Goal: Task Accomplishment & Management: Manage account settings

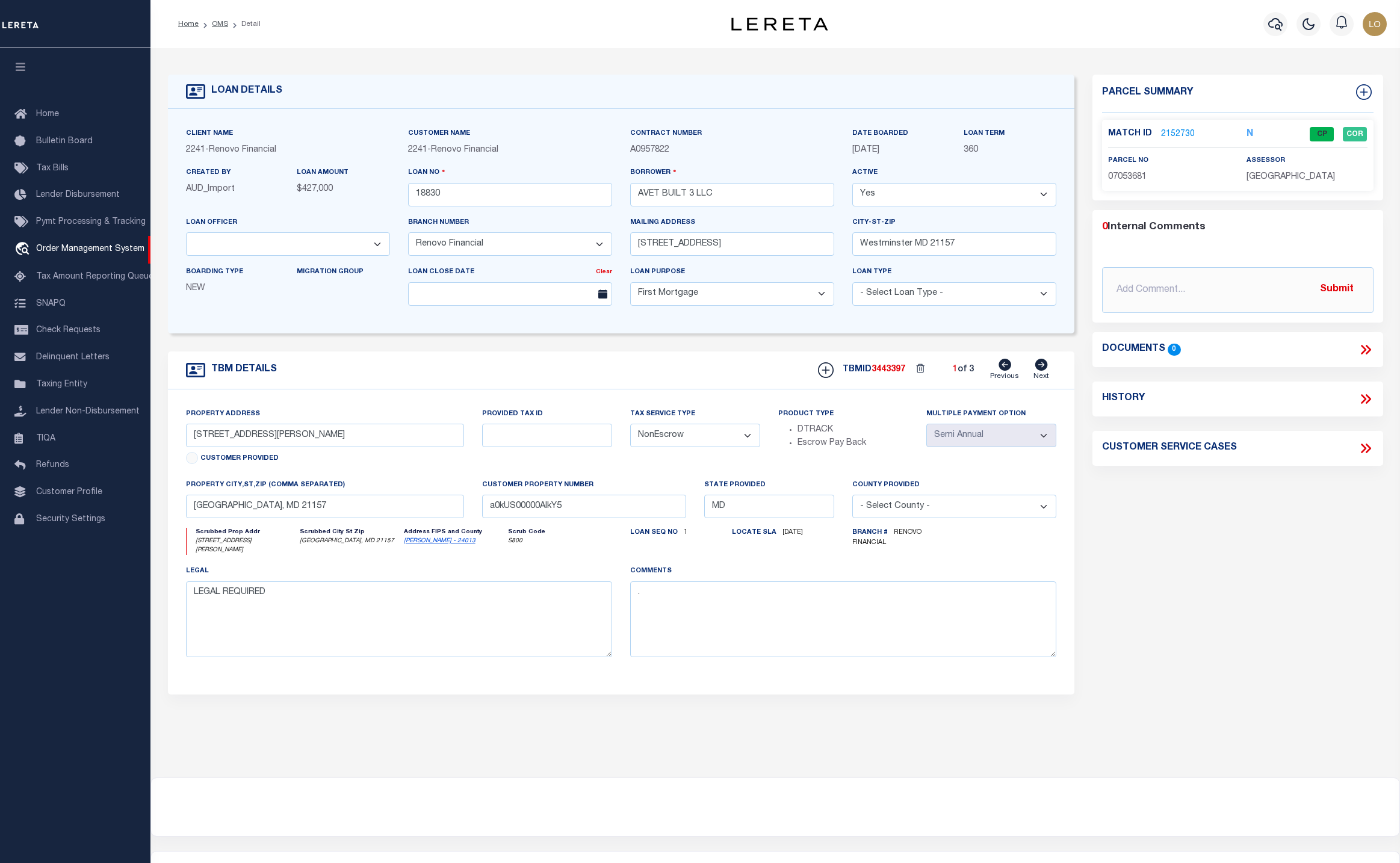
select select "14701"
select select "25066"
select select "10"
select select "NonEscrow"
select select "2"
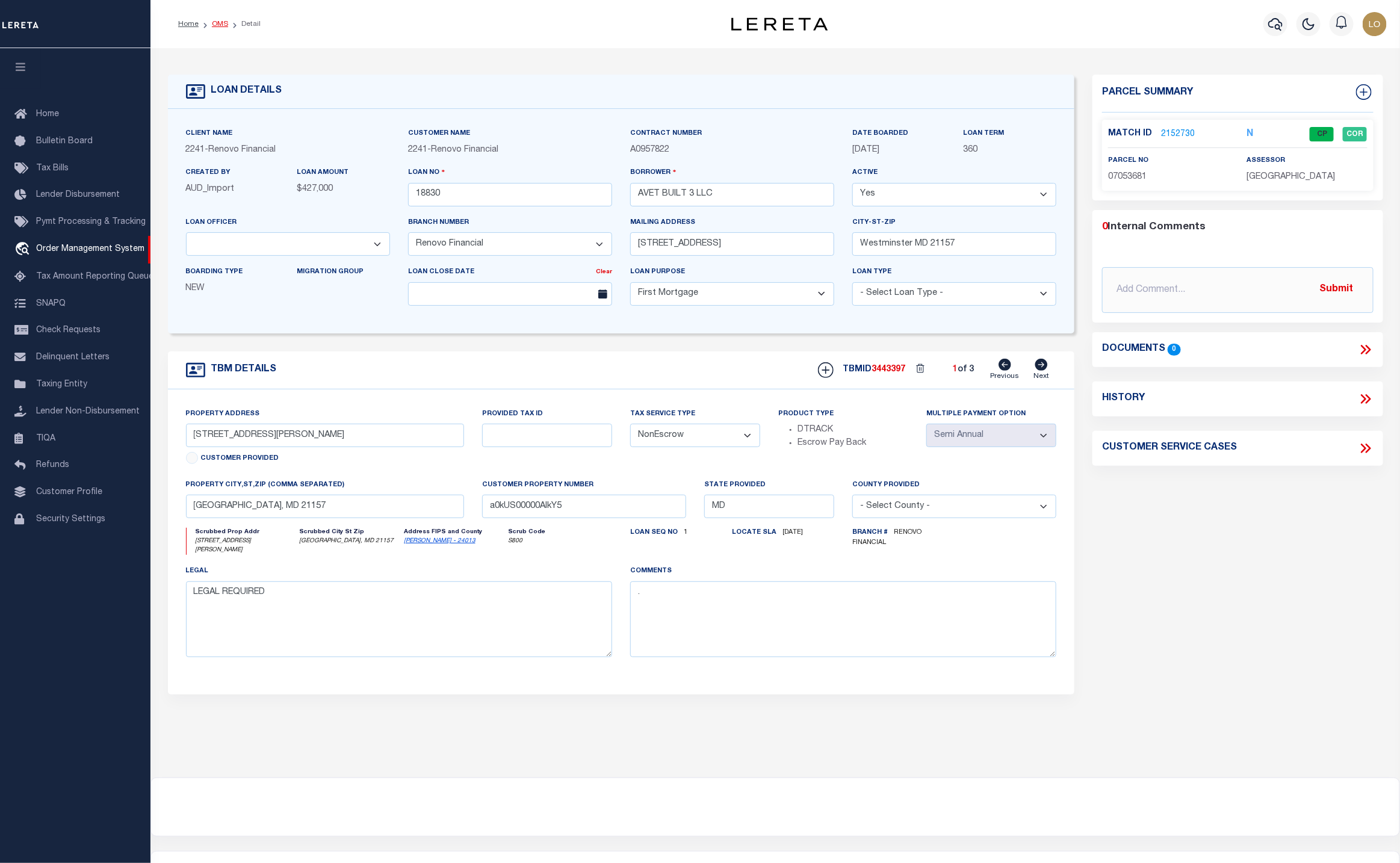
click at [218, 26] on link "OMS" at bounding box center [220, 24] width 16 height 7
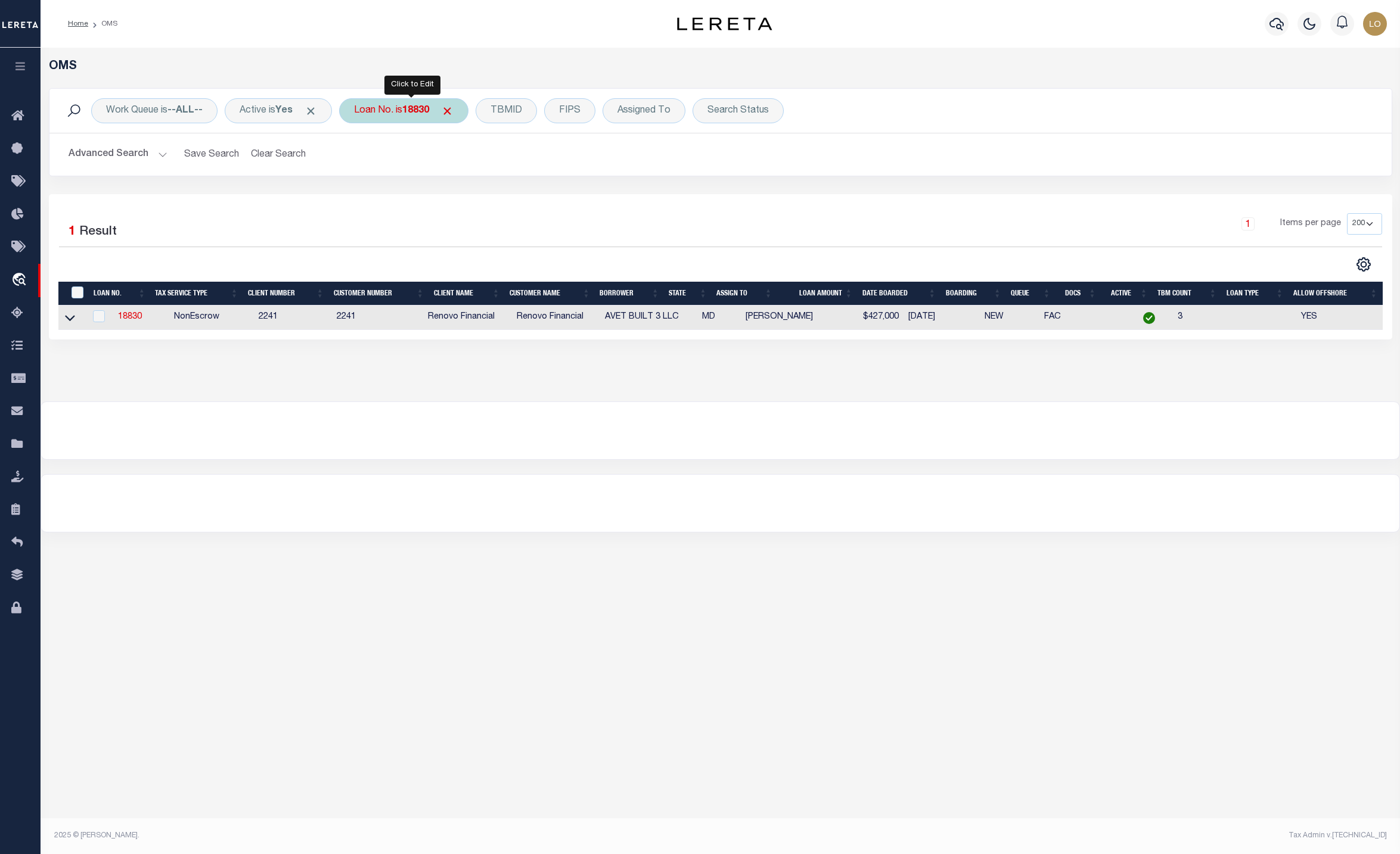
click at [398, 107] on div "Loan No. is 18830" at bounding box center [404, 110] width 129 height 25
type input "20010000542969"
click at [507, 201] on input "Apply" at bounding box center [512, 195] width 35 height 19
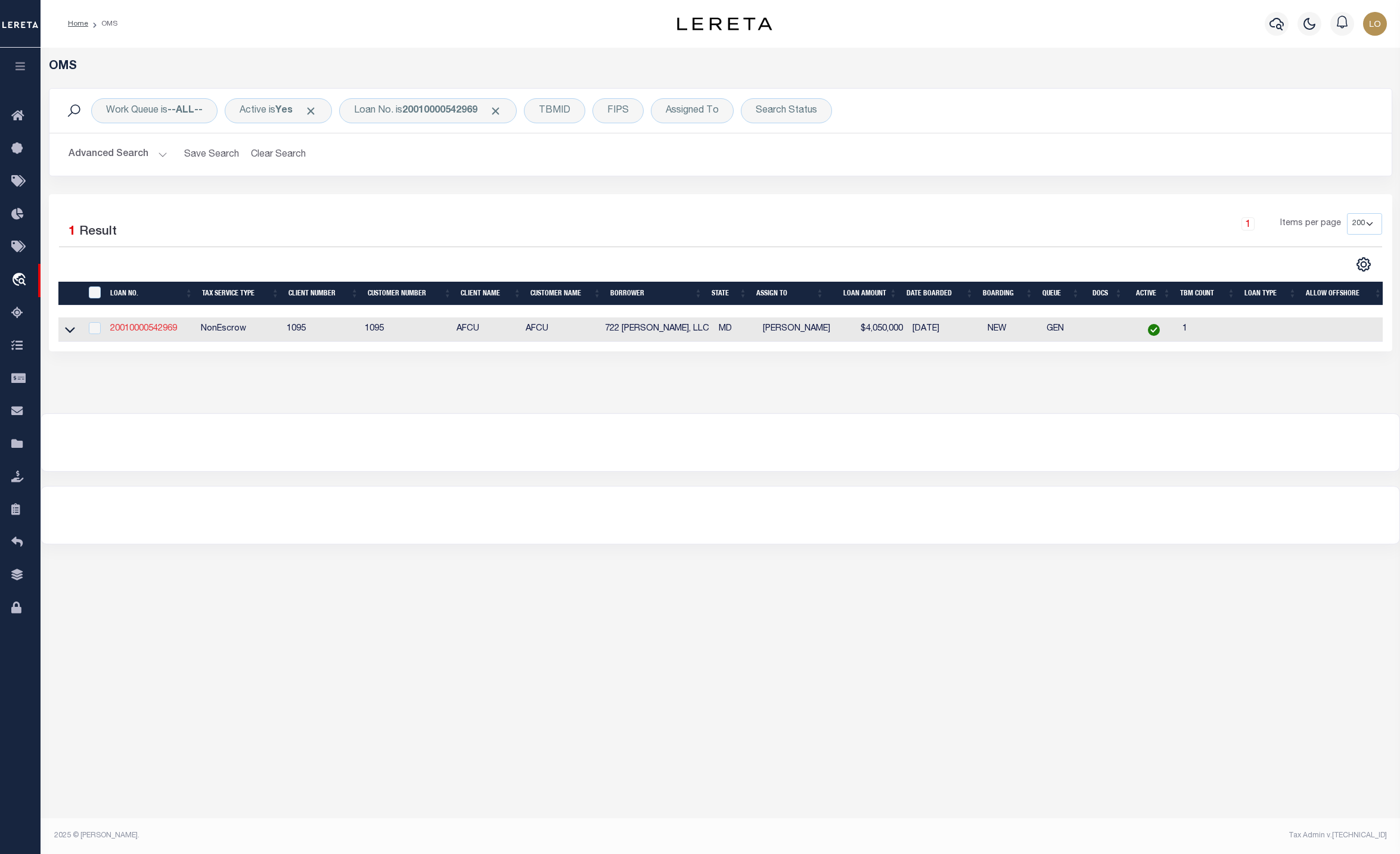
click at [157, 331] on link "20010000542969" at bounding box center [144, 329] width 67 height 8
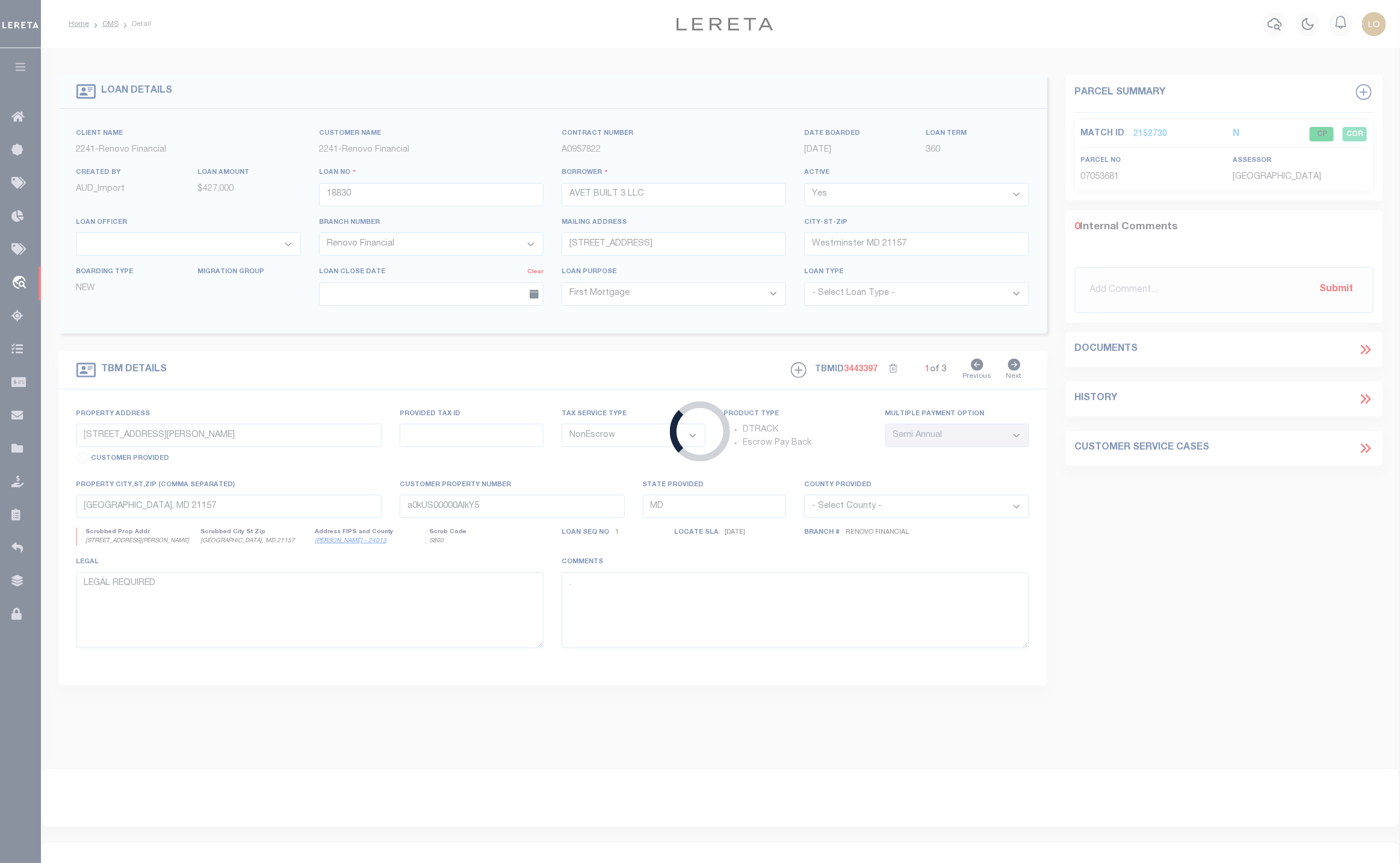
type input "20010000542969"
type input "722 E. Pulaski, LLC"
select select
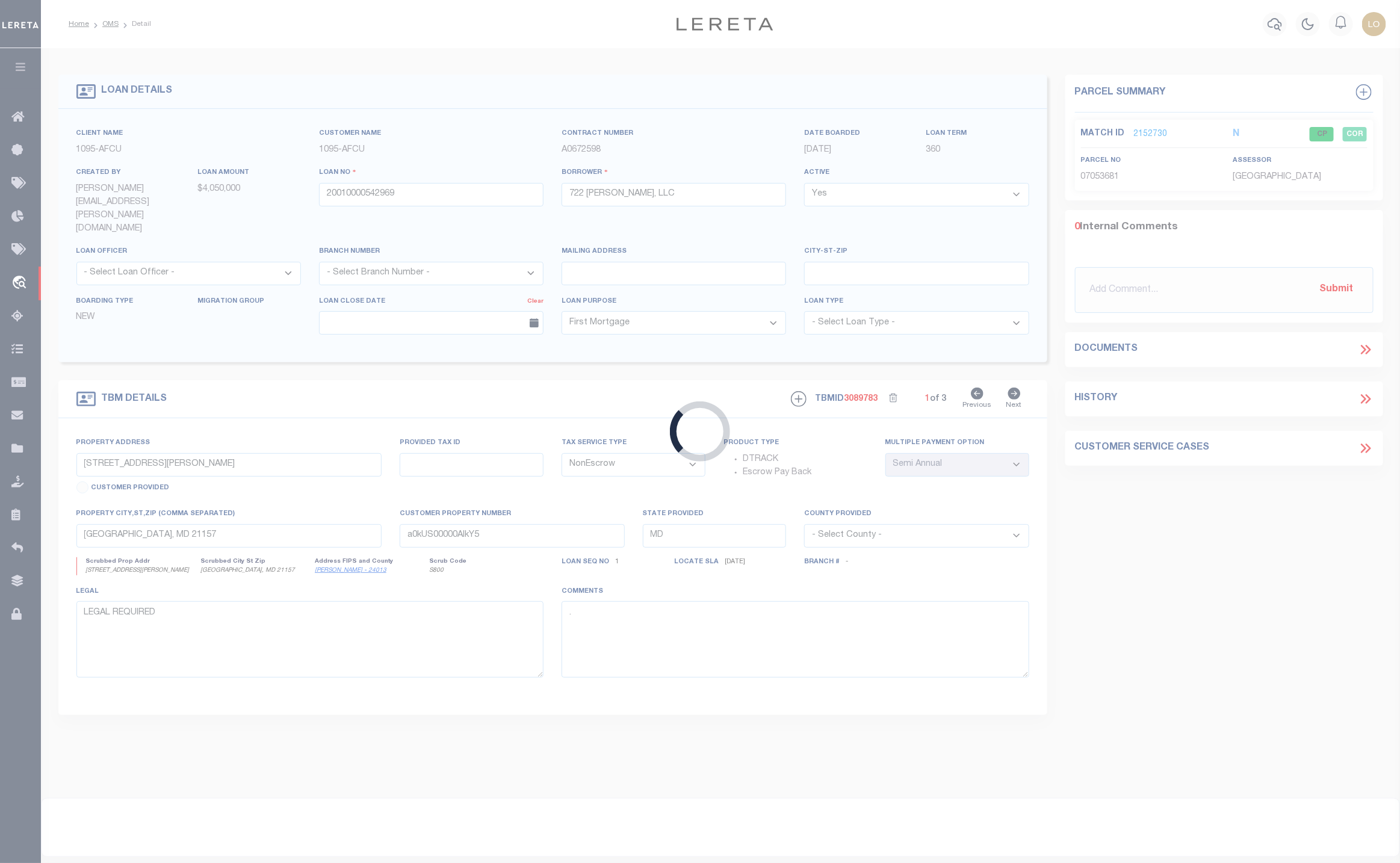
type input "605 S. Eden St Suite 200"
type input "03-033333"
type input "Baltimore MD 21231"
select select "Cecil"
type textarea "Containing 1.2087 acres (52651 square feet0 of land, more or less."
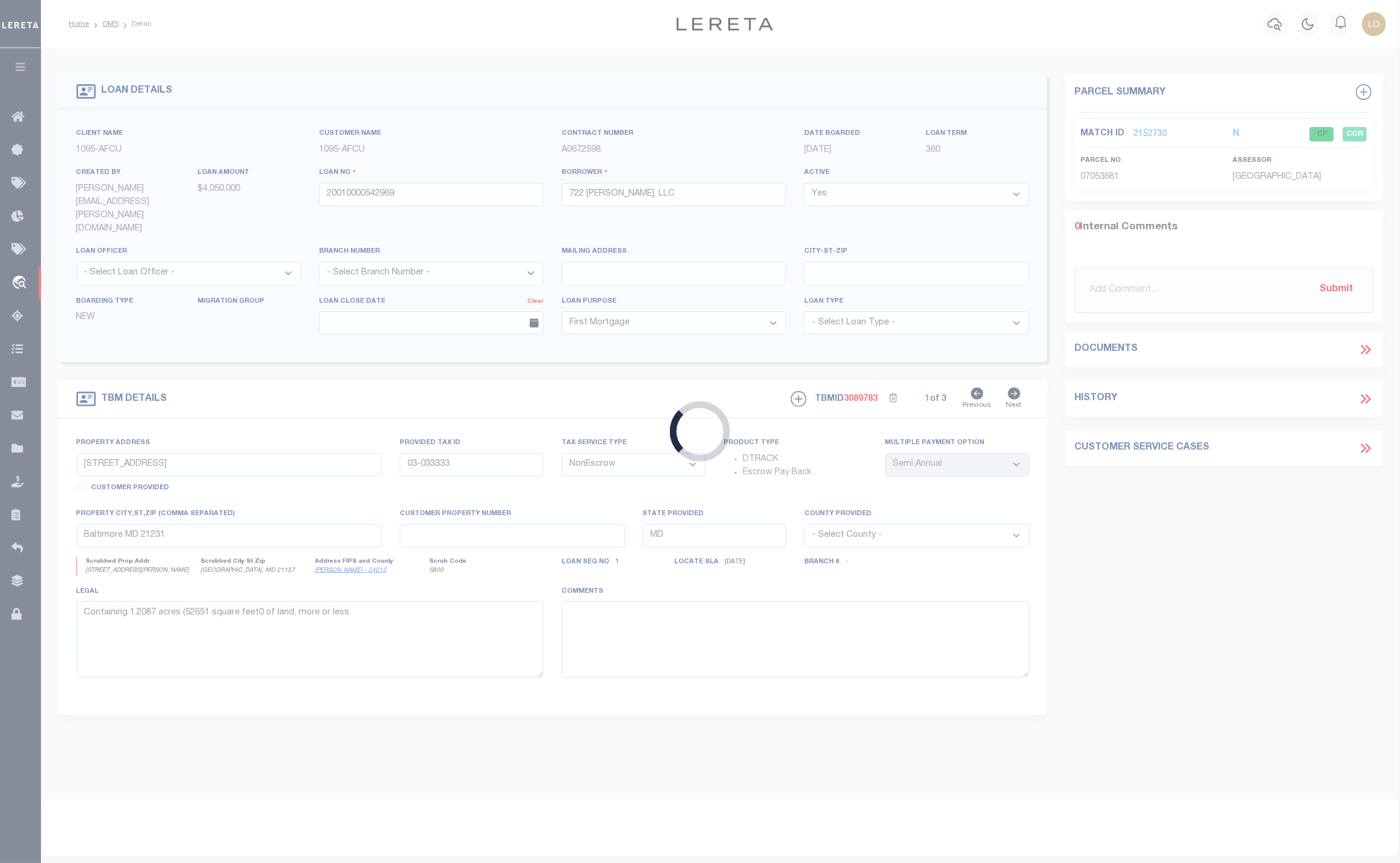
select select "1"
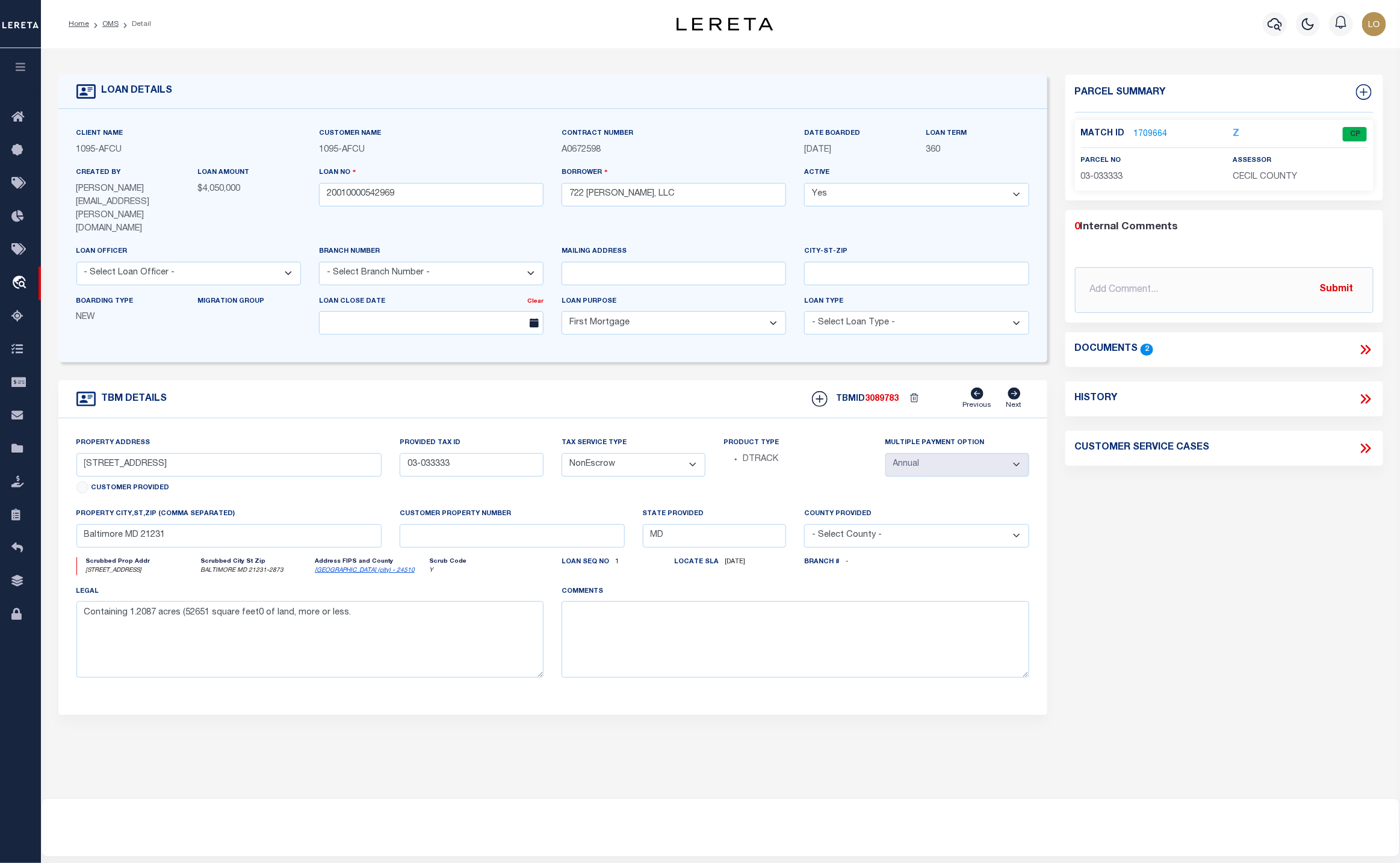
click at [1152, 129] on link "1709664" at bounding box center [1151, 135] width 34 height 13
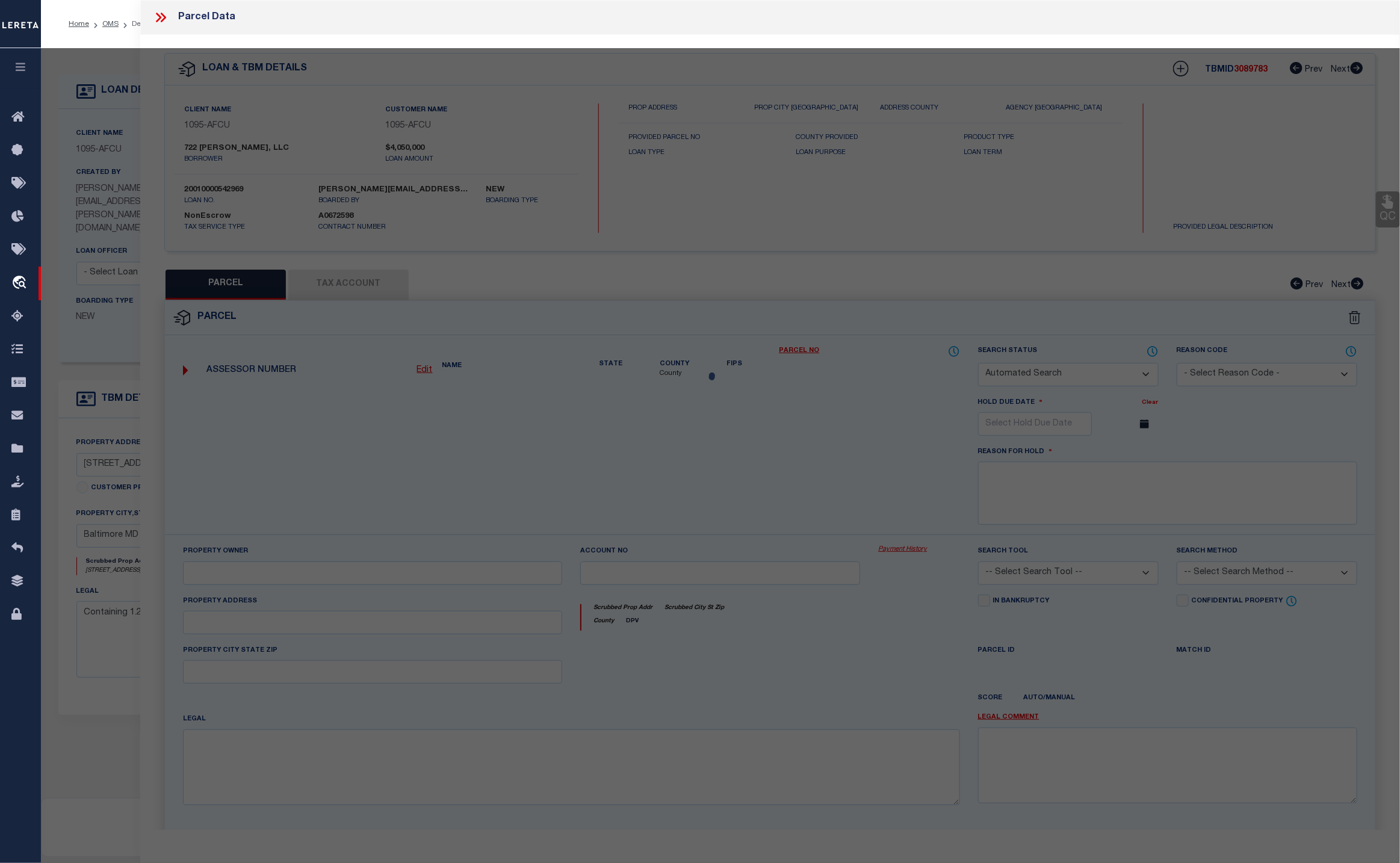
checkbox input "false"
select select "CP"
type input "722 E PULASKI LLC"
select select
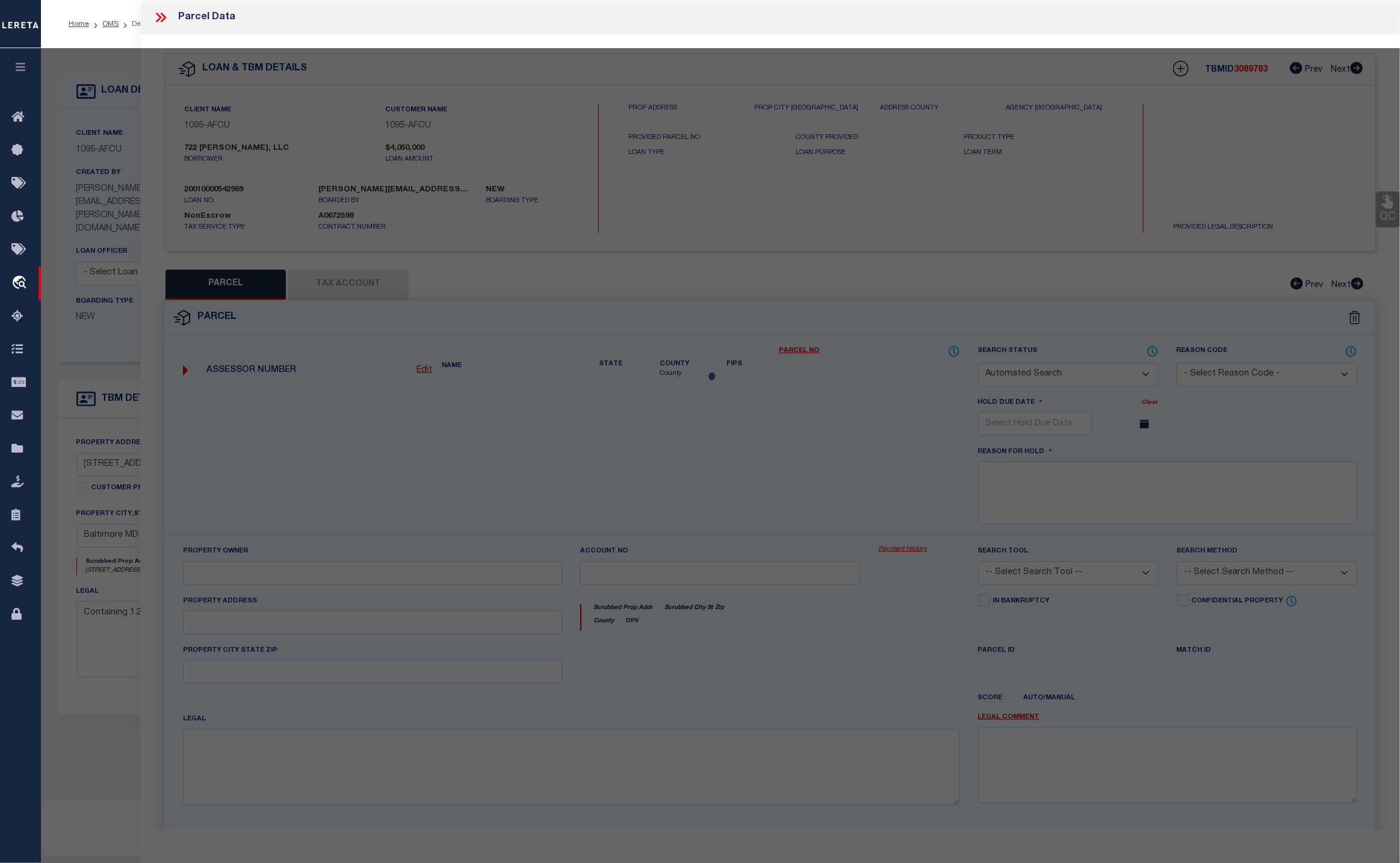
type input "722 E PULASKI HWY"
type input "ELKTON MD 21921"
type textarea "1.209 ACRES 722 EAST PULASKI HIGHWAY E OF ELKTON"
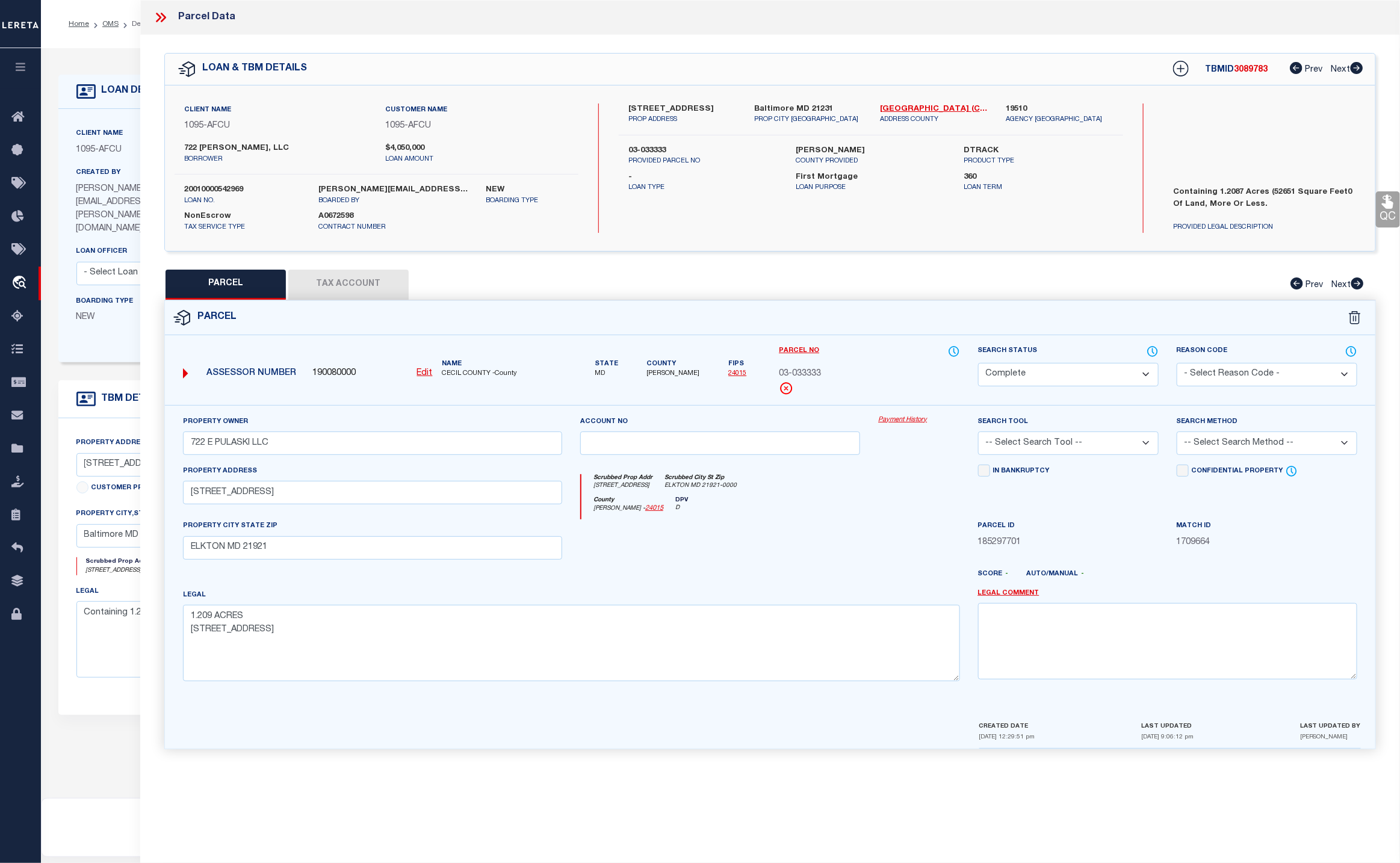
click at [909, 419] on link "Payment History" at bounding box center [919, 421] width 81 height 11
click at [162, 20] on icon at bounding box center [164, 18] width 6 height 10
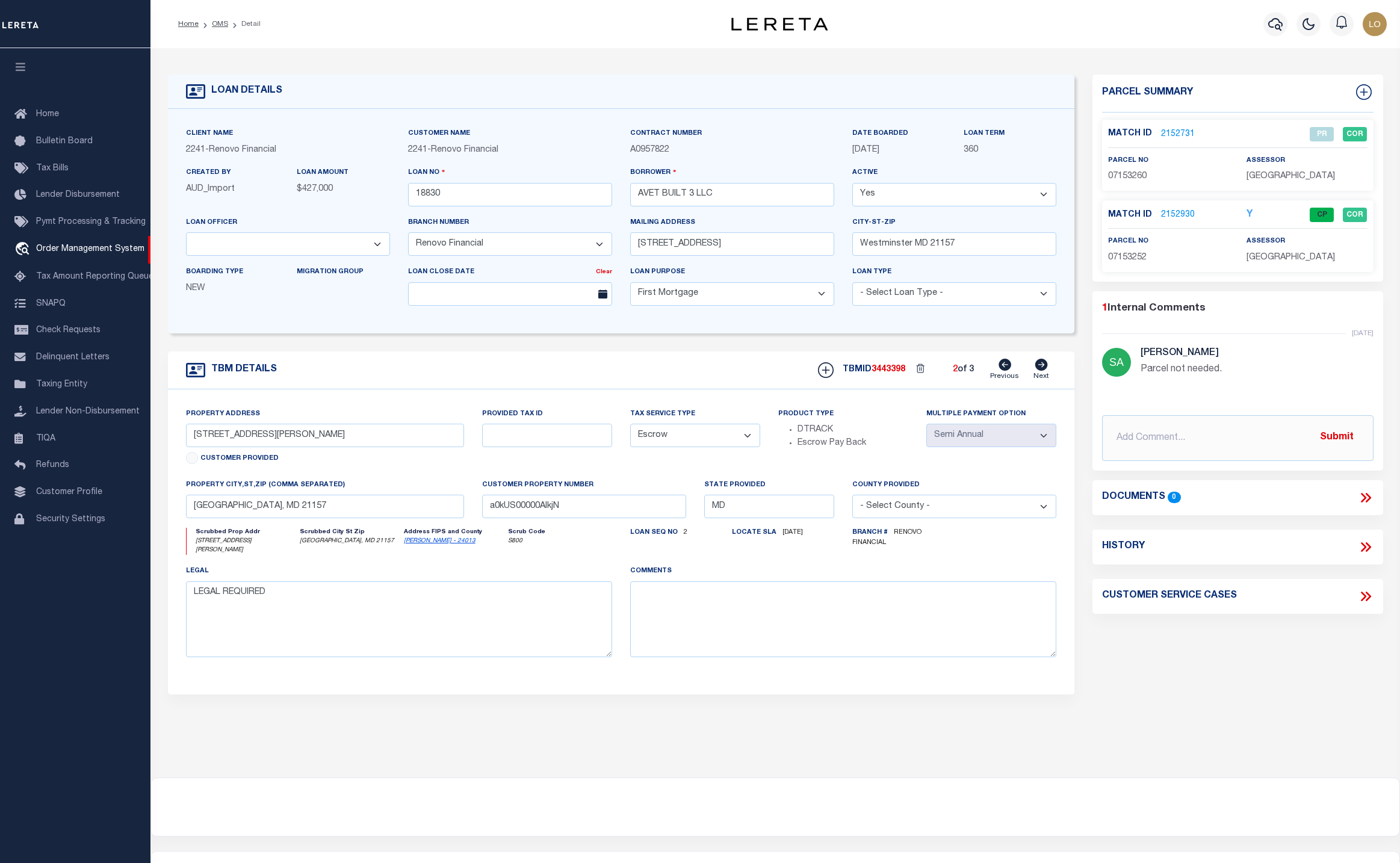
select select "14701"
select select "25066"
select select "10"
select select "Escrow"
select select "2"
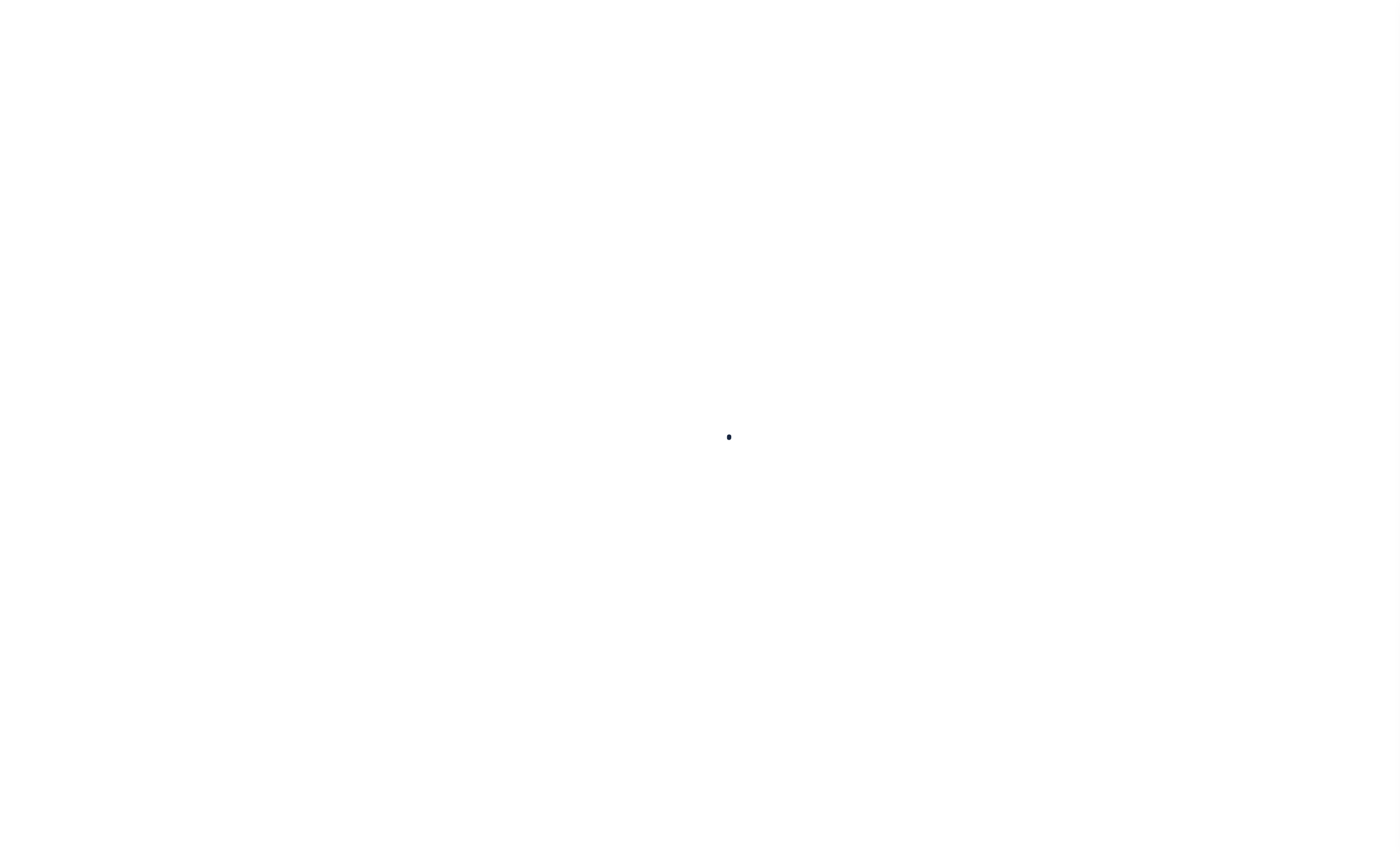
type input "18830"
type input "AVET BUILT 3 LLC"
select select
type input "[STREET_ADDRESS]"
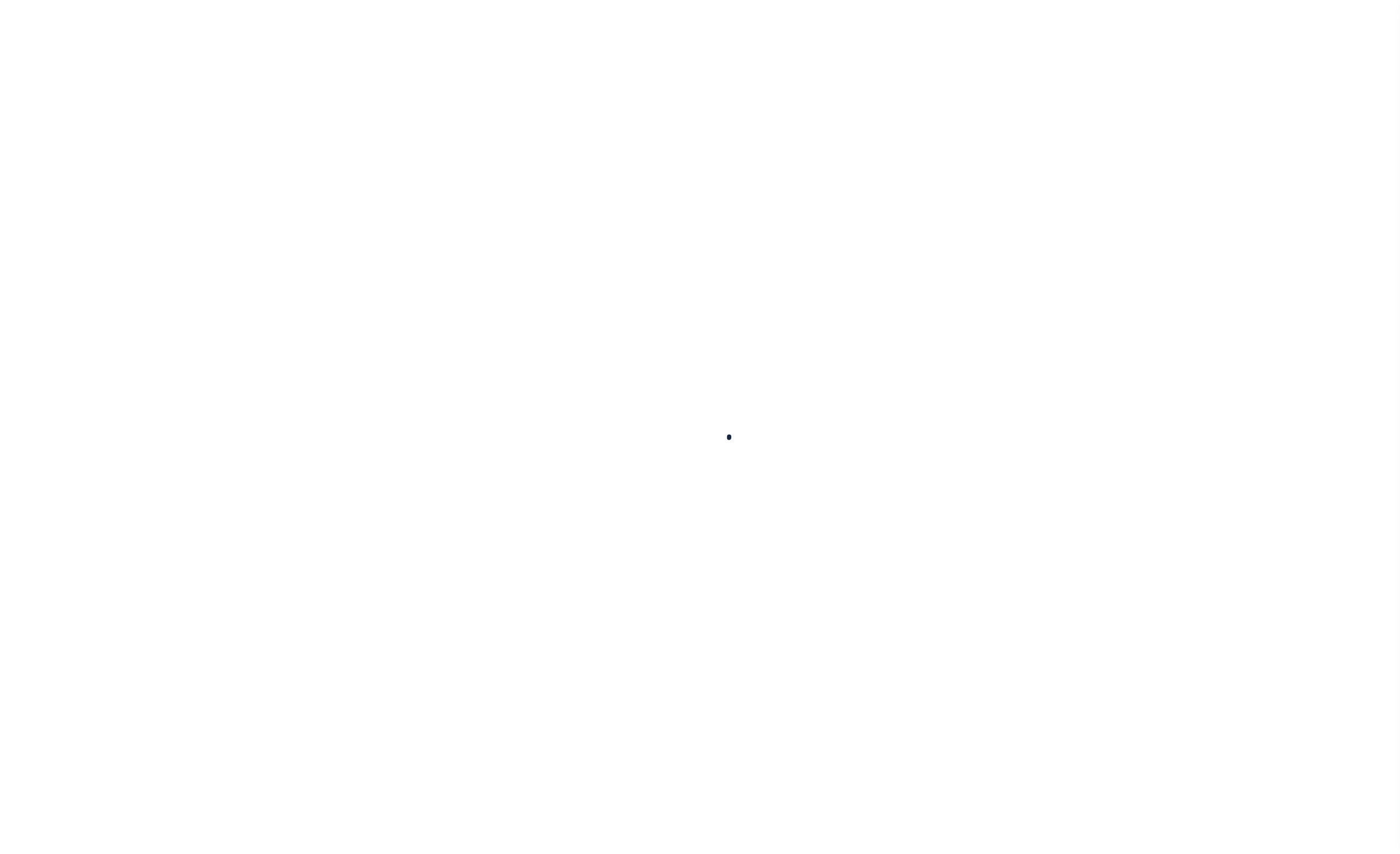
type input "Westminster MD 21157"
select select "10"
select select "NonEscrow"
type input "46 John Street"
type input "[GEOGRAPHIC_DATA], MD 21157"
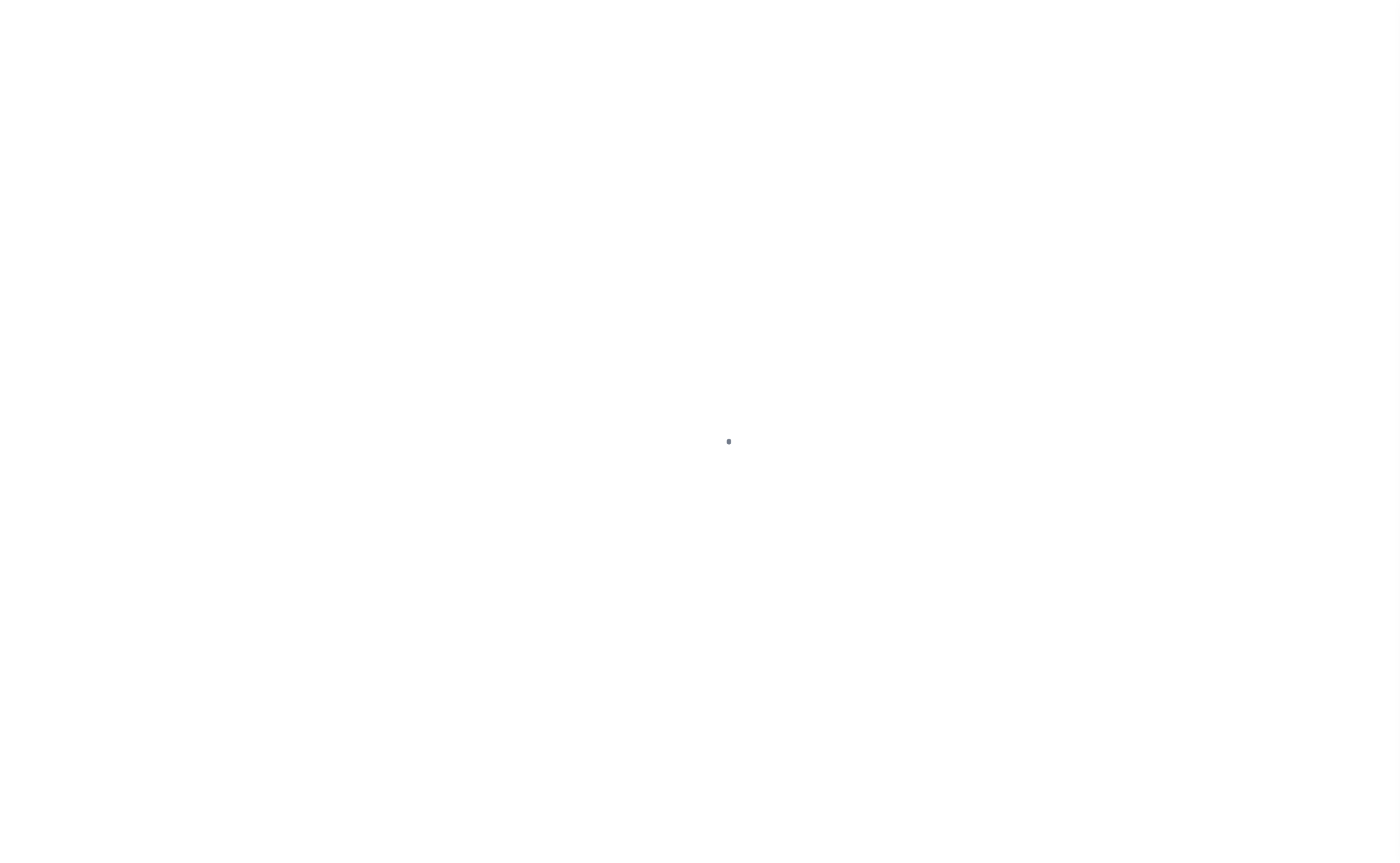
type input "a0kUS00000AIkY5"
type input "MD"
type textarea "LEGAL REQUIRED"
type textarea "."
select select "14701"
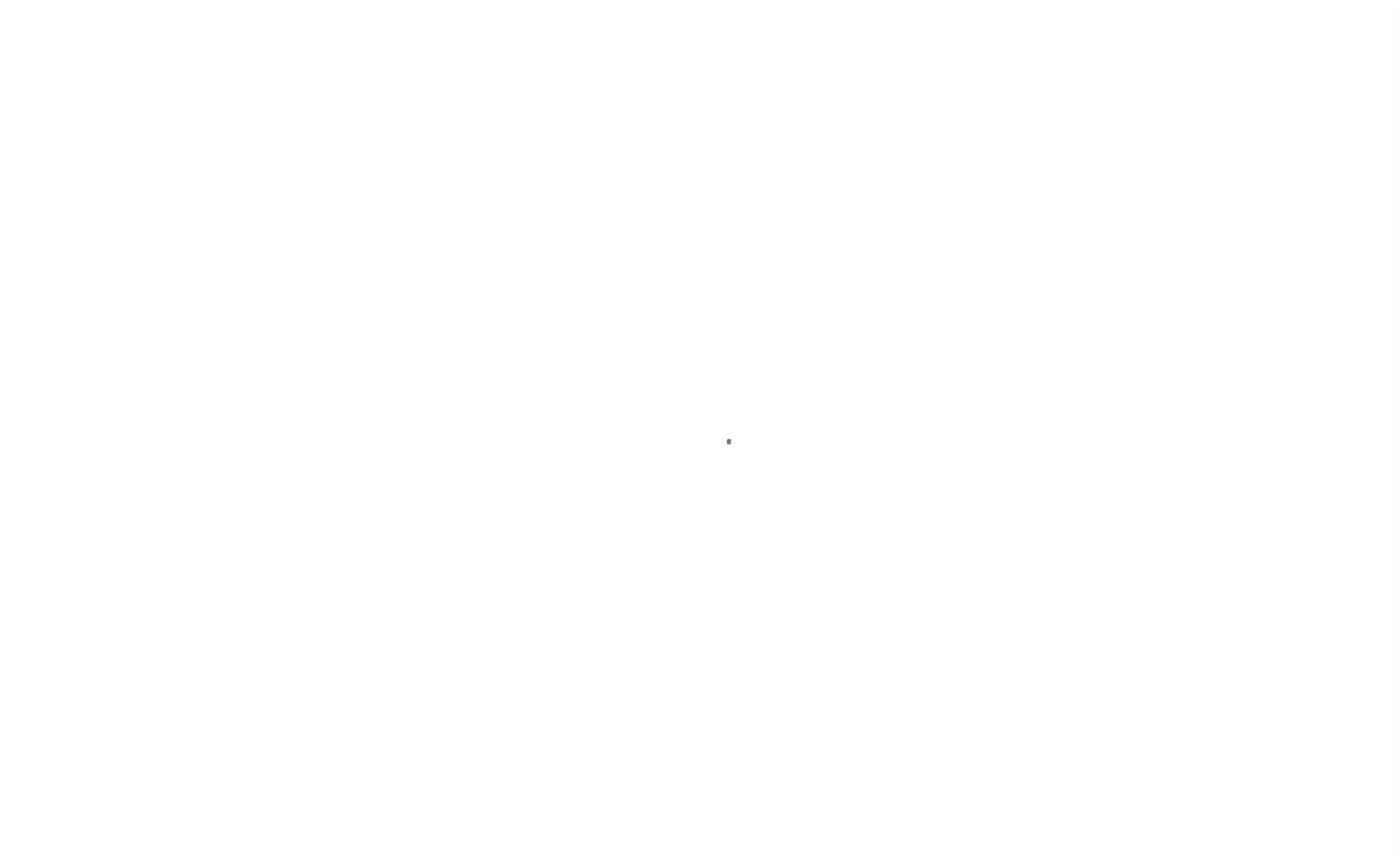
select select "25066"
select select "2"
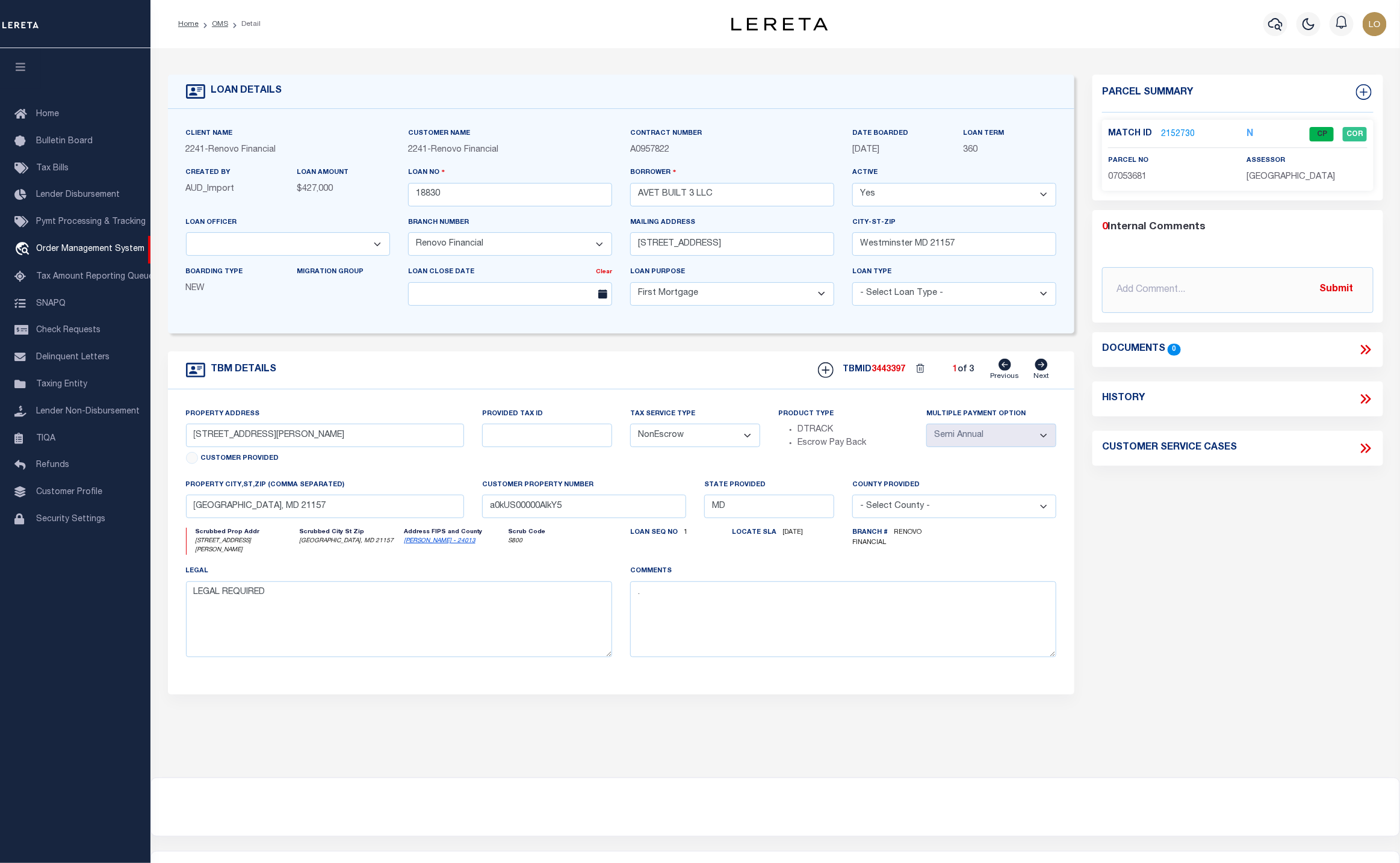
click at [1036, 371] on icon at bounding box center [1041, 364] width 13 height 12
type input "54 John Street"
select select "Escrow"
type input "a0kUS00000AIkjN"
select select
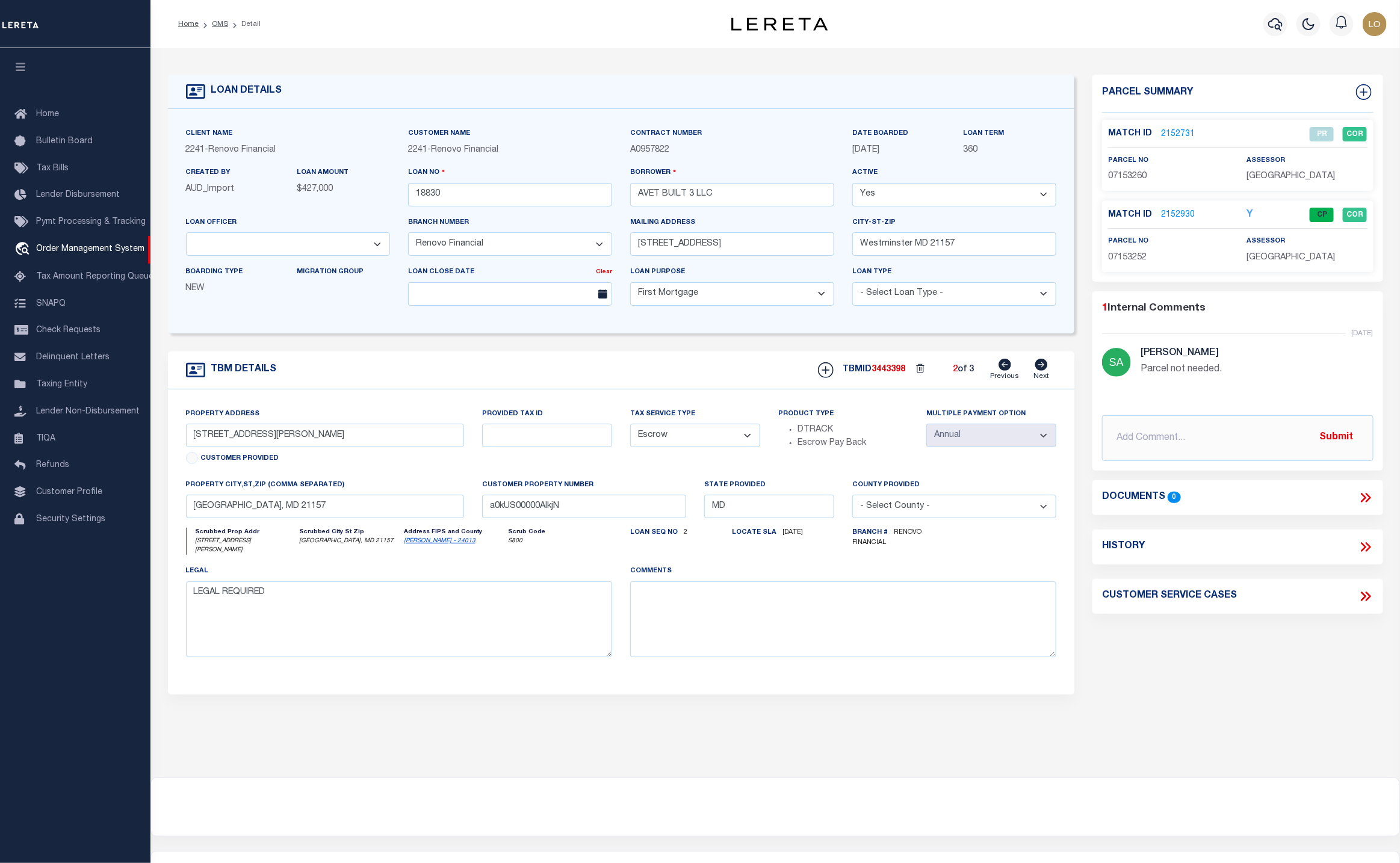
click at [727, 426] on div "Tax Service Type - Select Tax Service Type - Escrow NonEscrow" at bounding box center [695, 427] width 130 height 40
click at [727, 432] on select "- Select Tax Service Type - Escrow NonEscrow" at bounding box center [695, 435] width 130 height 23
click at [630, 430] on select "- Select Tax Service Type - Escrow NonEscrow" at bounding box center [695, 435] width 130 height 23
click at [1002, 371] on icon at bounding box center [1005, 364] width 13 height 12
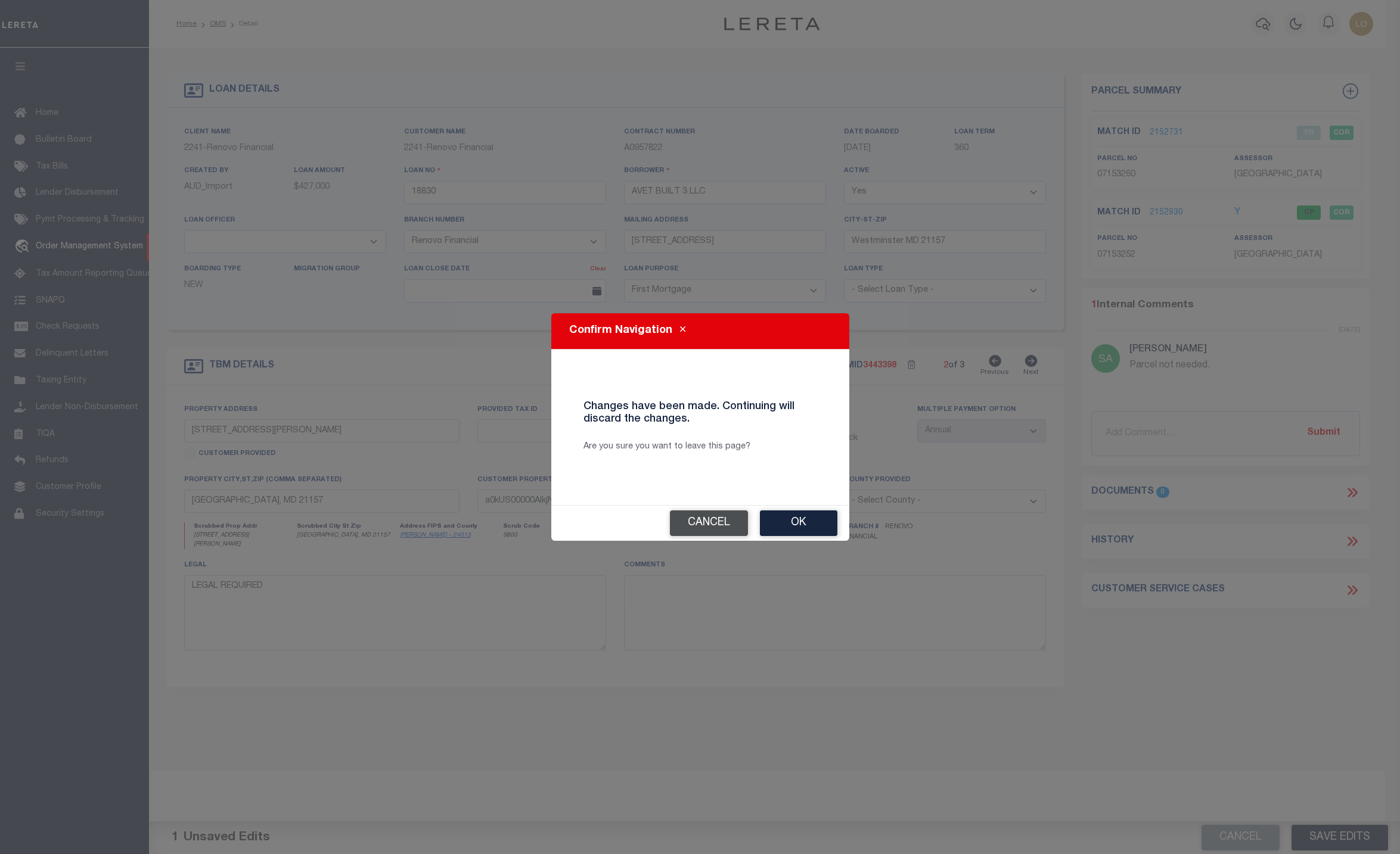
click at [708, 526] on button "Cancel" at bounding box center [709, 523] width 78 height 26
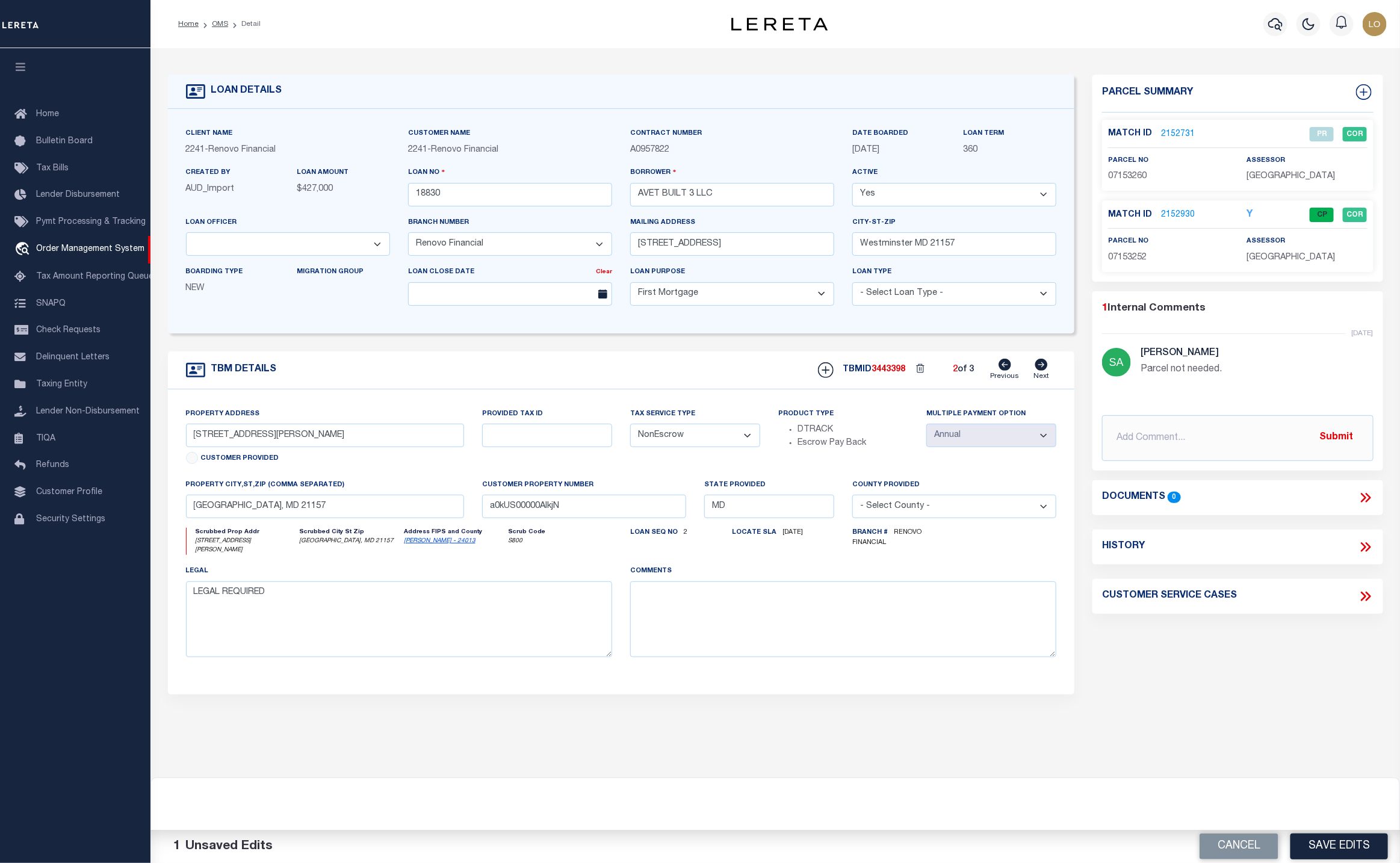
click at [1005, 369] on icon at bounding box center [1005, 364] width 13 height 12
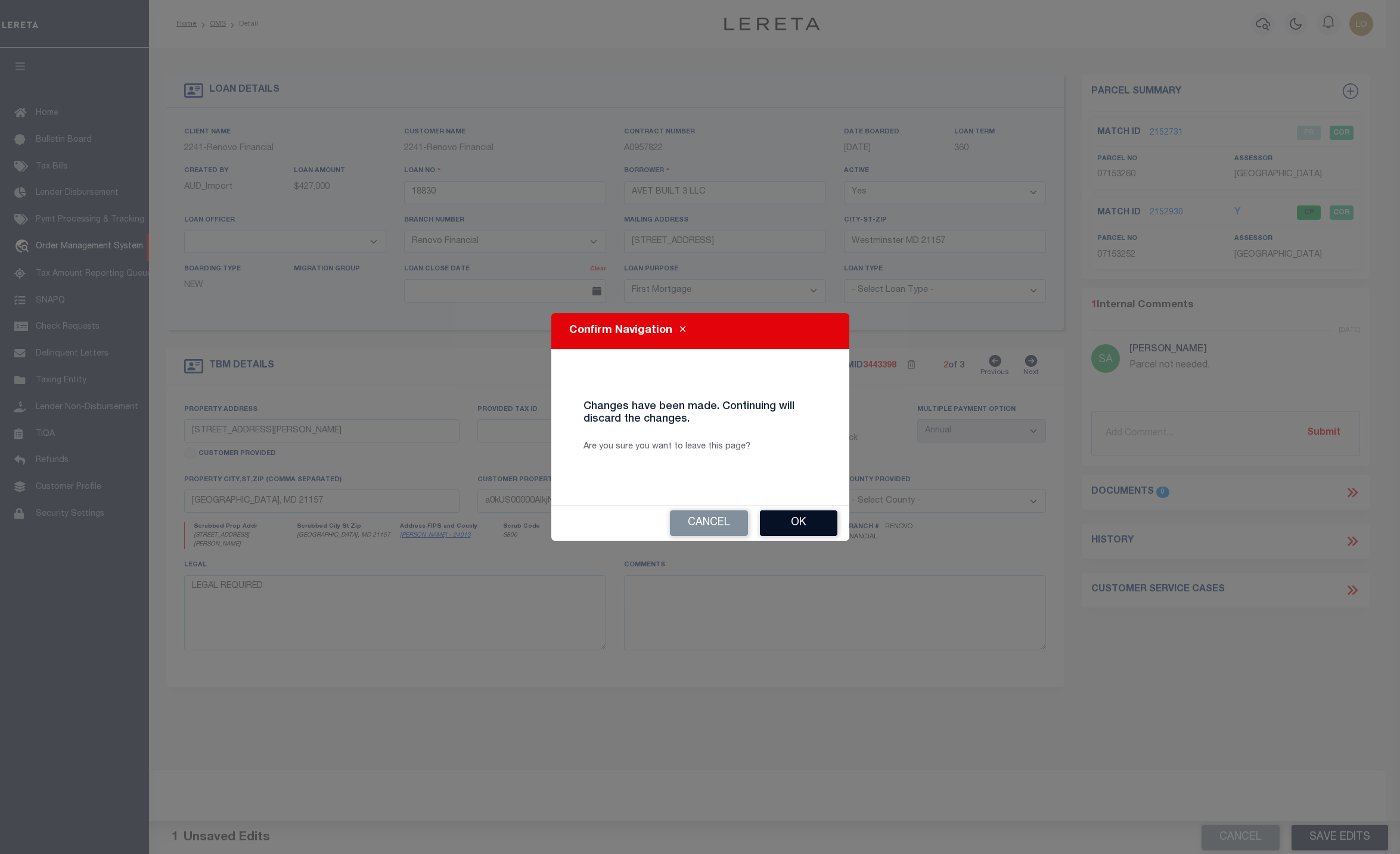
click at [783, 523] on button "Ok" at bounding box center [798, 523] width 77 height 26
select select "Escrow"
type input "46 John Street"
select select "NonEscrow"
type input "a0kUS00000AIkY5"
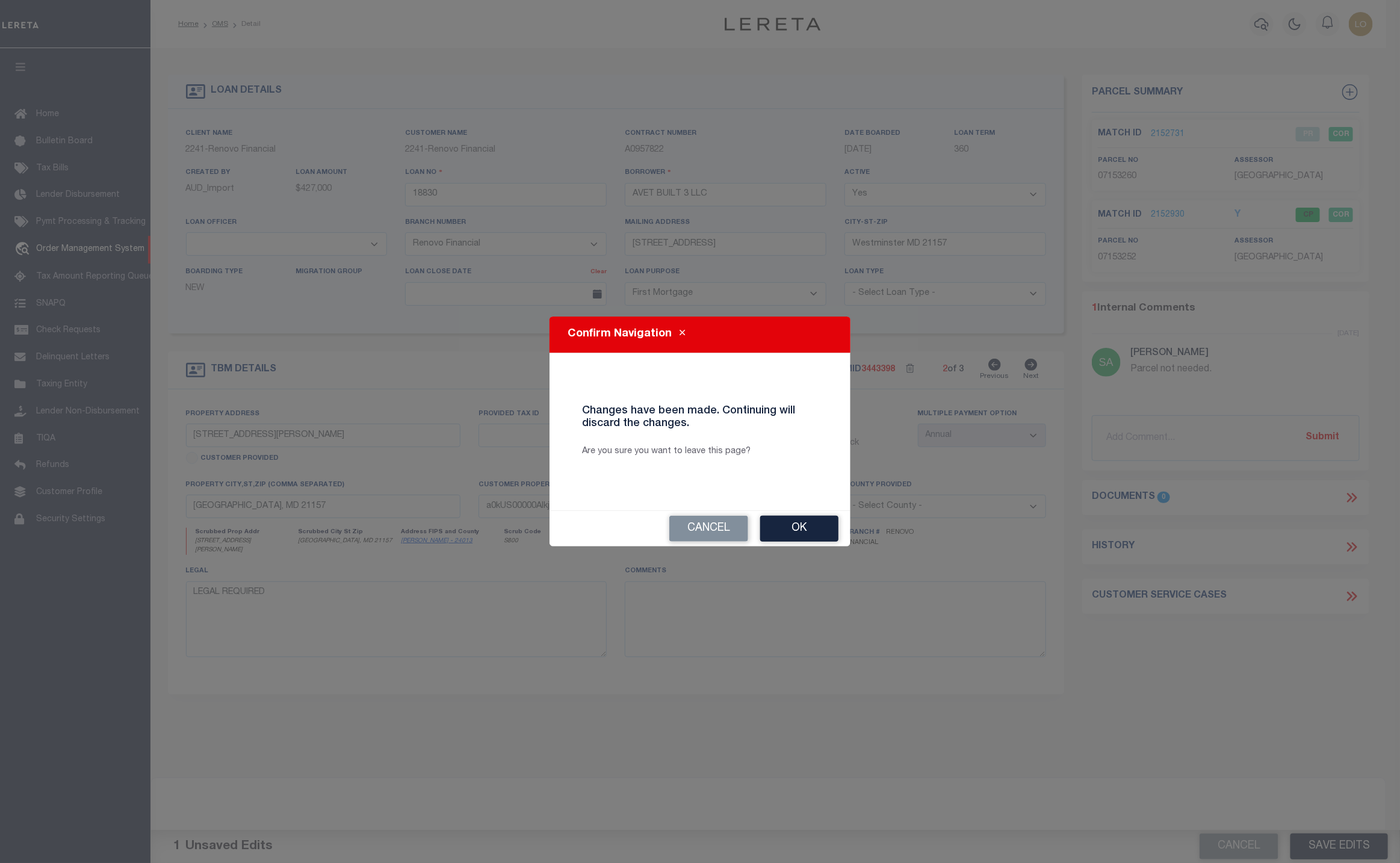
type textarea "."
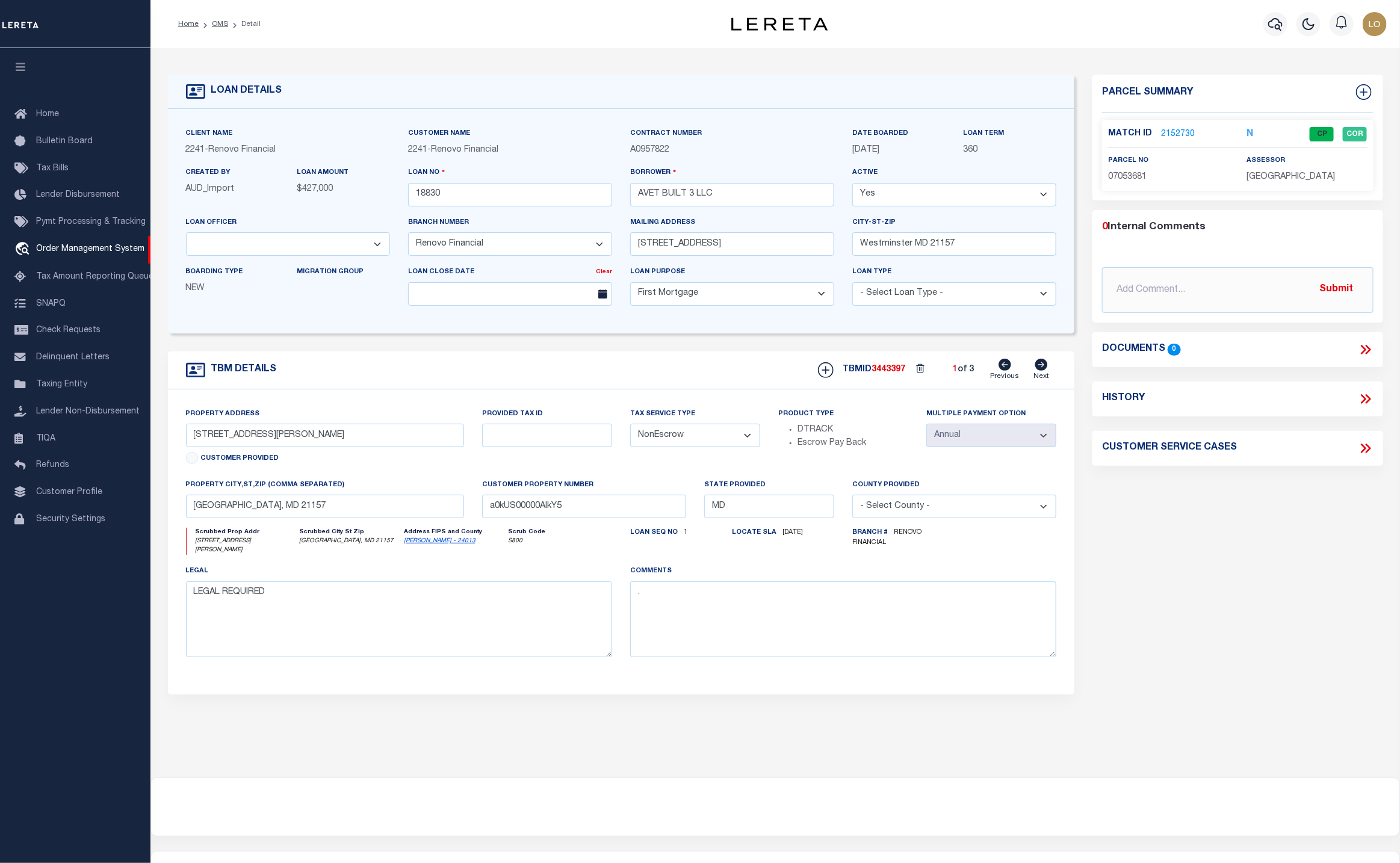
click at [1044, 371] on icon at bounding box center [1042, 364] width 13 height 12
type input "54 John Street"
select select "Escrow"
type input "a0kUS00000AIkjN"
select select
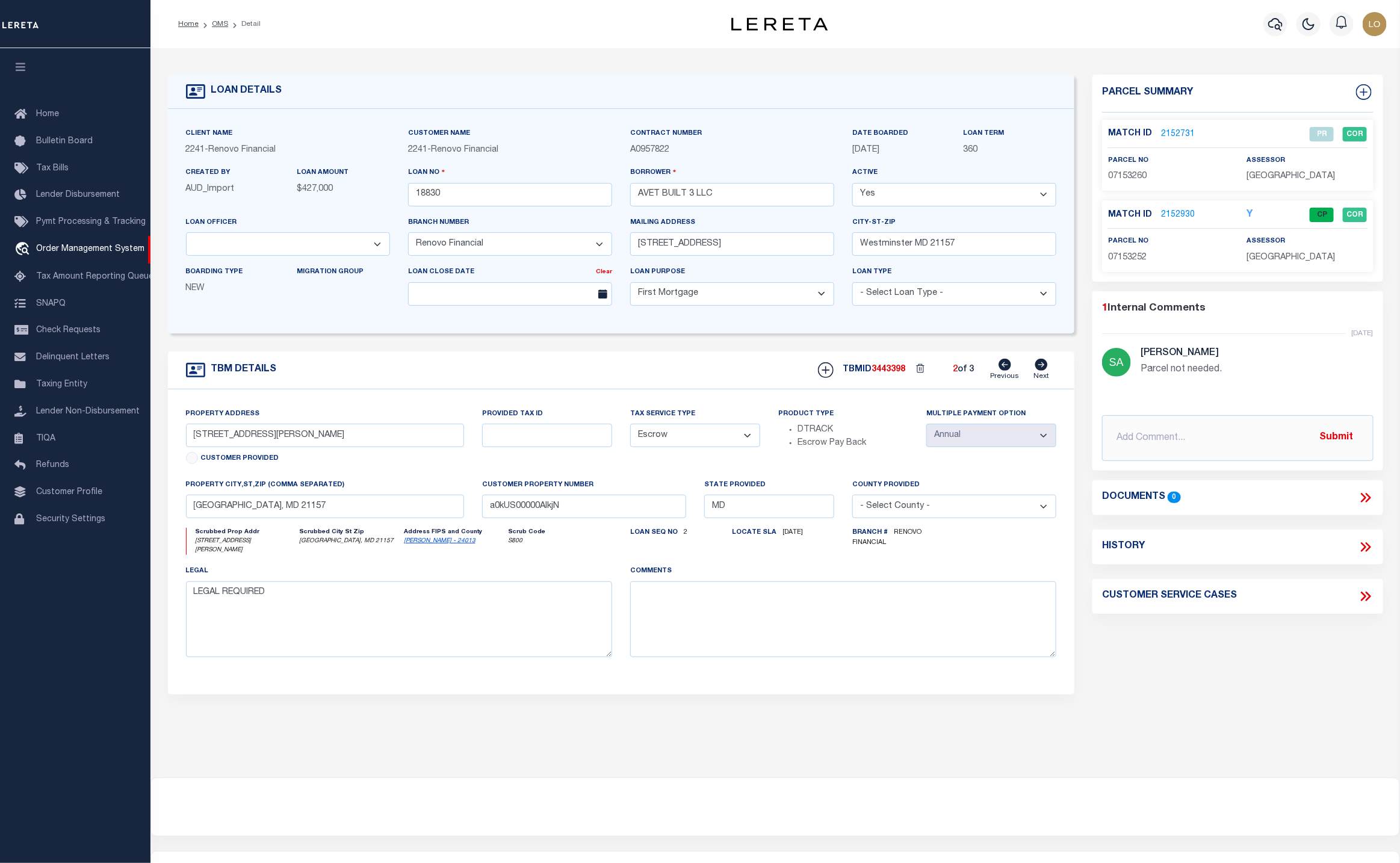
click at [695, 444] on select "- Select Tax Service Type - Escrow NonEscrow" at bounding box center [695, 435] width 130 height 23
select select "NonEscrow"
click at [630, 430] on select "- Select Tax Service Type - Escrow NonEscrow" at bounding box center [695, 435] width 130 height 23
click at [1329, 742] on div "Parcel Summary Match ID 2152731 Y" at bounding box center [1237, 408] width 308 height 667
click at [1342, 848] on button "Save Edits" at bounding box center [1339, 846] width 98 height 26
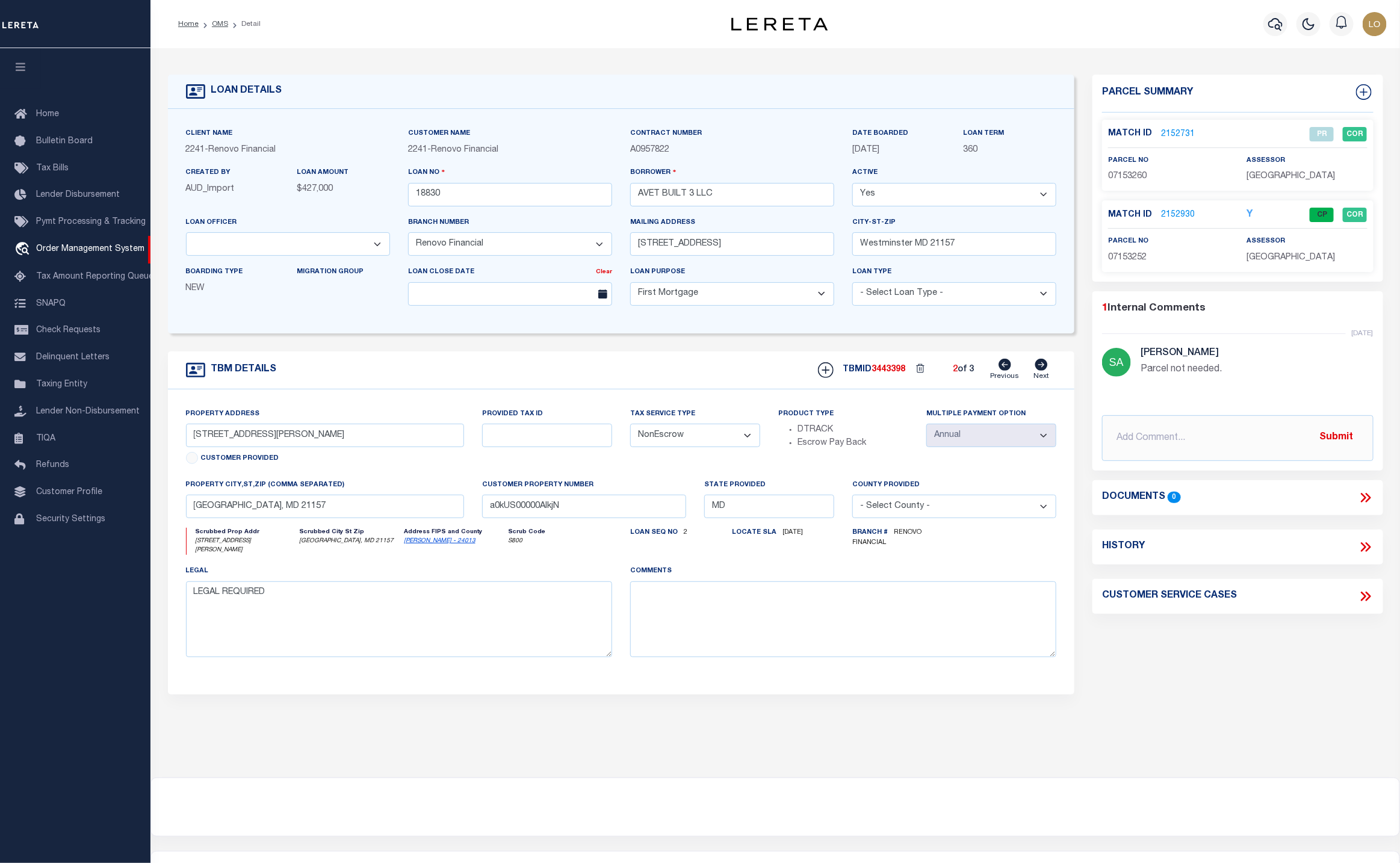
drag, startPoint x: 1192, startPoint y: 32, endPoint x: 1147, endPoint y: 49, distance: 48.1
click at [1192, 32] on div "Profile Sign out" at bounding box center [1136, 24] width 509 height 42
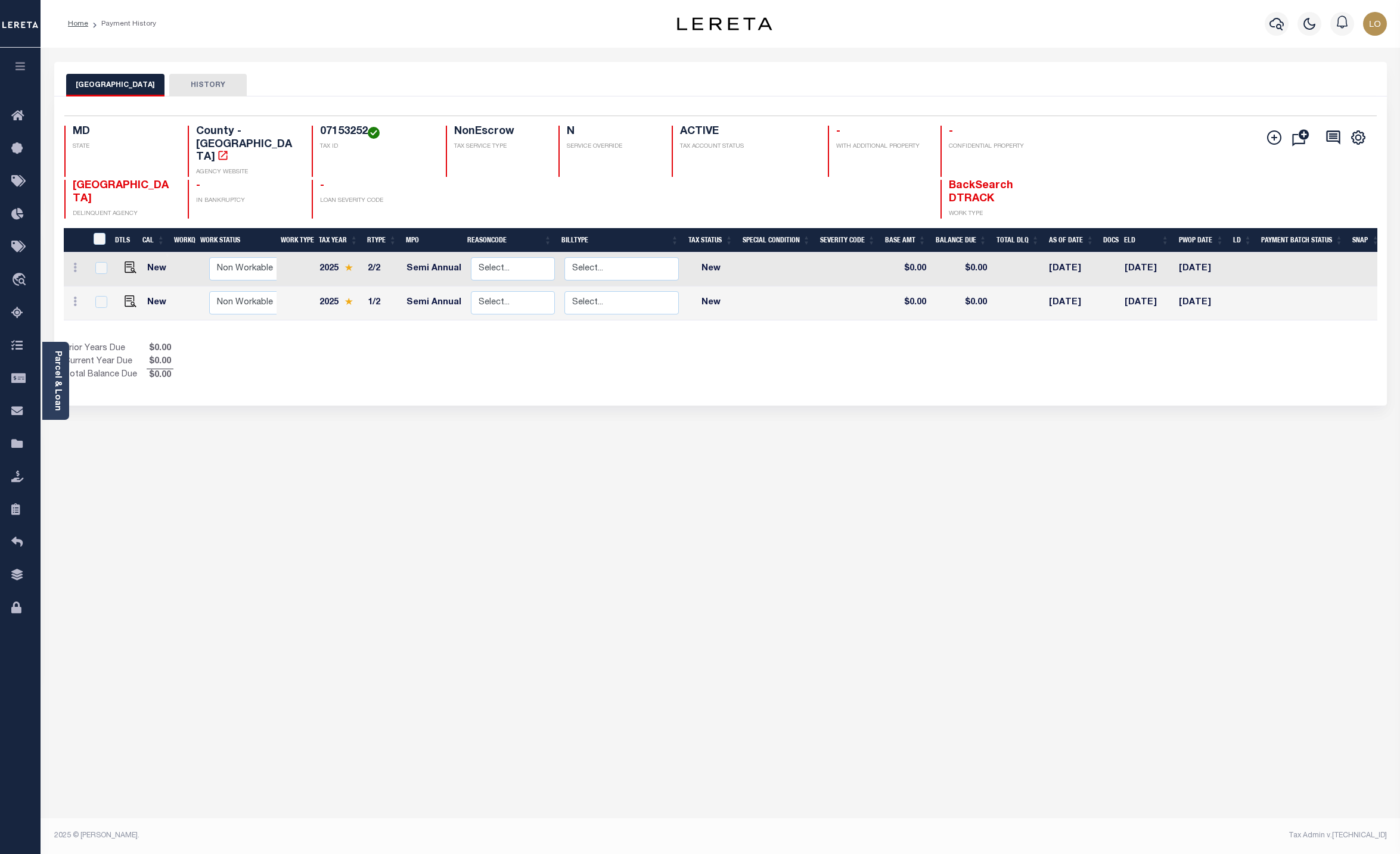
click at [1219, 643] on div "CARROLL COUNTY HISTORY Selected 2 Results" at bounding box center [720, 398] width 1351 height 673
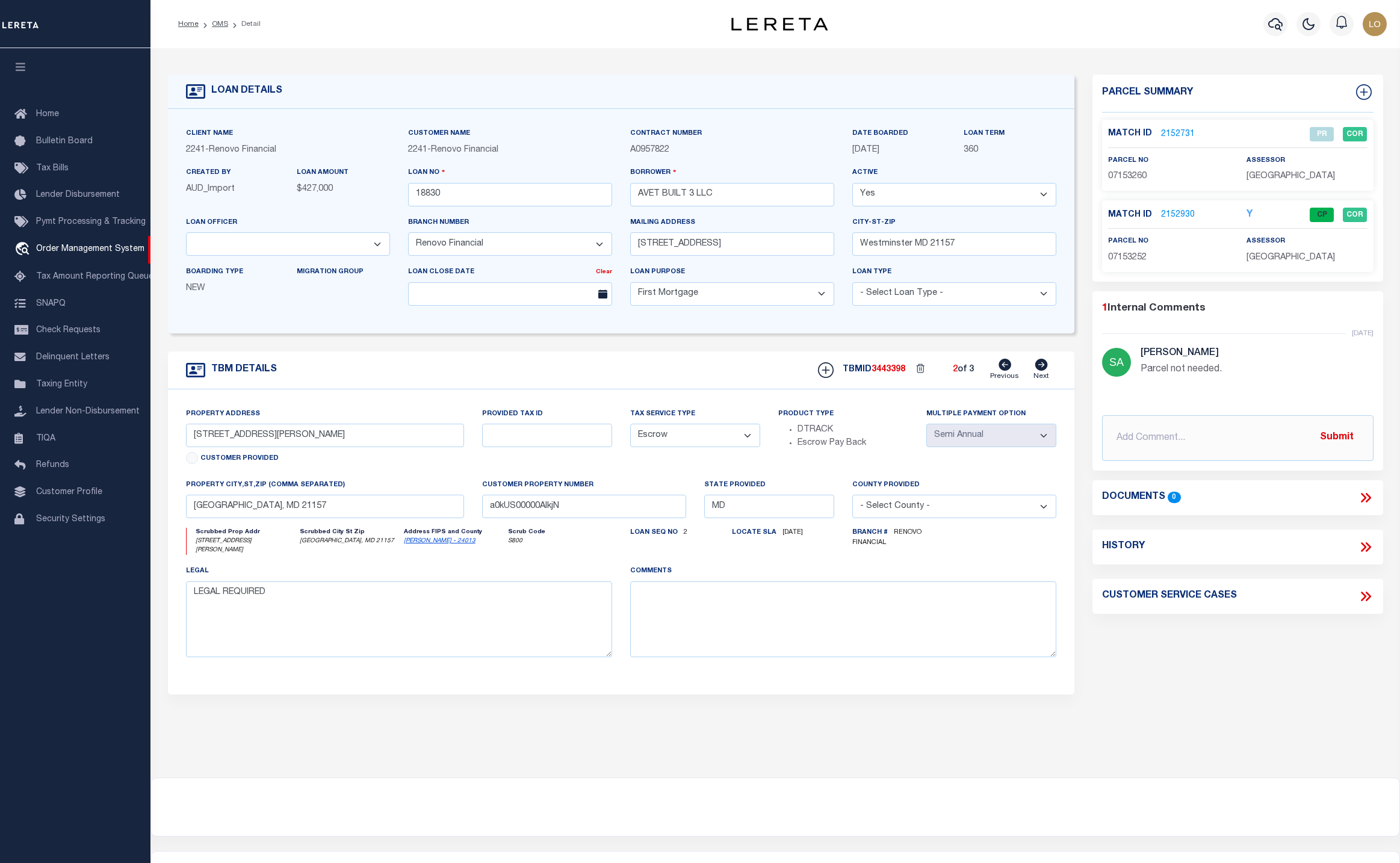
select select "14701"
select select "25066"
select select "10"
select select "Escrow"
select select "2"
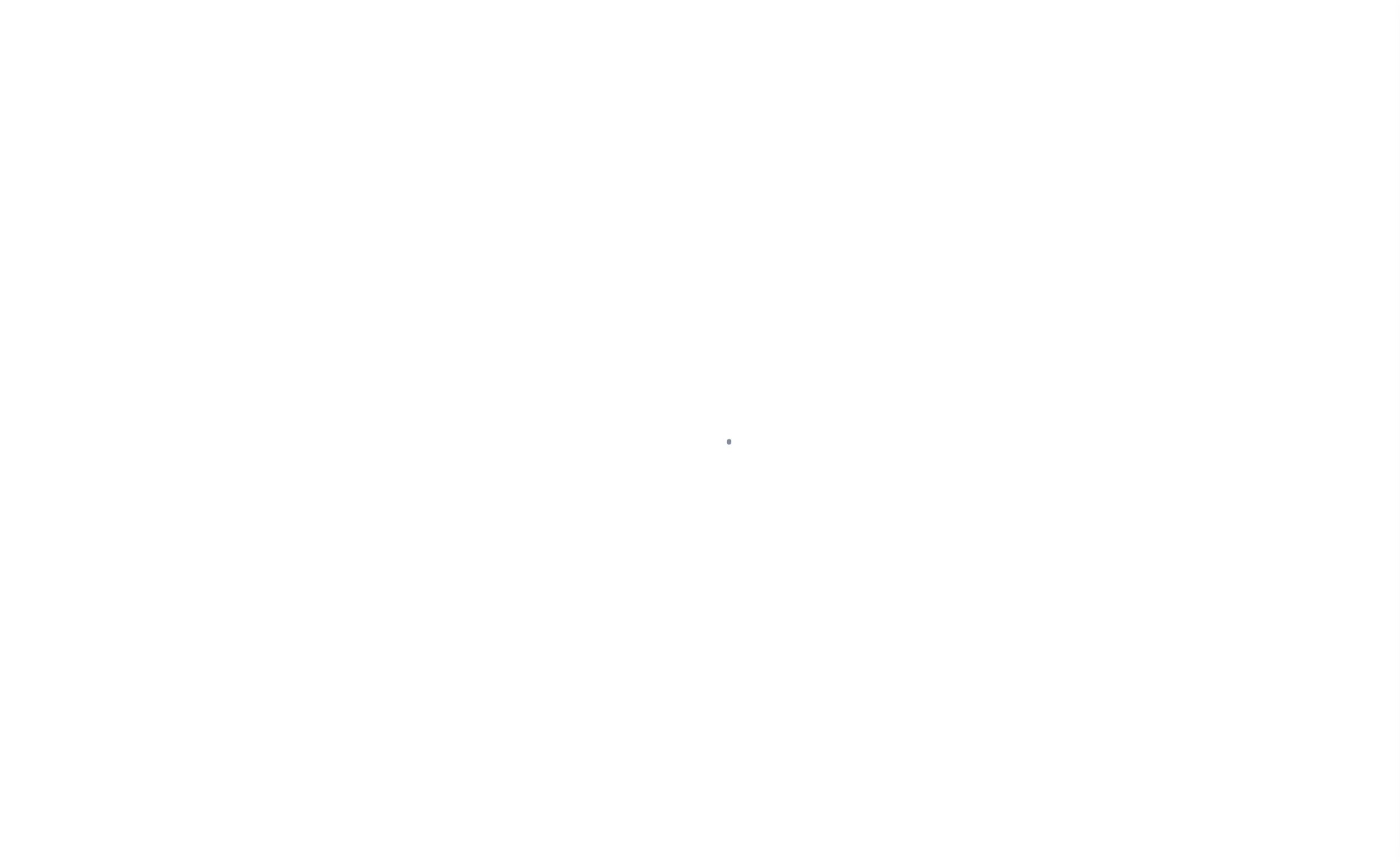
select select "10"
select select "NonEscrow"
type input "[STREET_ADDRESS][PERSON_NAME]"
type input "[GEOGRAPHIC_DATA], MD 21157"
type input "a0kUS00000AIkY5"
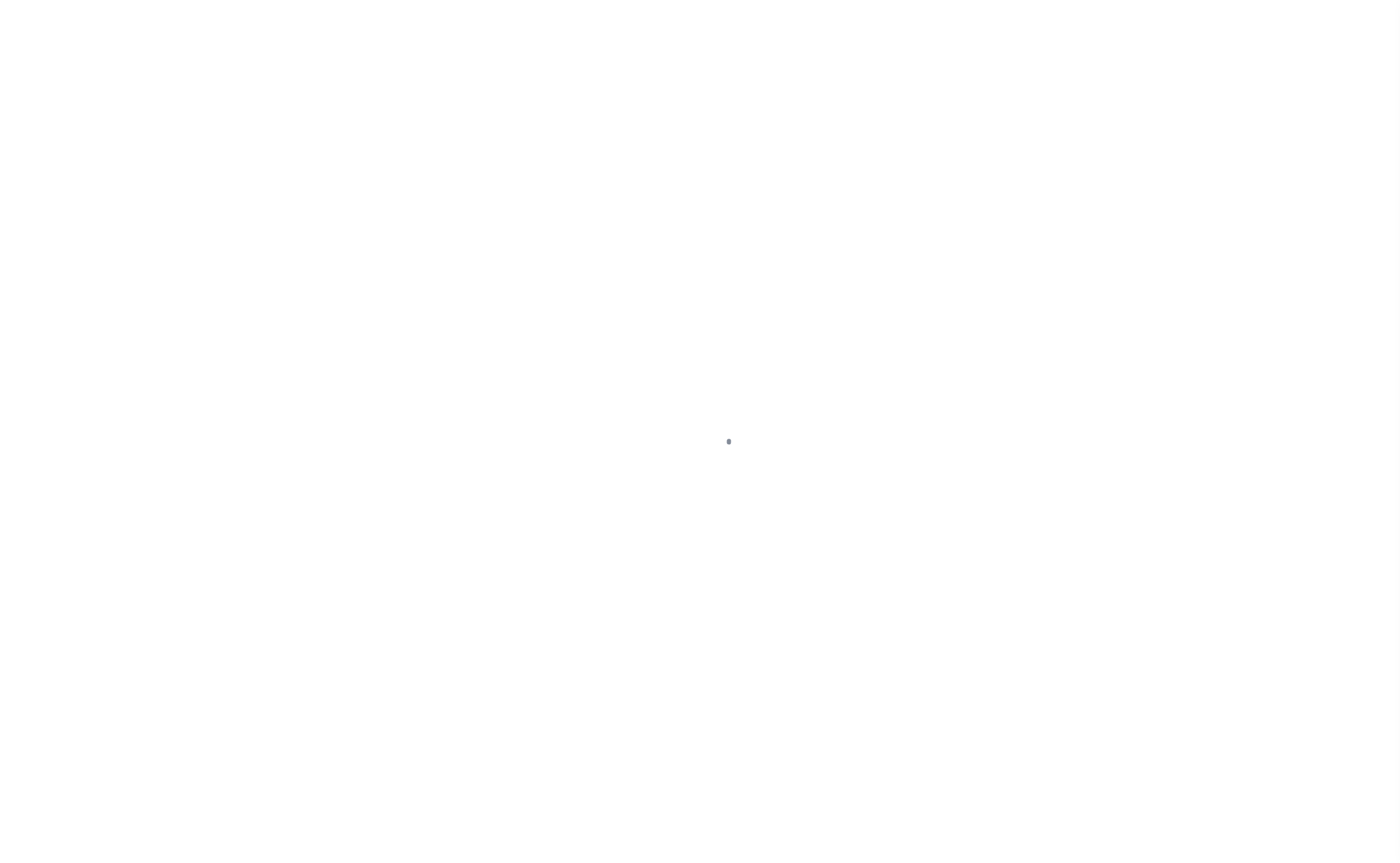
type input "MD"
type textarea "LEGAL REQUIRED"
type textarea "."
select select "14701"
select select "25066"
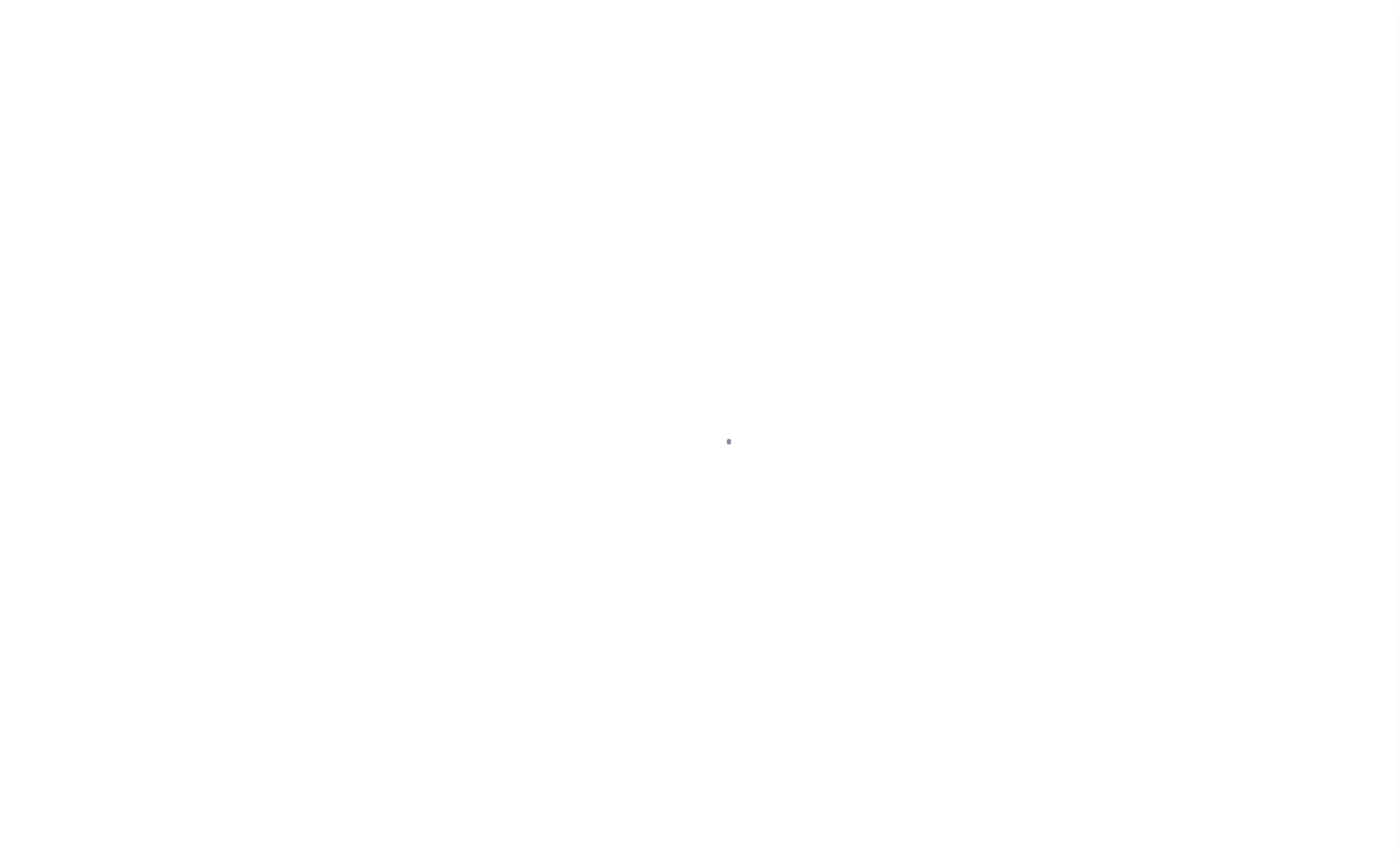
select select "2"
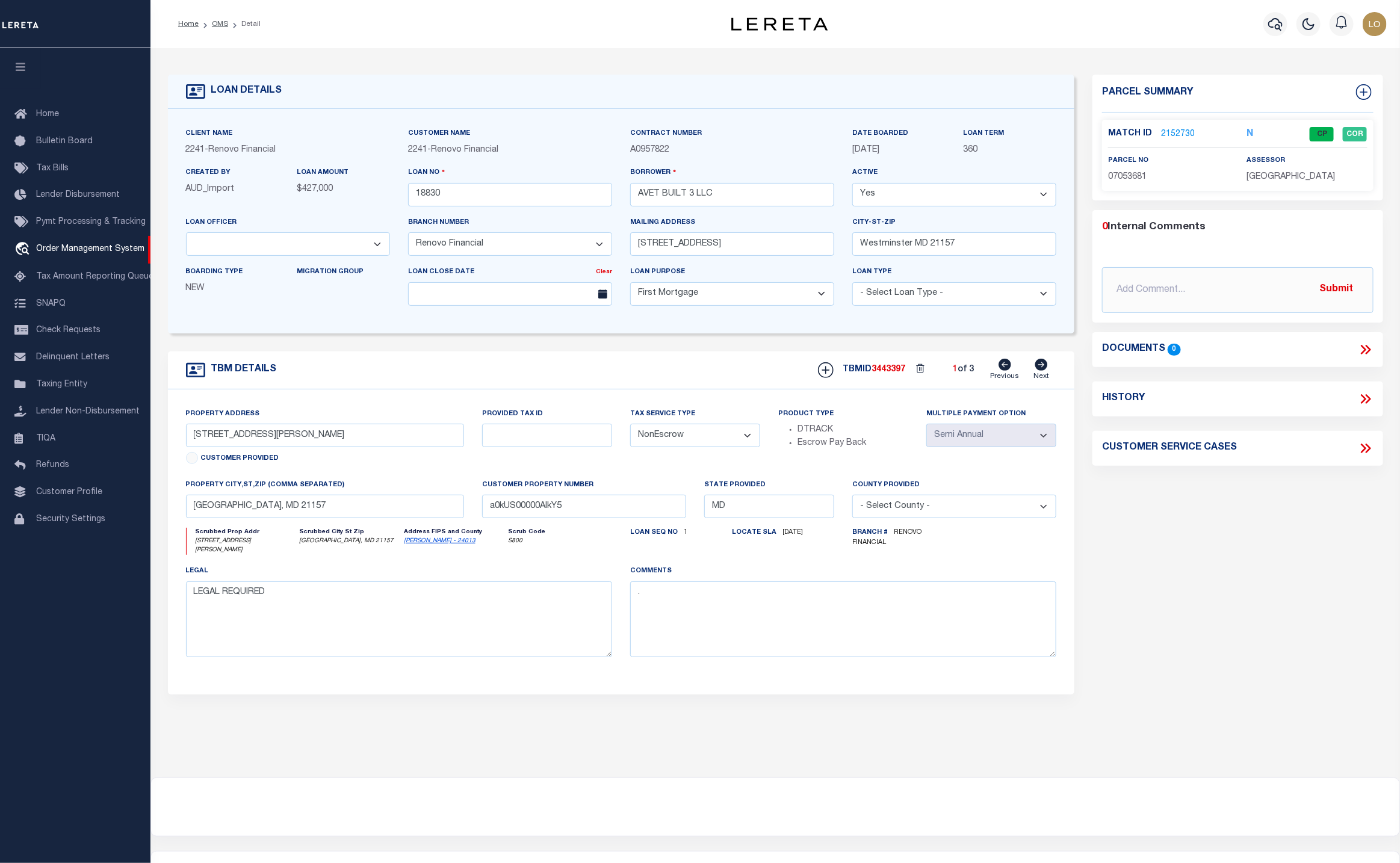
click at [1044, 370] on icon at bounding box center [1041, 364] width 13 height 12
type input "54 John Street"
type input "a0kUS00000AIkjN"
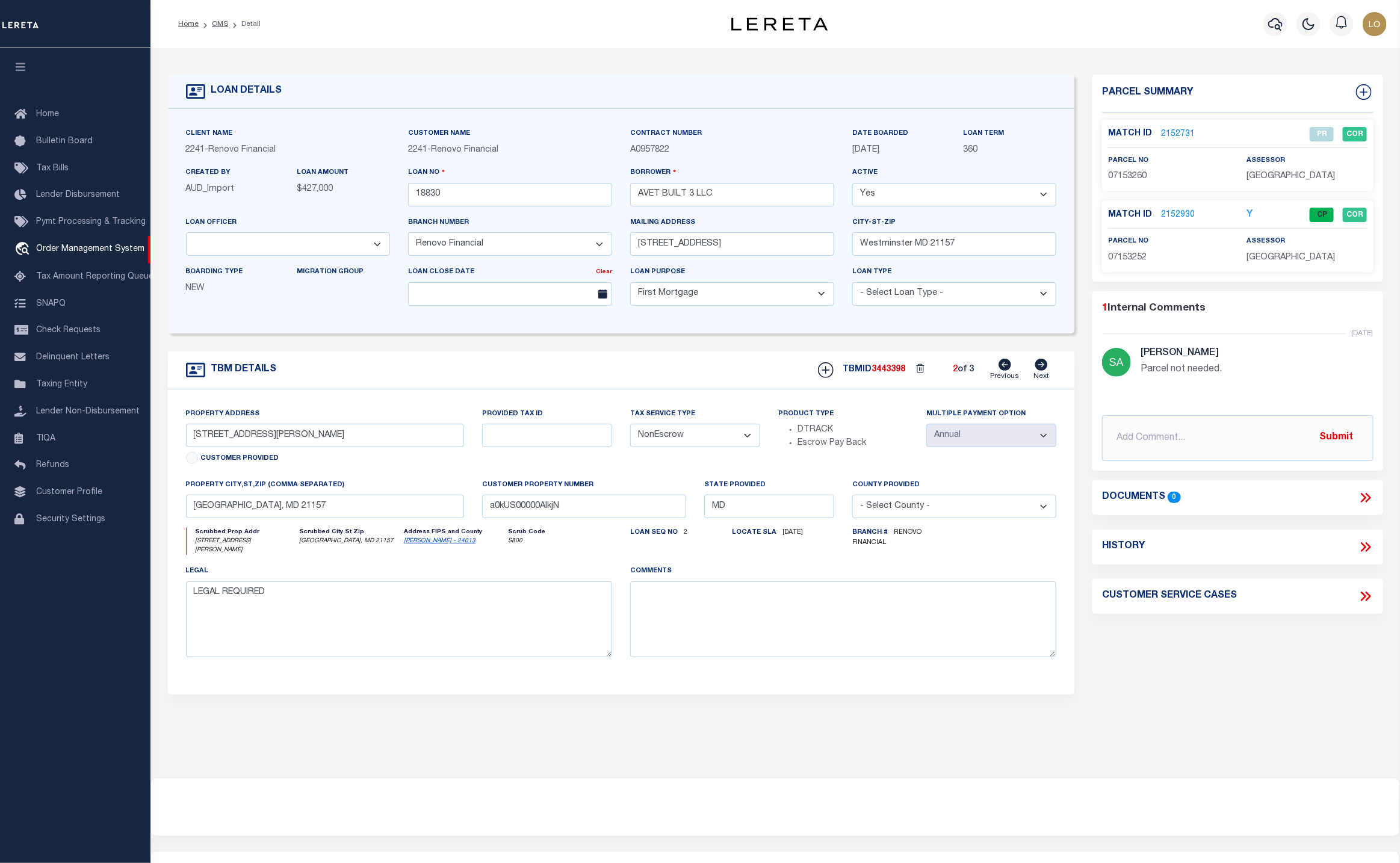
click at [1044, 370] on icon at bounding box center [1041, 364] width 13 height 12
type input "56 1/2 John Street"
select select "Escrow"
type input "a0kUS00000AIk8N"
select select
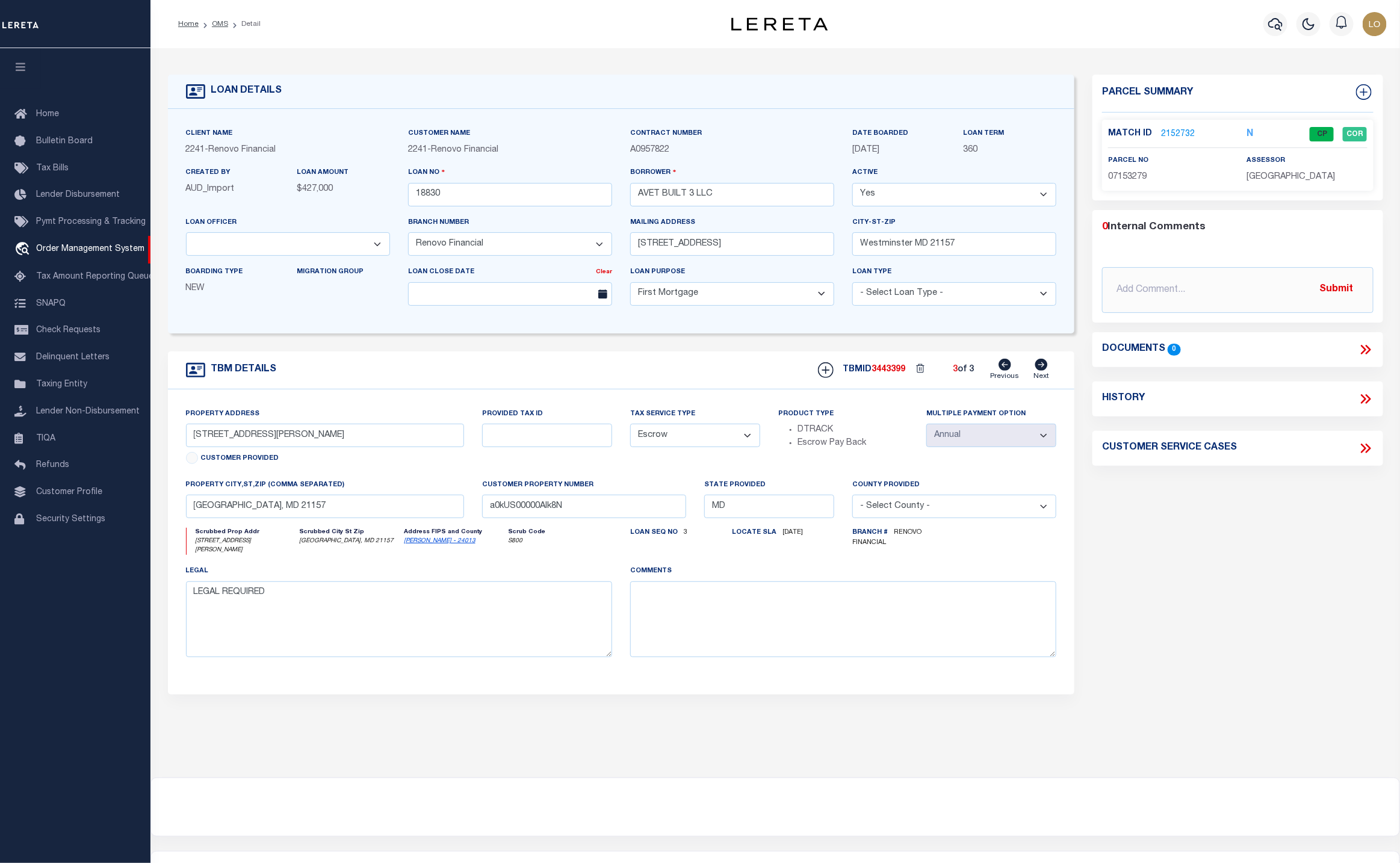
click at [742, 444] on select "- Select Tax Service Type - Escrow NonEscrow" at bounding box center [695, 435] width 130 height 23
select select "NonEscrow"
click at [630, 430] on select "- Select Tax Service Type - Escrow NonEscrow" at bounding box center [695, 435] width 130 height 23
click at [1349, 849] on button "Save Edits" at bounding box center [1339, 846] width 98 height 26
click at [1236, 618] on div "Parcel Summary Match ID 2152732 N parcel no 07153279 assessor 0" at bounding box center [1237, 408] width 308 height 667
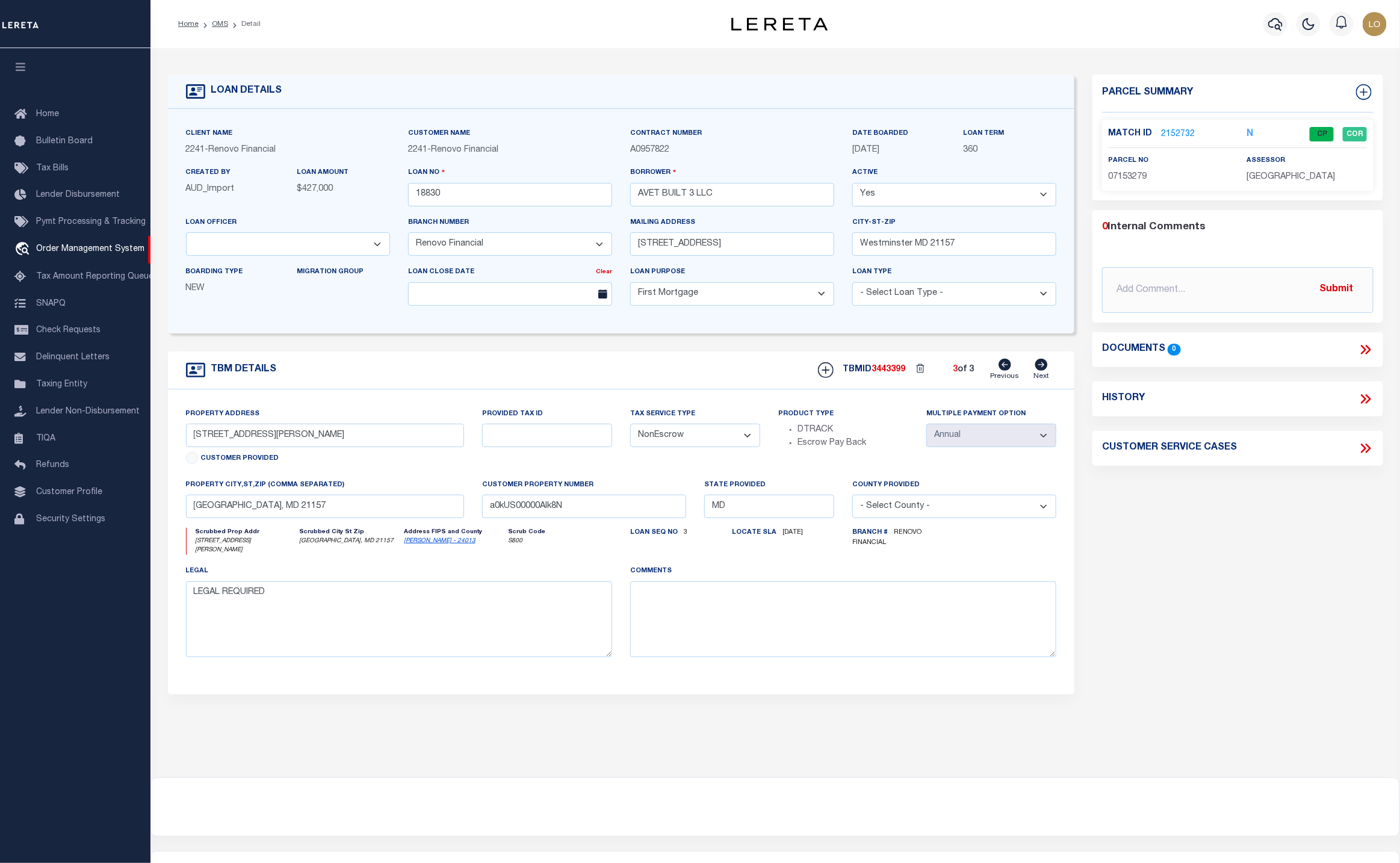
click at [1187, 137] on link "2152732" at bounding box center [1178, 135] width 34 height 13
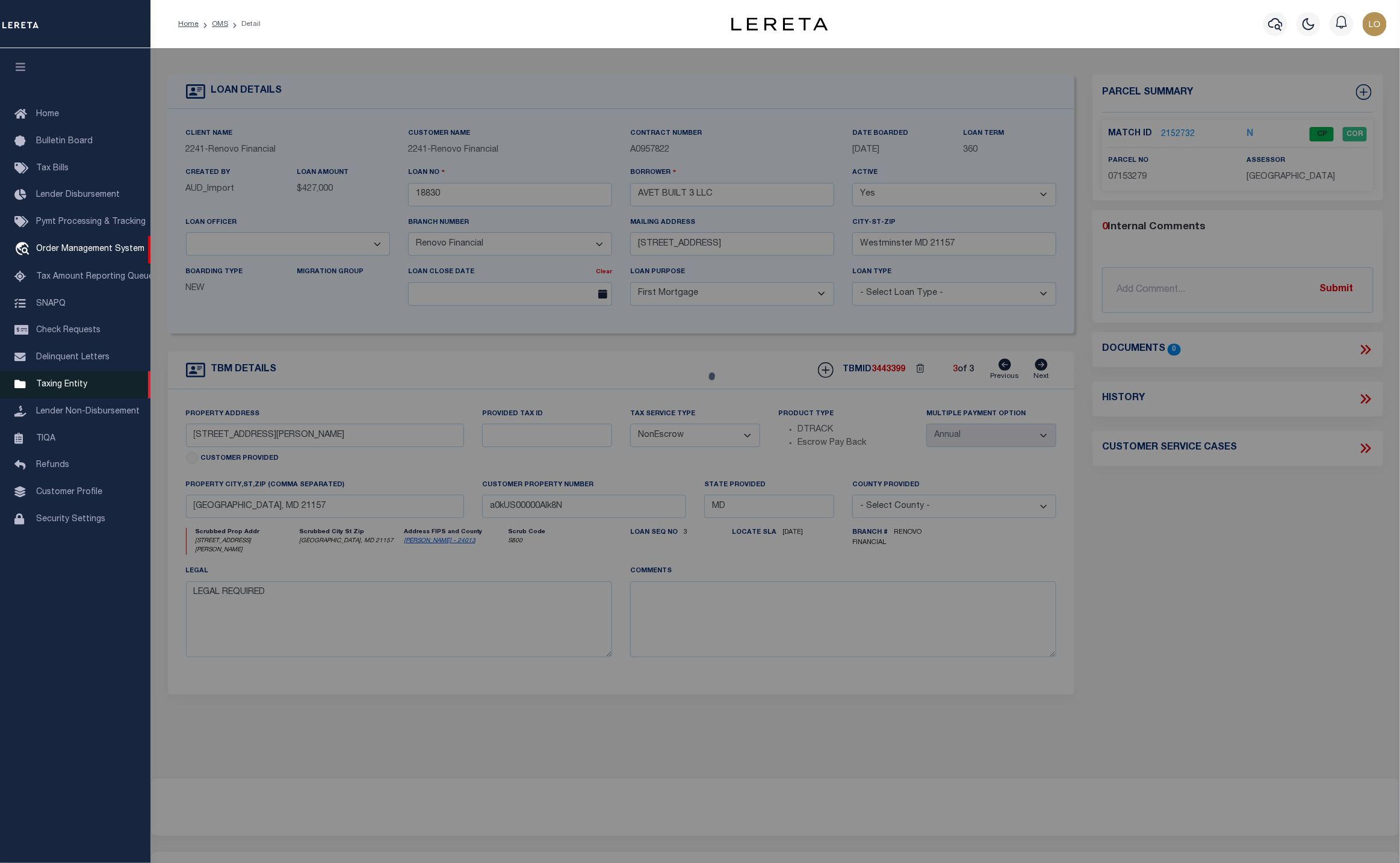
checkbox input "false"
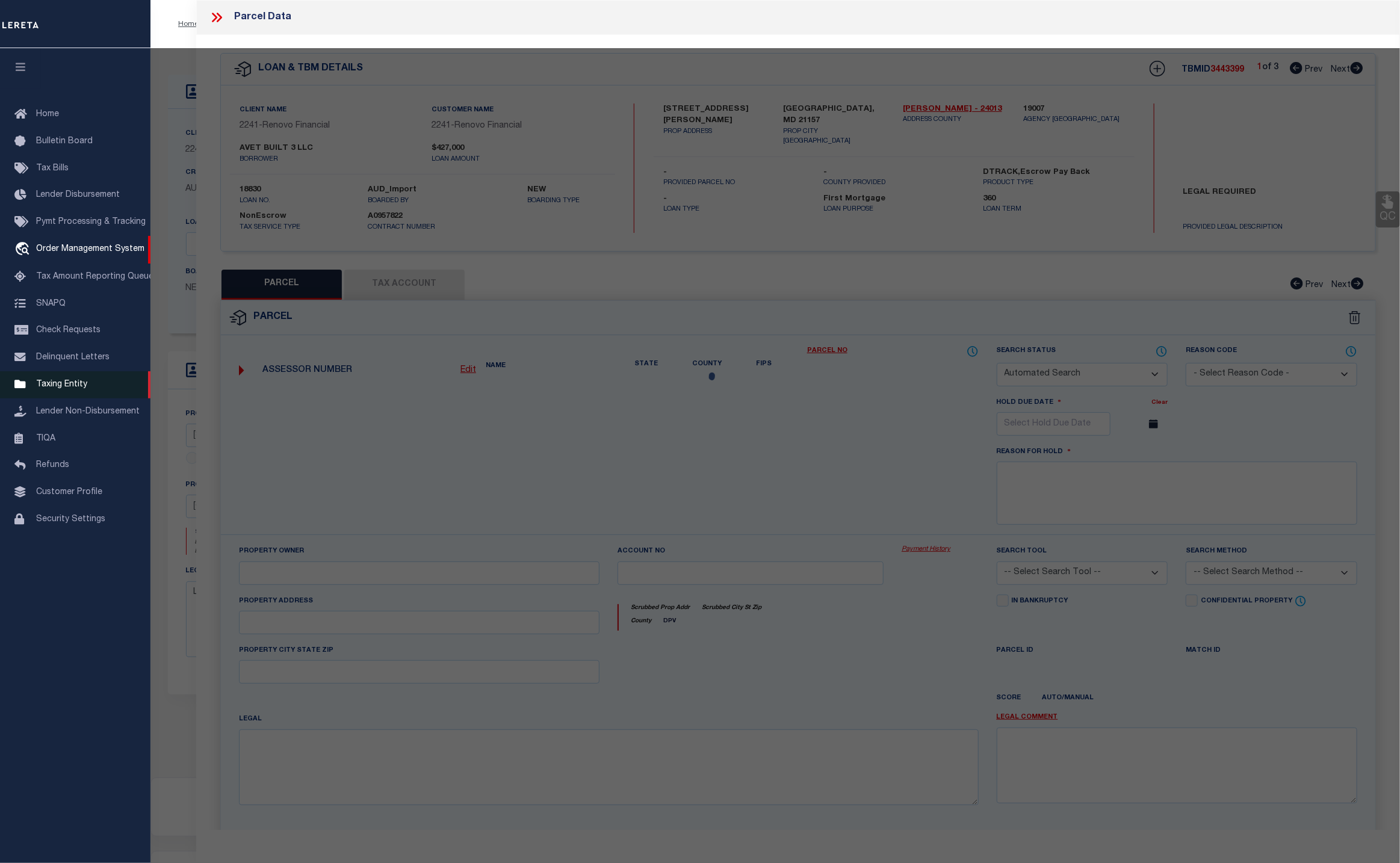
select select "CP"
type input "AVET BUILT 3 LLC"
select select "AGW"
select select
type input "56 JOHN ST UNIT: 56 1/2"
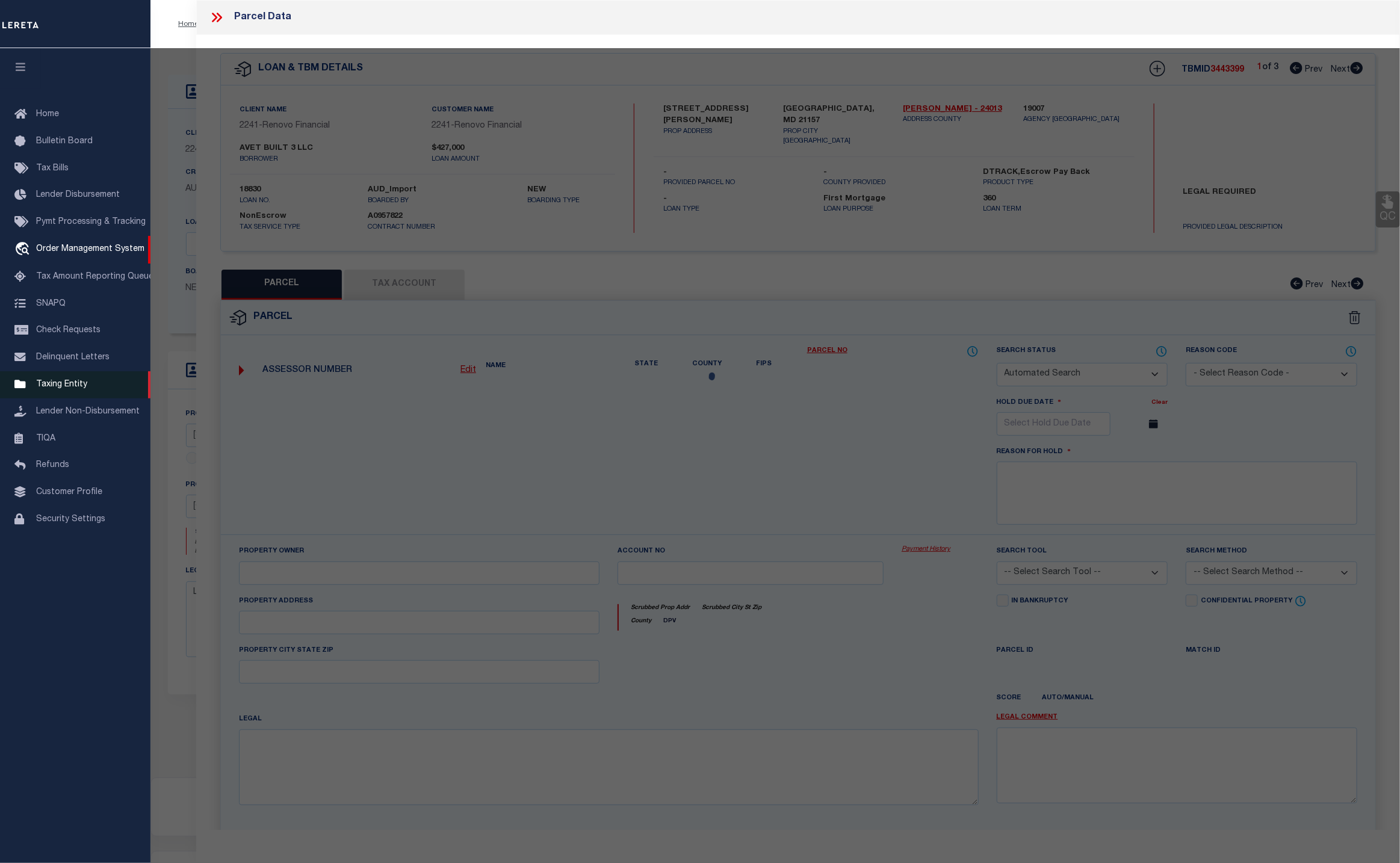
type input "WESTMINSTER 21157-0000"
type textarea "UNIT 56 1/2 56 1/2 JOHN ST 49-28/32 JOHN STREET CONDOS"
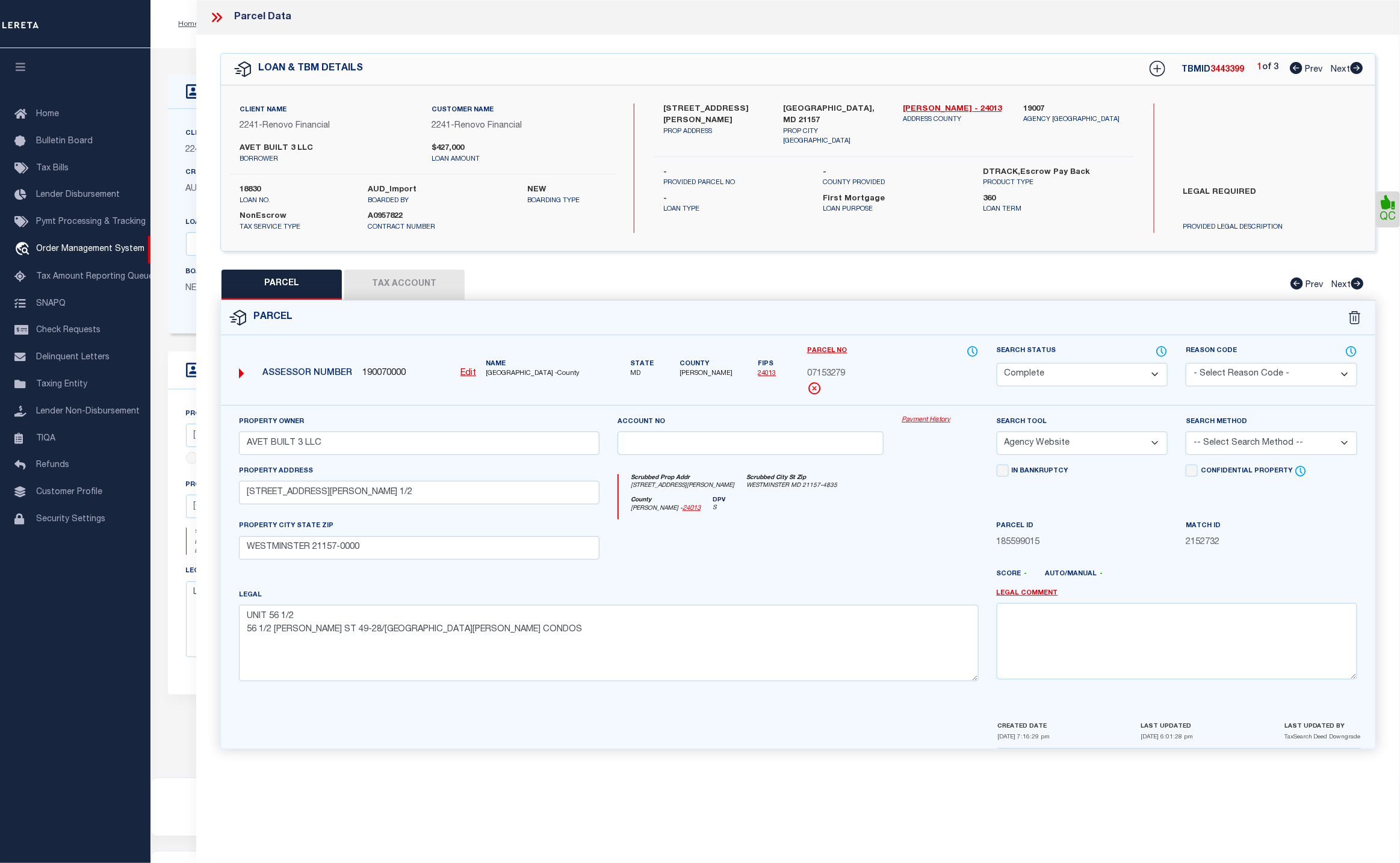
click at [220, 15] on icon at bounding box center [216, 18] width 15 height 15
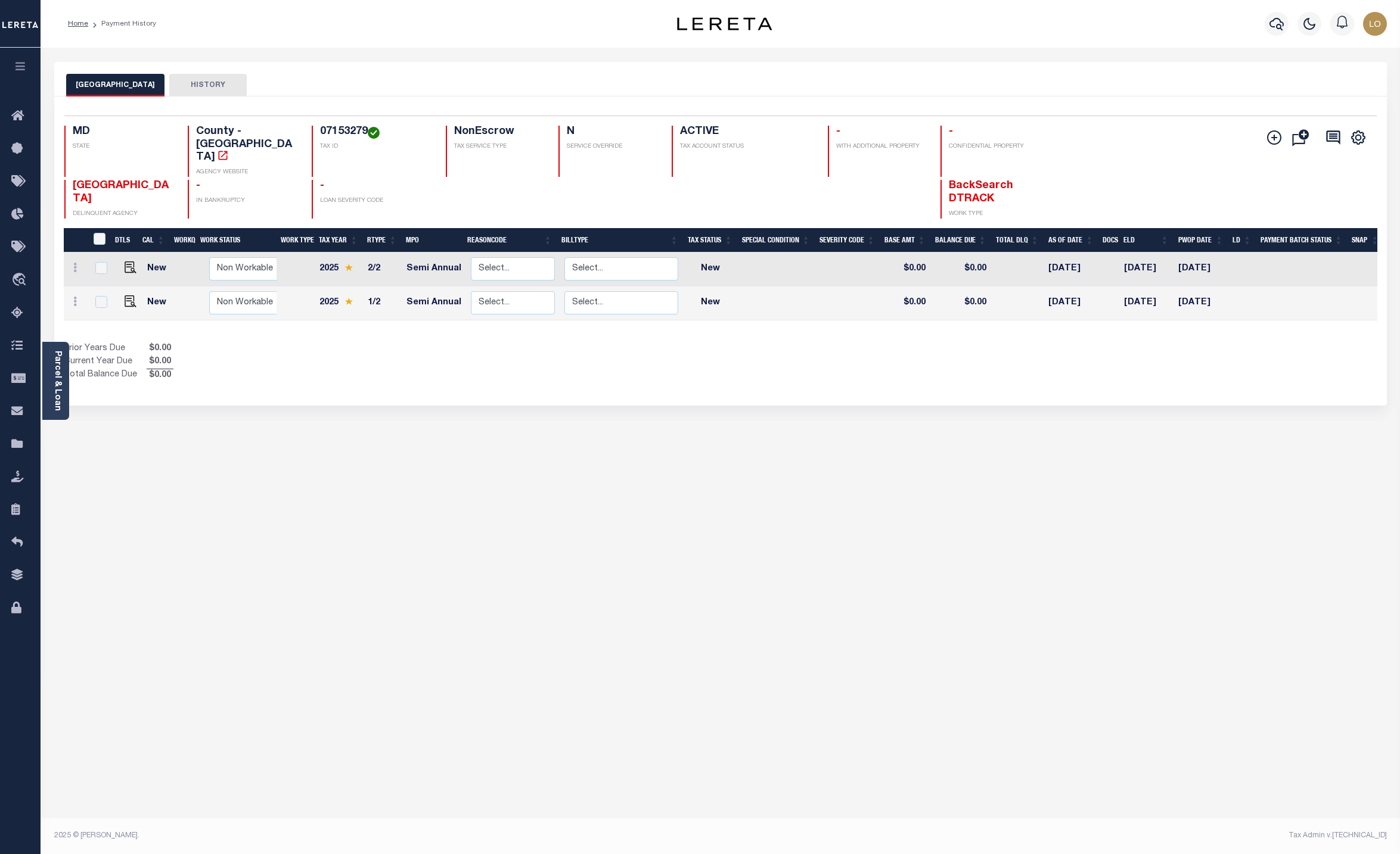
click at [1230, 566] on div "CARROLL COUNTY HISTORY Selected 2 Results" at bounding box center [720, 398] width 1351 height 673
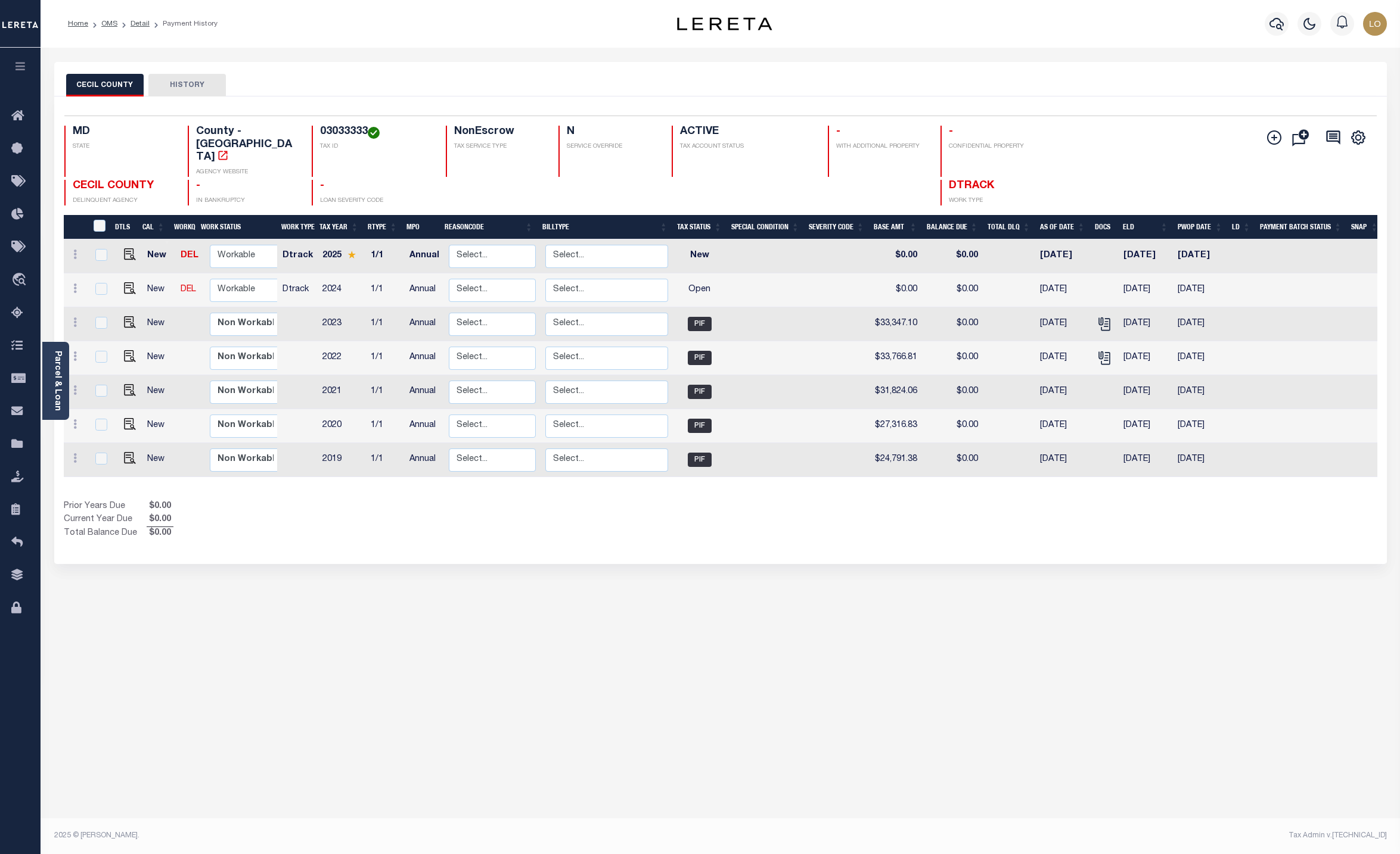
click at [1201, 553] on div "CECIL COUNTY HISTORY Selected 7 Results" at bounding box center [720, 398] width 1351 height 673
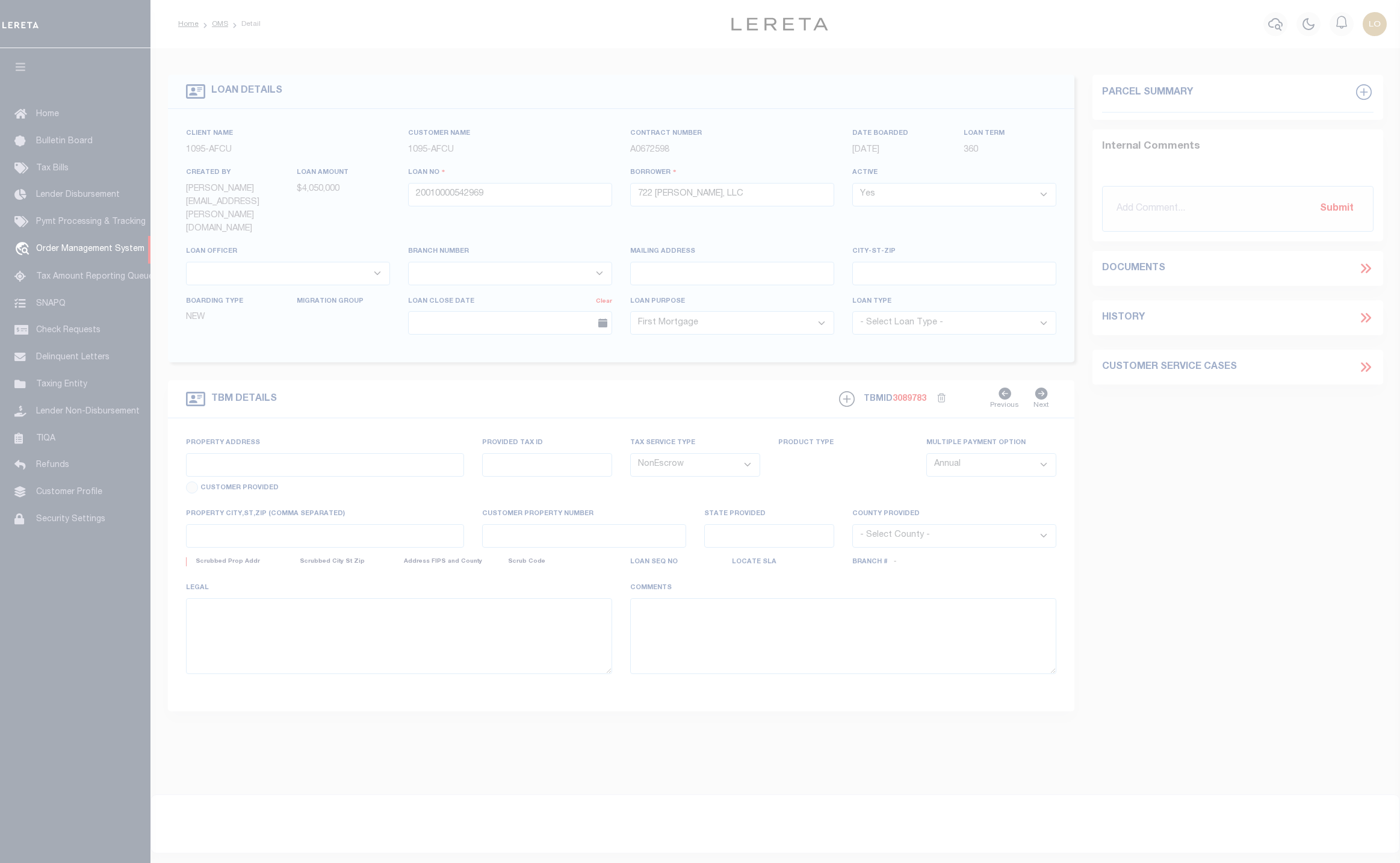
select select "10"
select select "NonEscrow"
type input "[STREET_ADDRESS]"
type input "03-033333"
type input "Baltimore MD 21231"
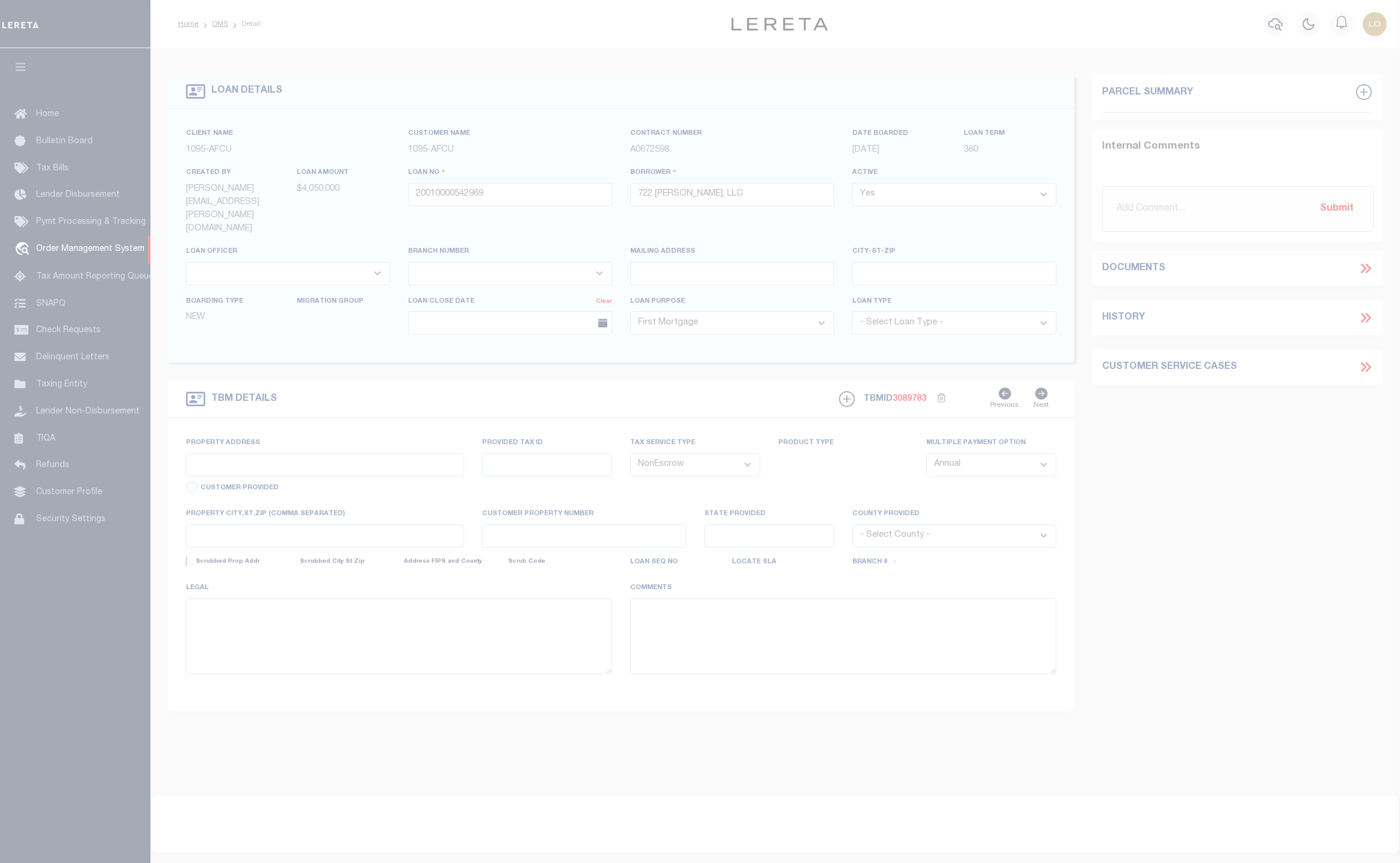
type input "MD"
select select "[PERSON_NAME]"
type textarea "Containing 1.2087 acres (52651 square feet0 of land, more or less."
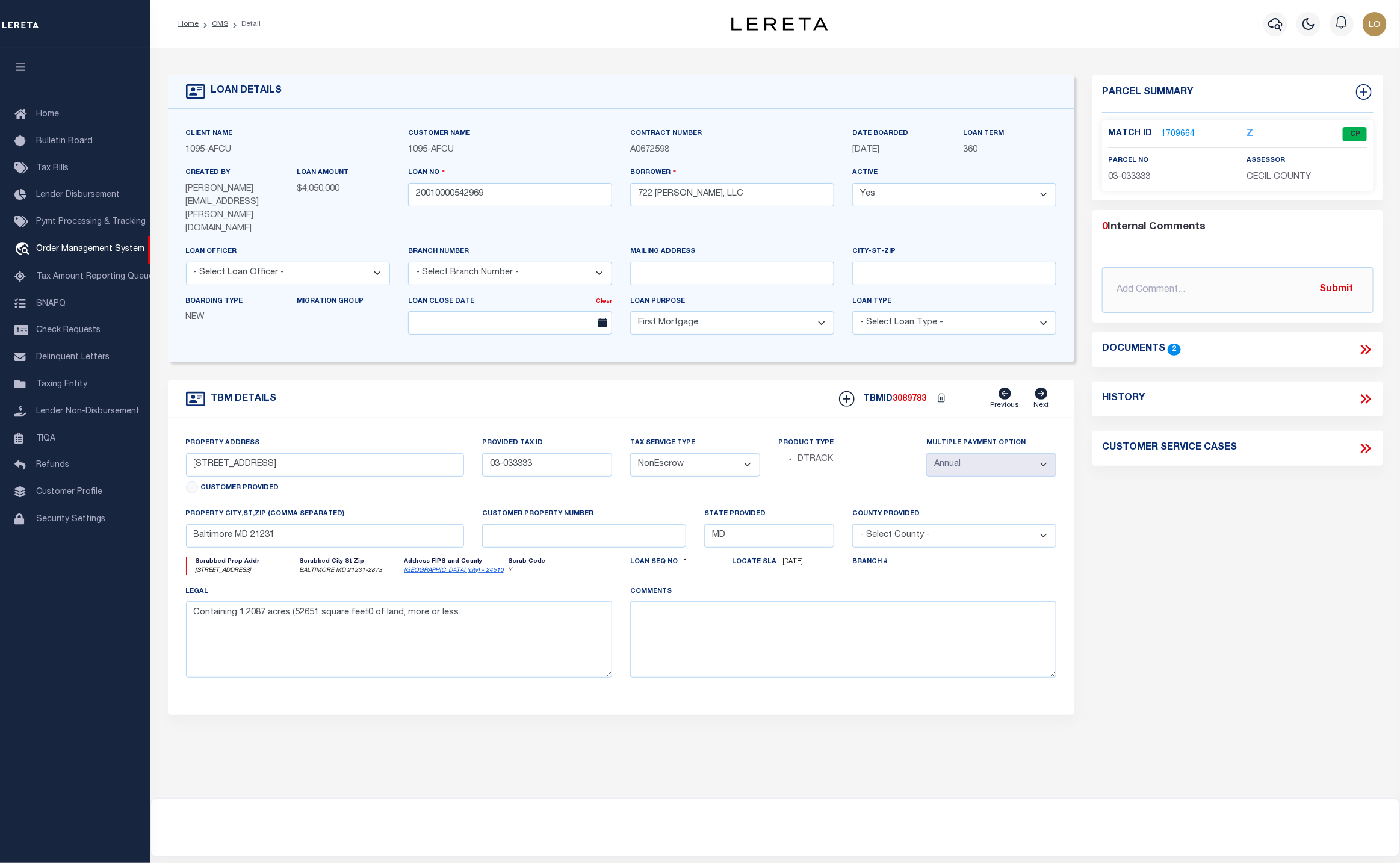
click at [727, 454] on select "- Select Tax Service Type - Escrow NonEscrow" at bounding box center [695, 465] width 130 height 23
select select "Escrow"
click at [630, 454] on select "- Select Tax Service Type - Escrow NonEscrow" at bounding box center [695, 465] width 130 height 23
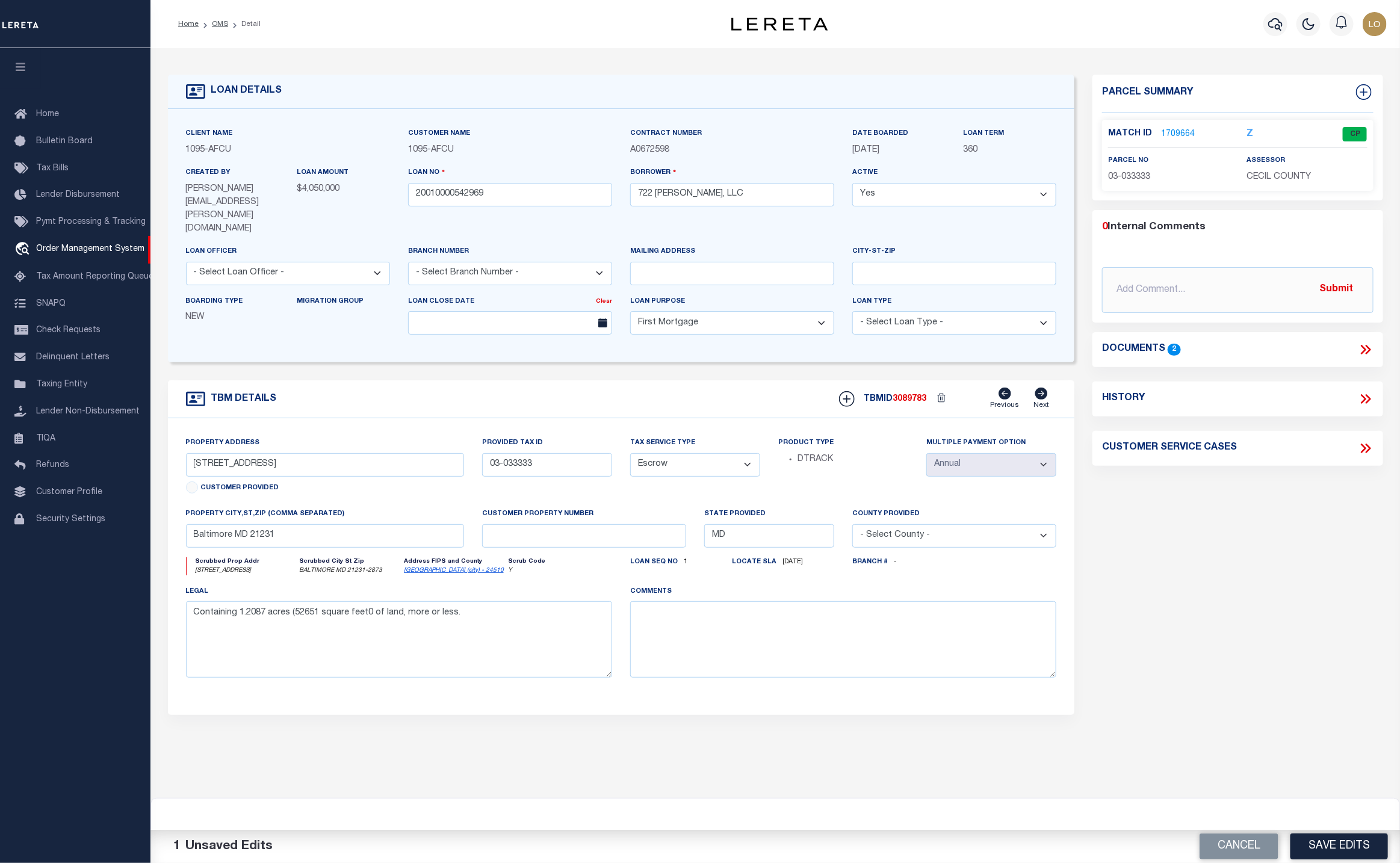
click at [1173, 529] on div "Parcel Summary Match ID 1709664 Z parcel no 03-033333 assessor 0" at bounding box center [1237, 418] width 308 height 687
click at [1365, 848] on button "Save Edits" at bounding box center [1339, 846] width 98 height 26
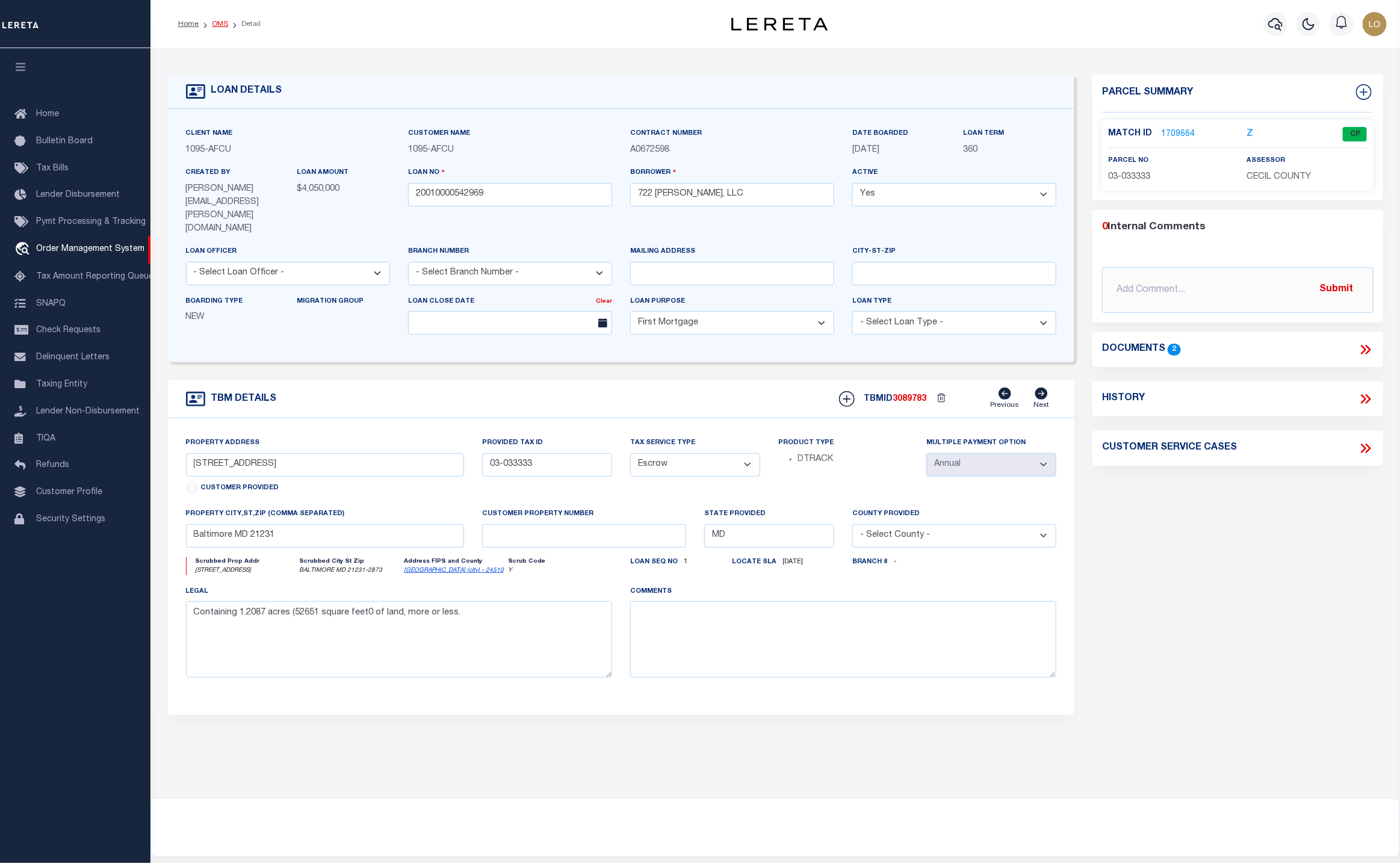
click at [219, 23] on link "OMS" at bounding box center [220, 24] width 16 height 7
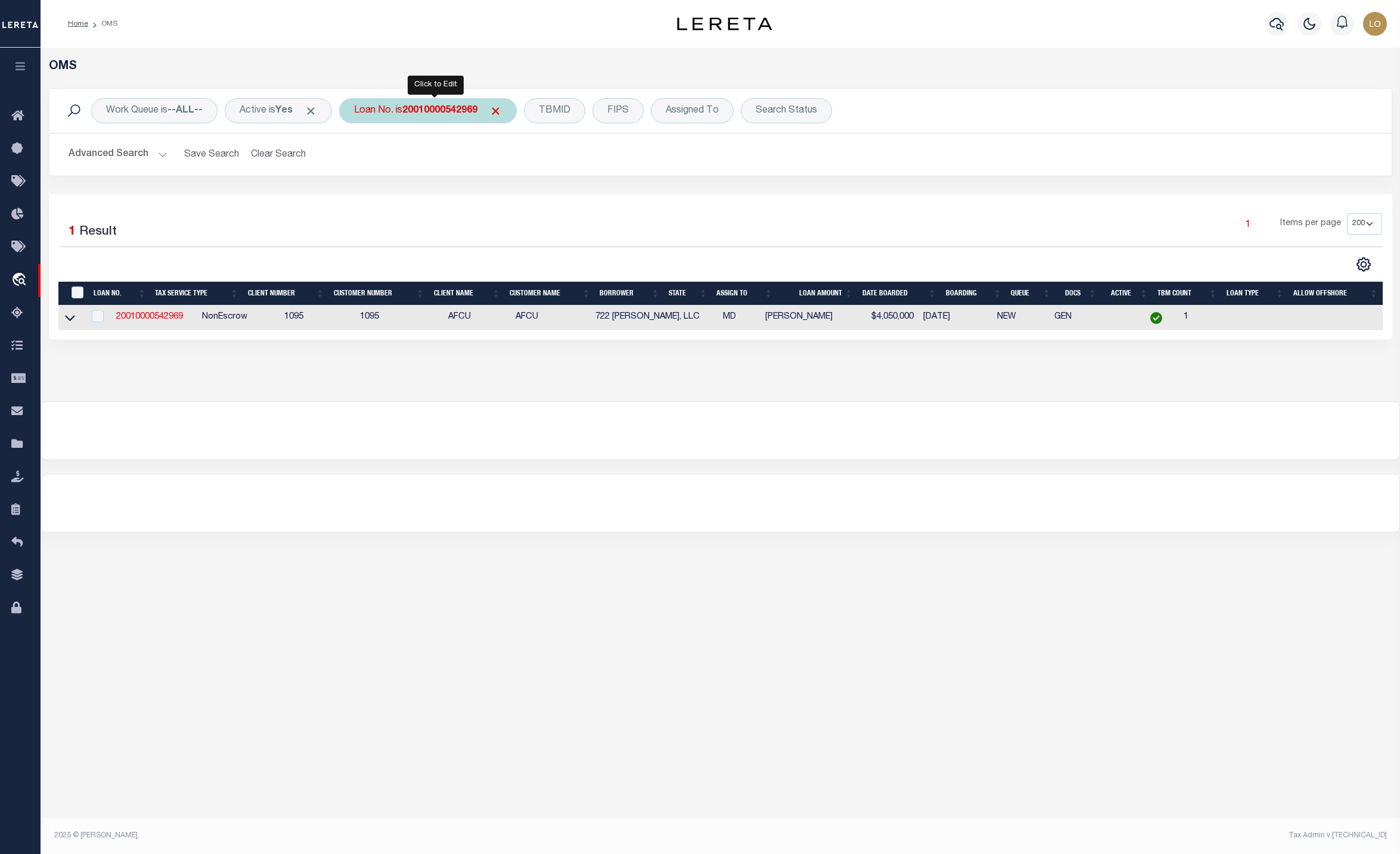
click at [412, 107] on b "20010000542969" at bounding box center [440, 111] width 75 height 10
type input "1932860"
click at [515, 197] on input "Apply" at bounding box center [512, 195] width 35 height 19
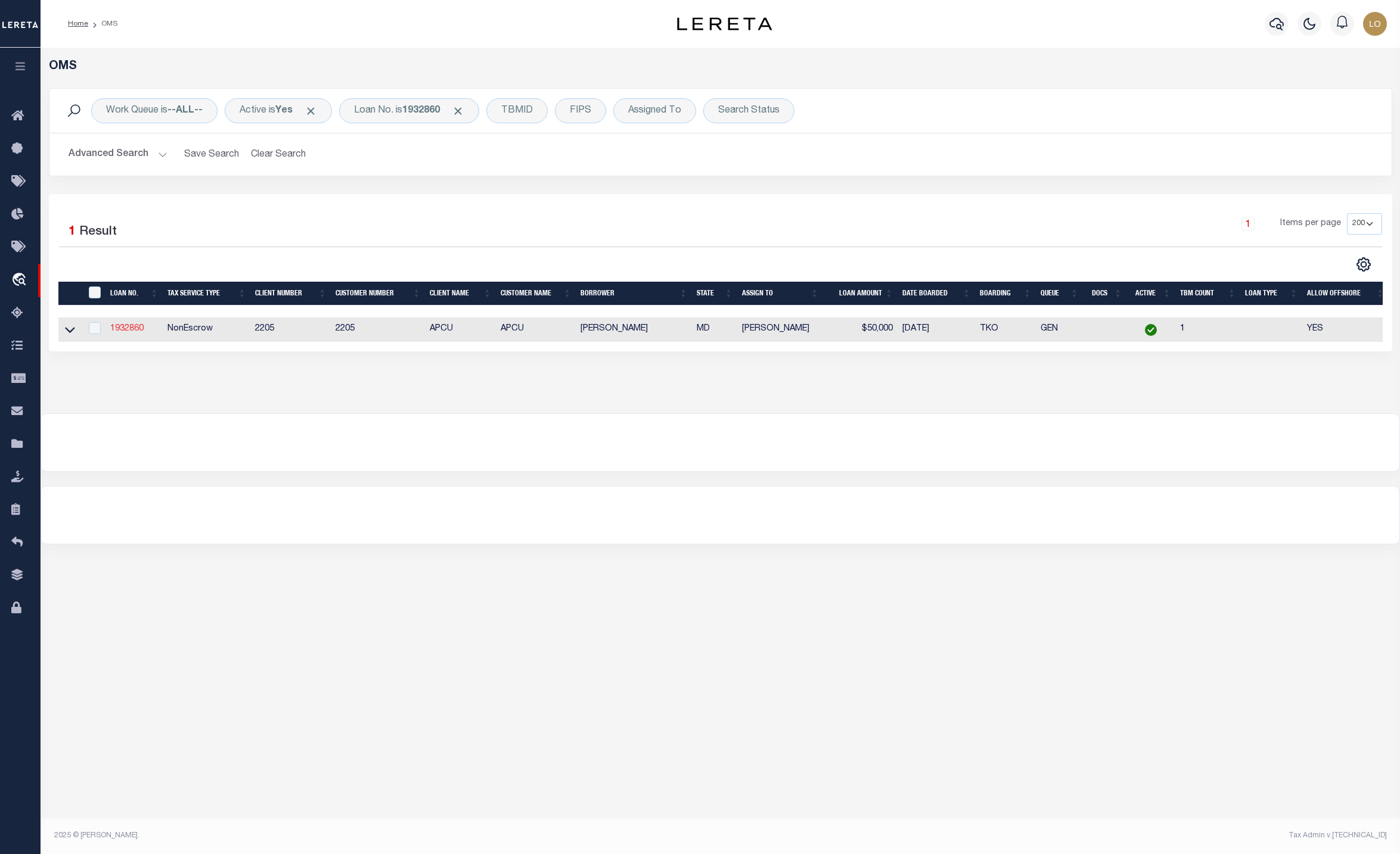
click at [126, 331] on link "1932860" at bounding box center [127, 329] width 33 height 8
type input "1932860"
type input "[PERSON_NAME]"
select select
select select "NonEscrow"
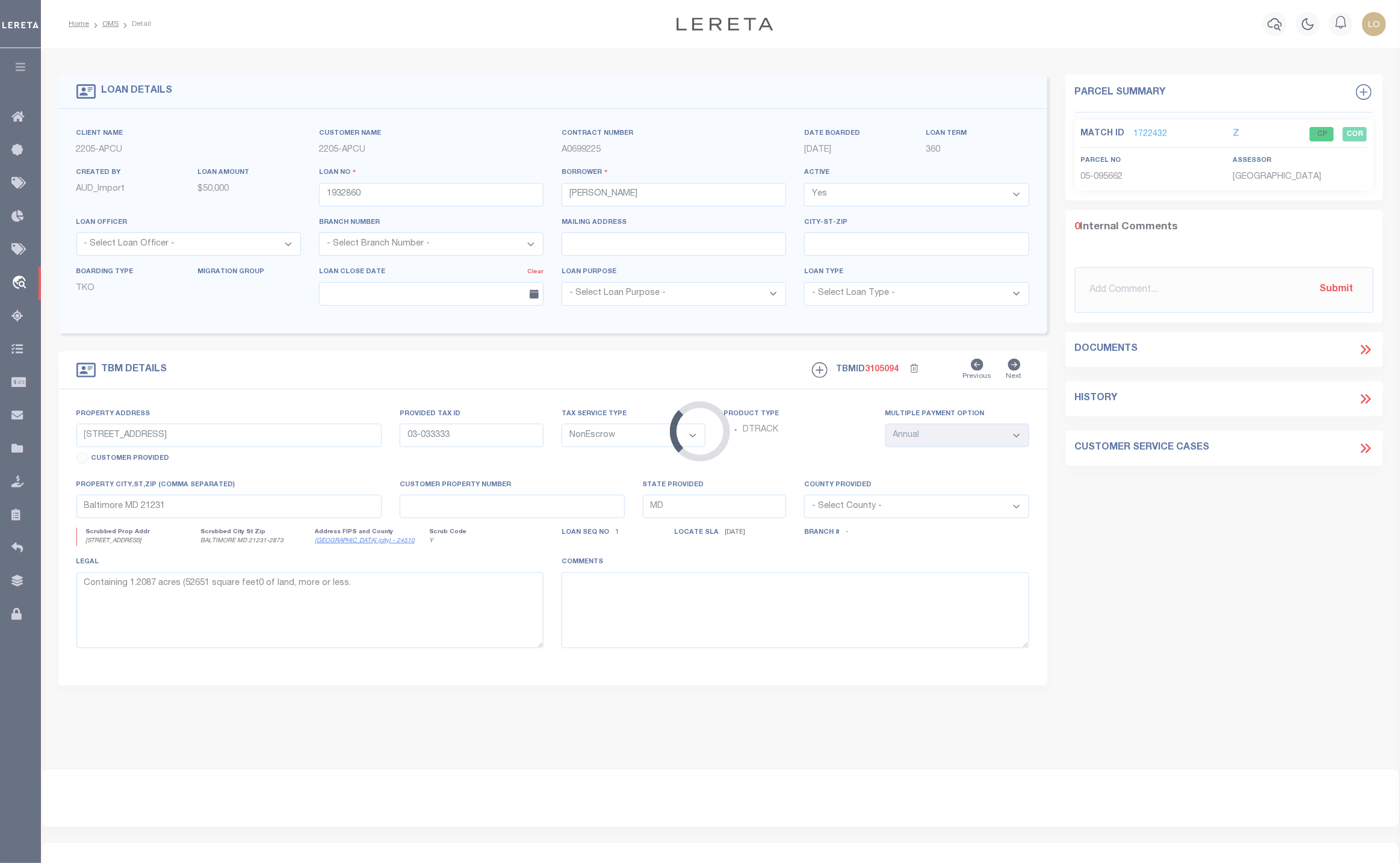
type input "1213 MILLSTONE CT"
type input "05095662"
type input "[GEOGRAPHIC_DATA] MD 217848300"
select select
type textarea "Liability subject to parcel provided"
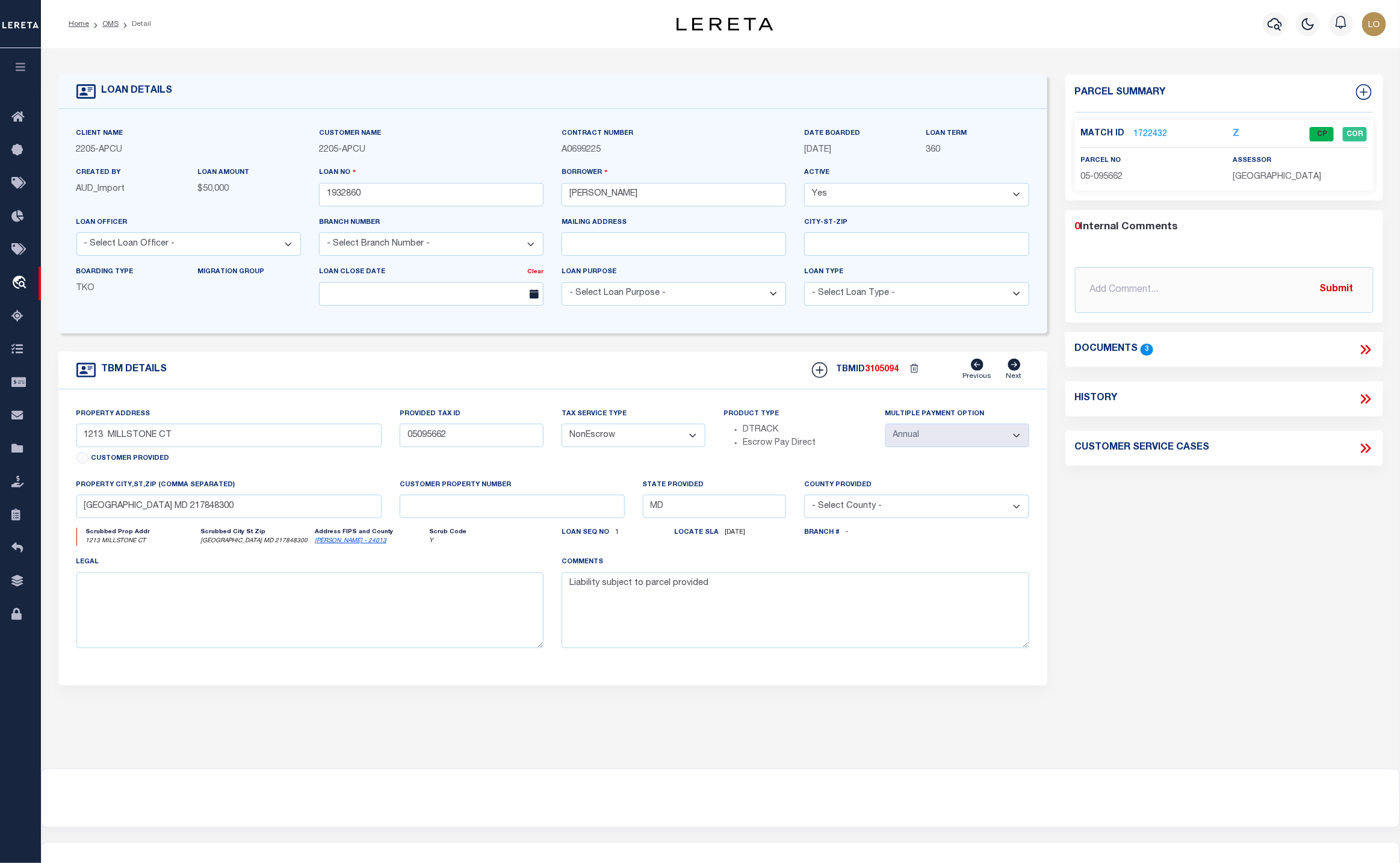
click at [1203, 563] on div "Parcel Summary Match ID 1722432 Z parcel no 05-095662 assessor 0" at bounding box center [1224, 403] width 336 height 658
click at [1154, 129] on link "1722432" at bounding box center [1151, 135] width 34 height 13
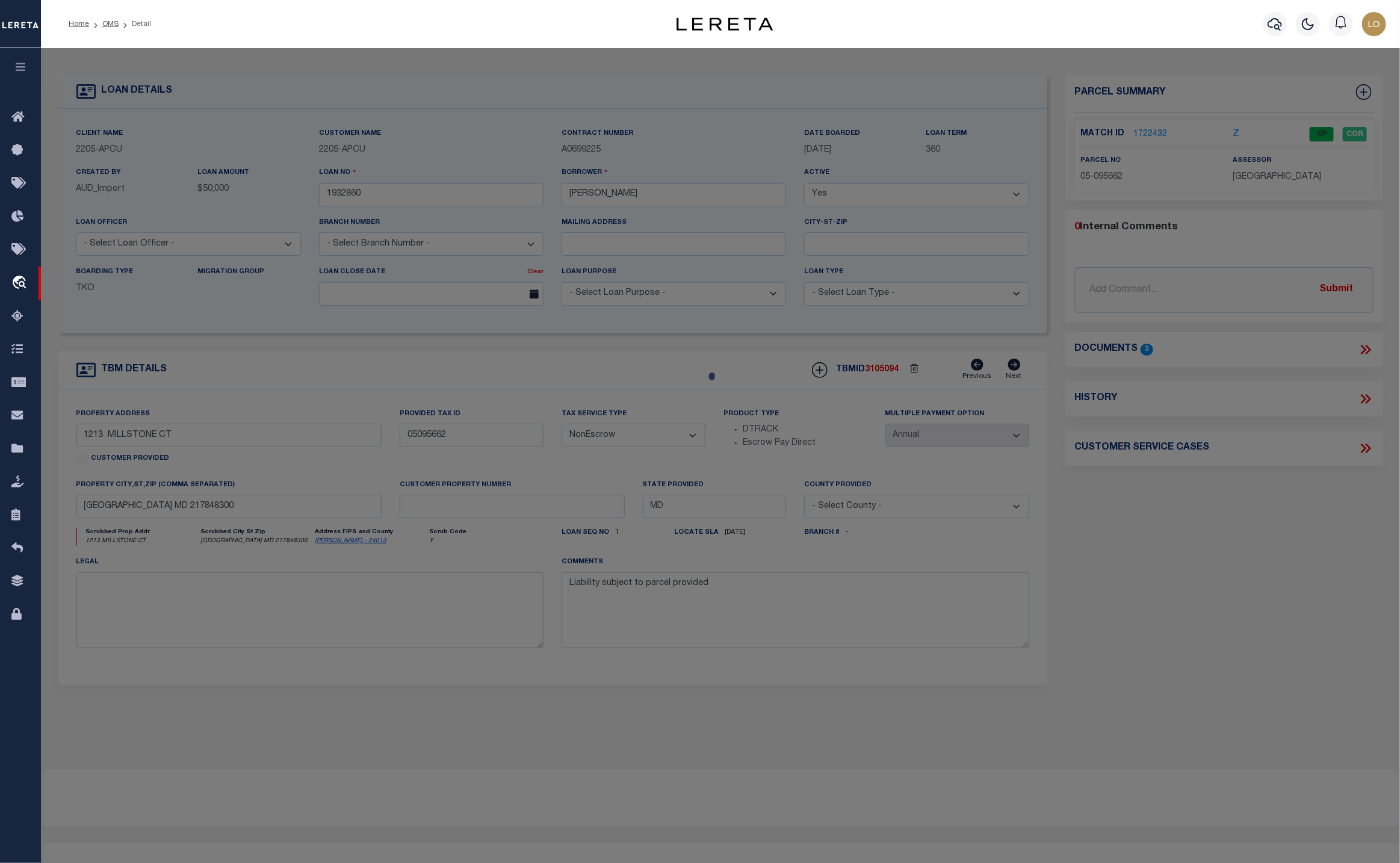
checkbox input "false"
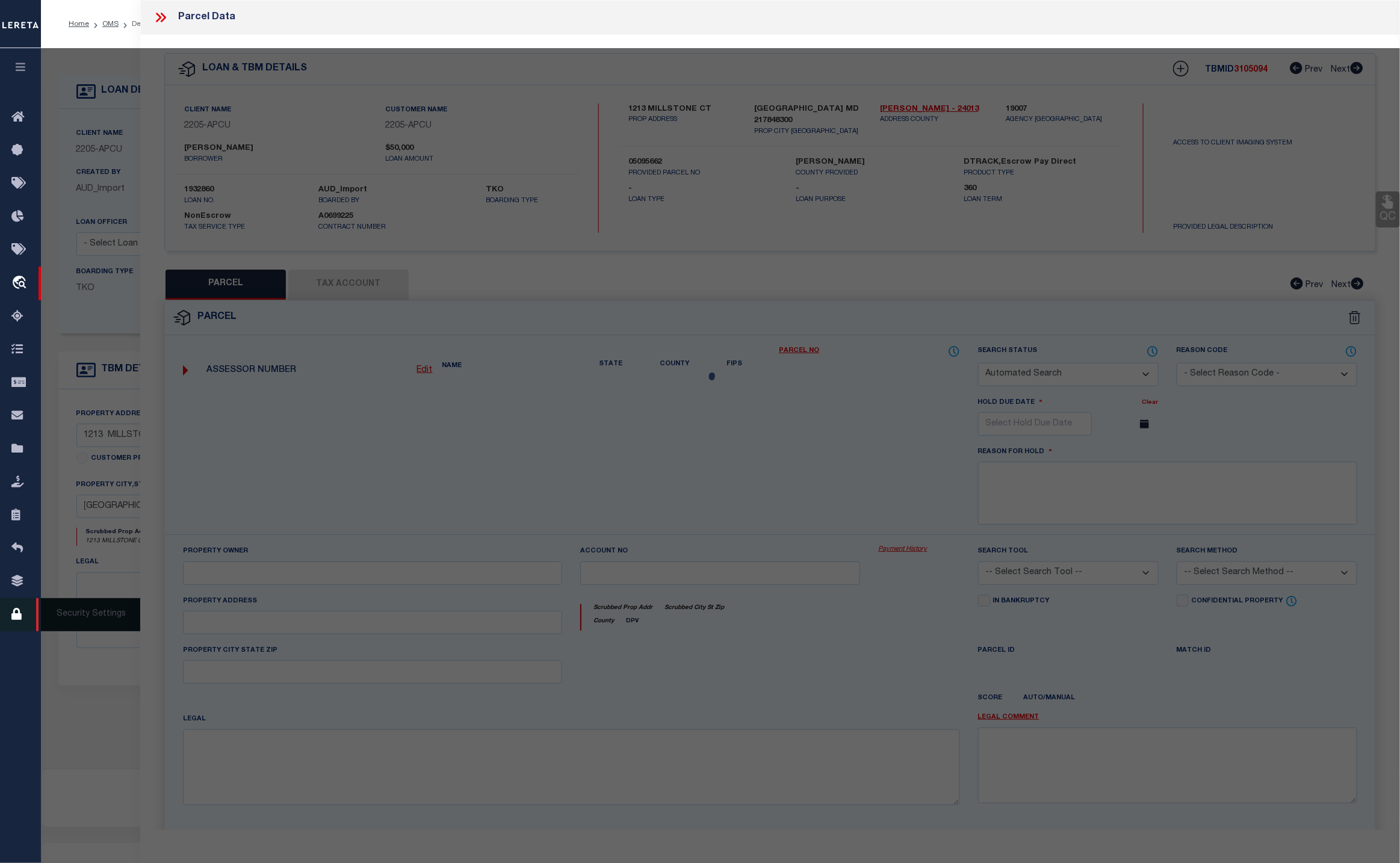
select select "CP"
type input "[PERSON_NAME] M [PERSON_NAME] A"
select select
type input "1213 MILLSTONE CT"
type input "[GEOGRAPHIC_DATA] MD 21784"
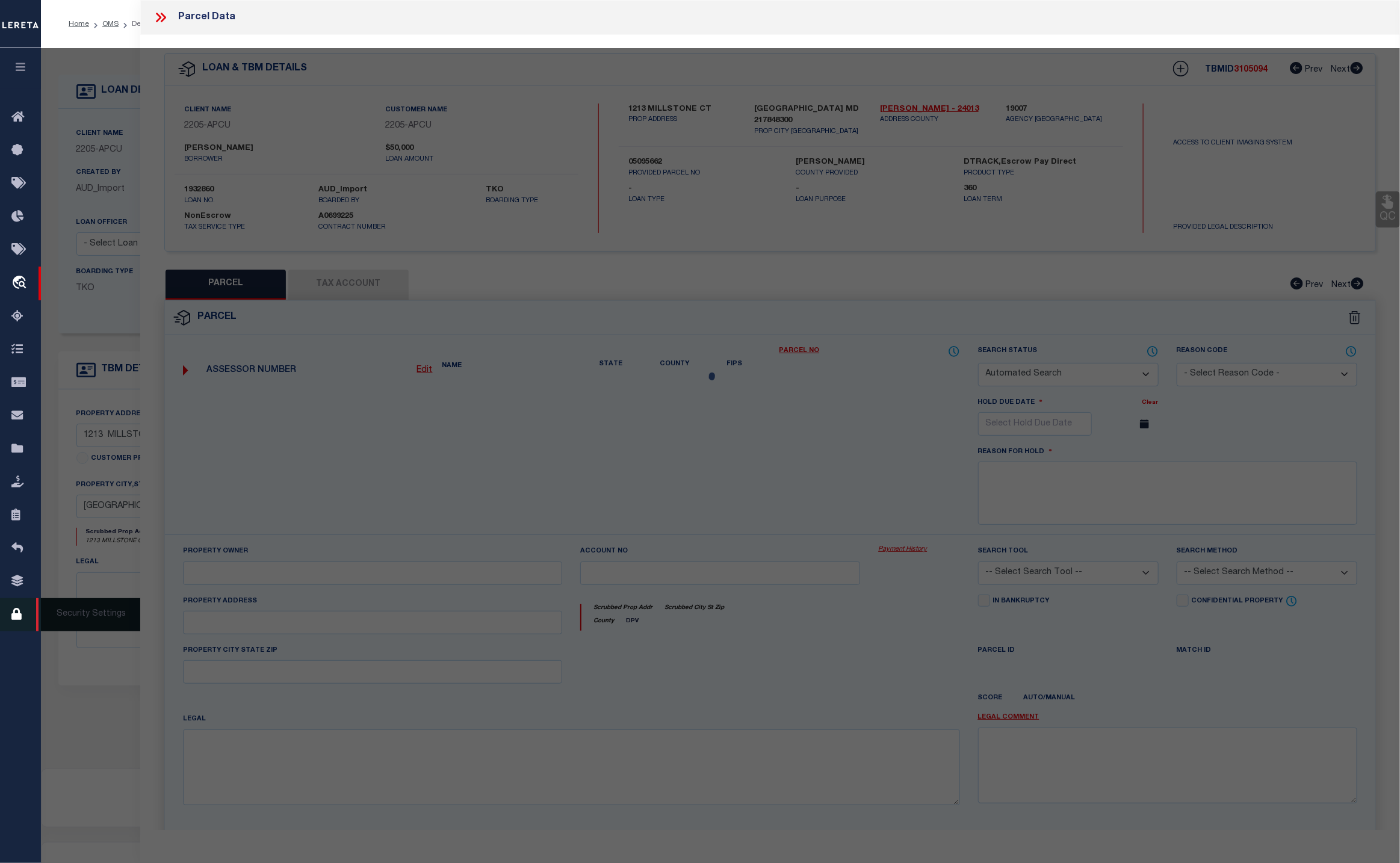
type textarea "LT 77 - 18252 SF 1213 MILLSTONE CT 41-202/191 STONE MANOR"
type textarea "Information Only - Installment Tax Years Based on Agency Review"
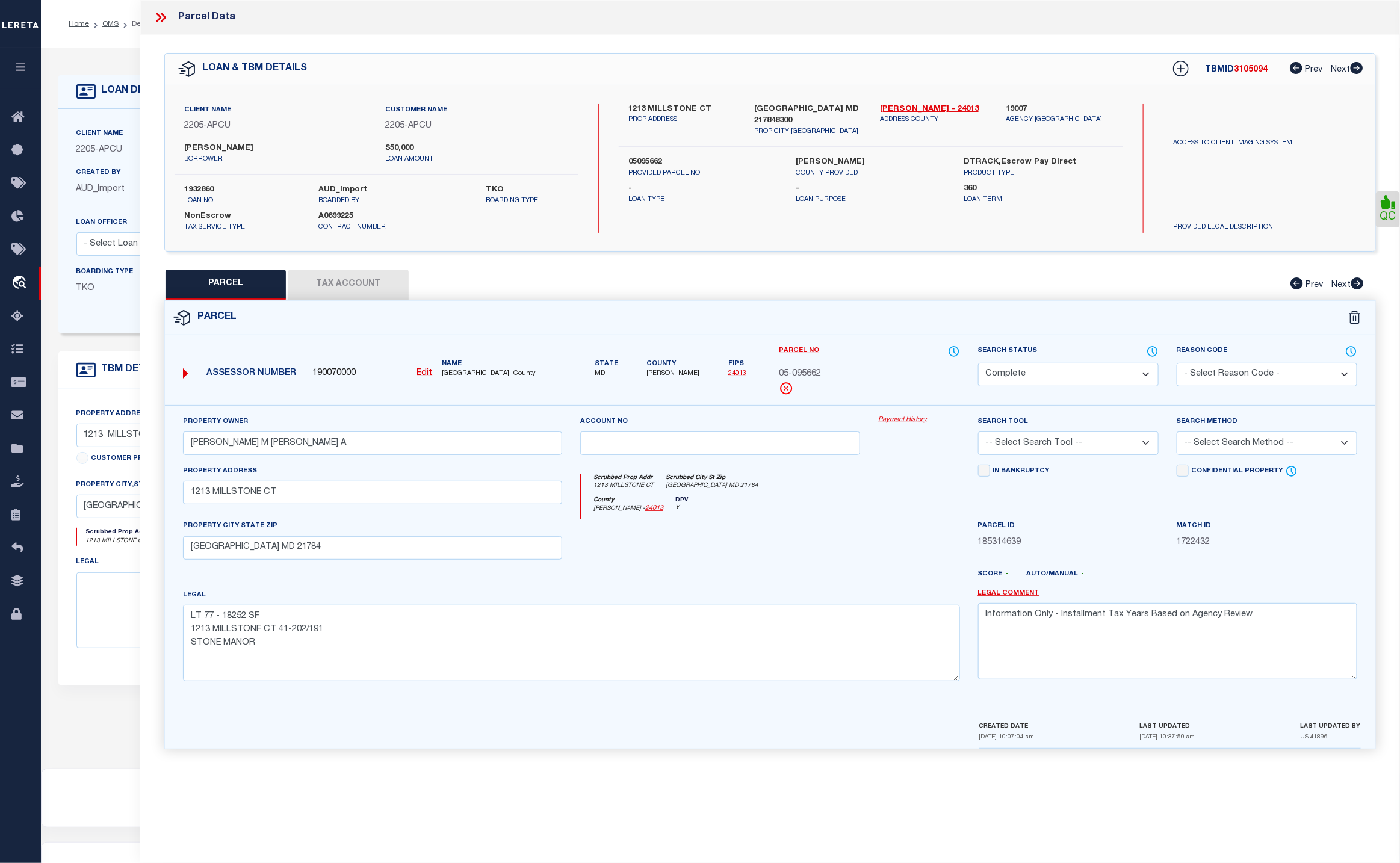
click at [898, 423] on link "Payment History" at bounding box center [919, 421] width 81 height 11
click at [170, 16] on div at bounding box center [166, 18] width 25 height 15
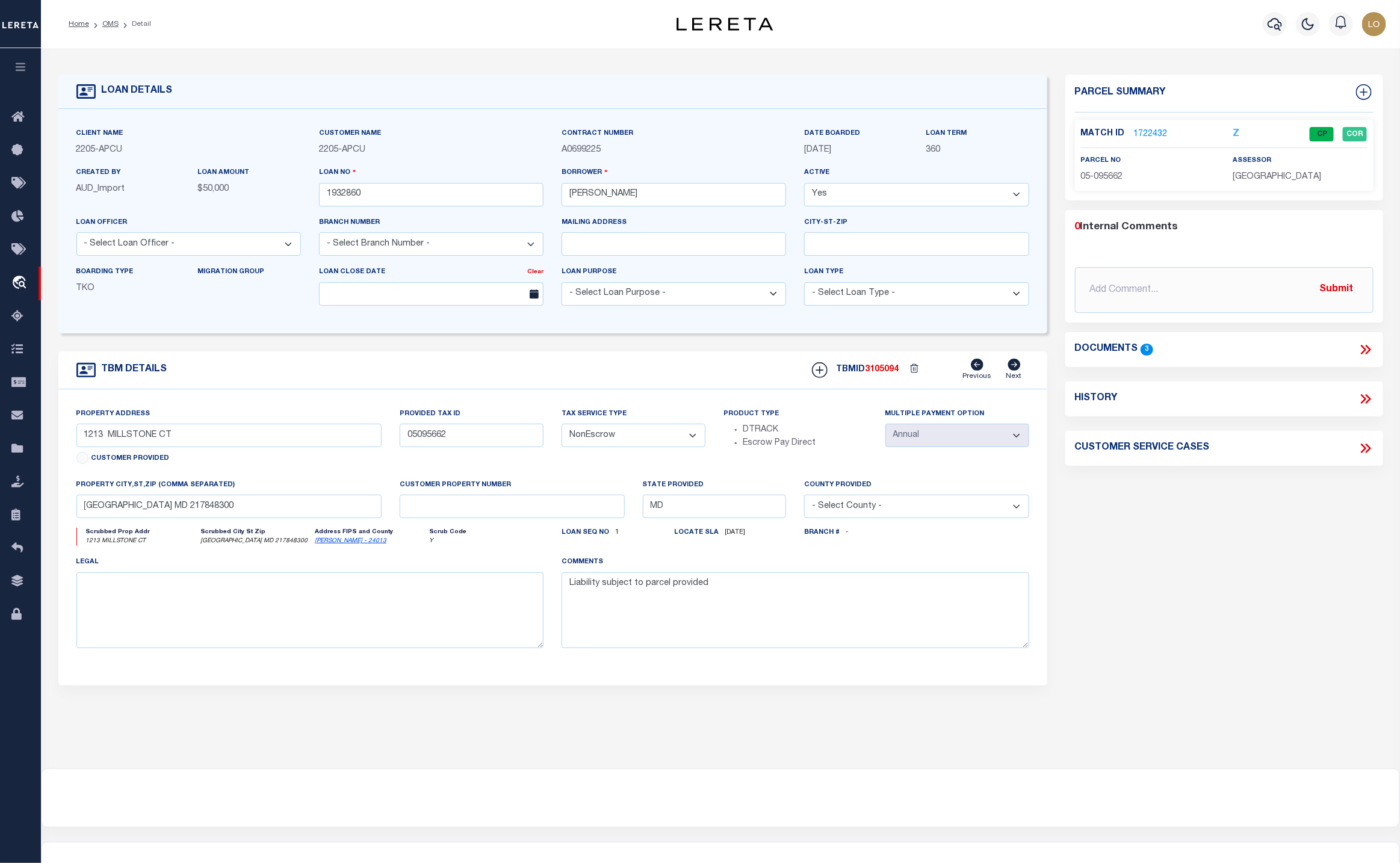
click at [683, 447] on select "- Select Tax Service Type - Escrow NonEscrow" at bounding box center [633, 435] width 144 height 23
click at [562, 430] on select "- Select Tax Service Type - Escrow NonEscrow" at bounding box center [633, 435] width 144 height 23
click at [1335, 845] on button "Save Edits" at bounding box center [1339, 846] width 98 height 26
click at [654, 446] on select "- Select Tax Service Type - Escrow NonEscrow" at bounding box center [633, 435] width 144 height 23
select select "NonEscrow"
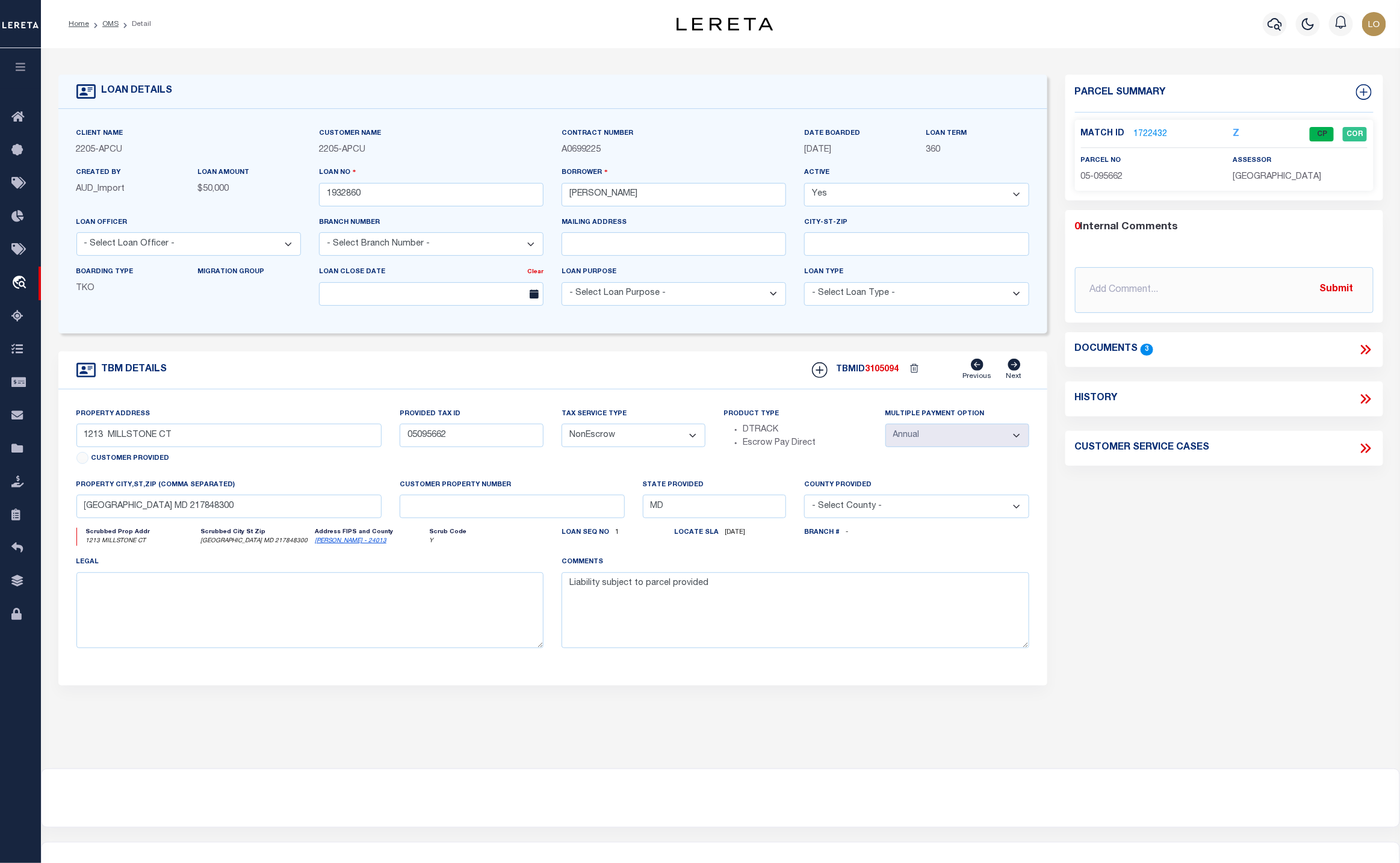
click at [562, 430] on select "- Select Tax Service Type - Escrow NonEscrow" at bounding box center [633, 435] width 144 height 23
click at [1353, 850] on button "Save Edits" at bounding box center [1339, 846] width 98 height 26
click at [259, 390] on div "TBM DETAILS TBMID 3105094 Previous Next" at bounding box center [553, 371] width 989 height 38
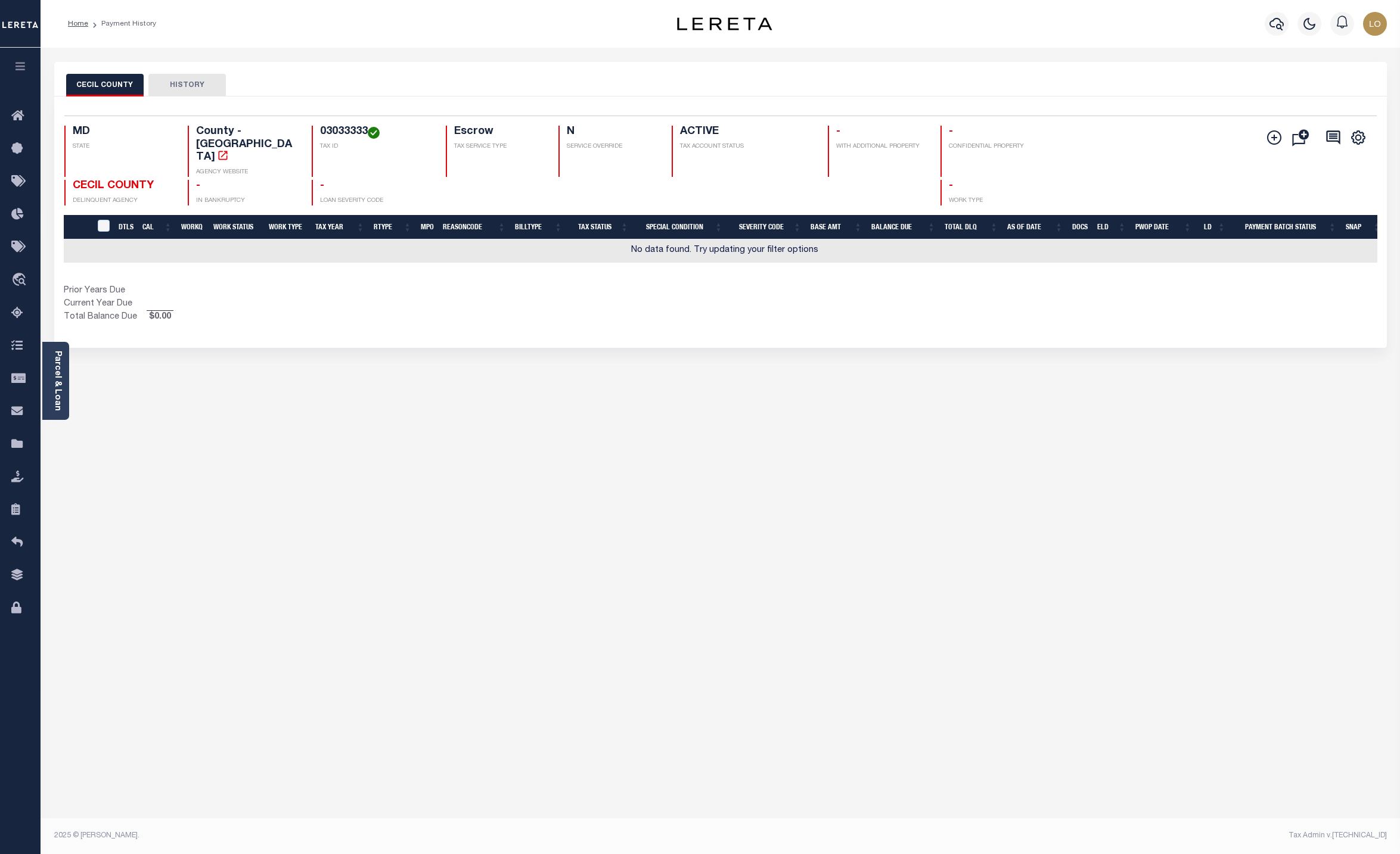
drag, startPoint x: 1332, startPoint y: 570, endPoint x: 1323, endPoint y: 570, distance: 9.0
click at [1332, 570] on div "CECIL COUNTY HISTORY Selected 0 Result" at bounding box center [720, 398] width 1351 height 673
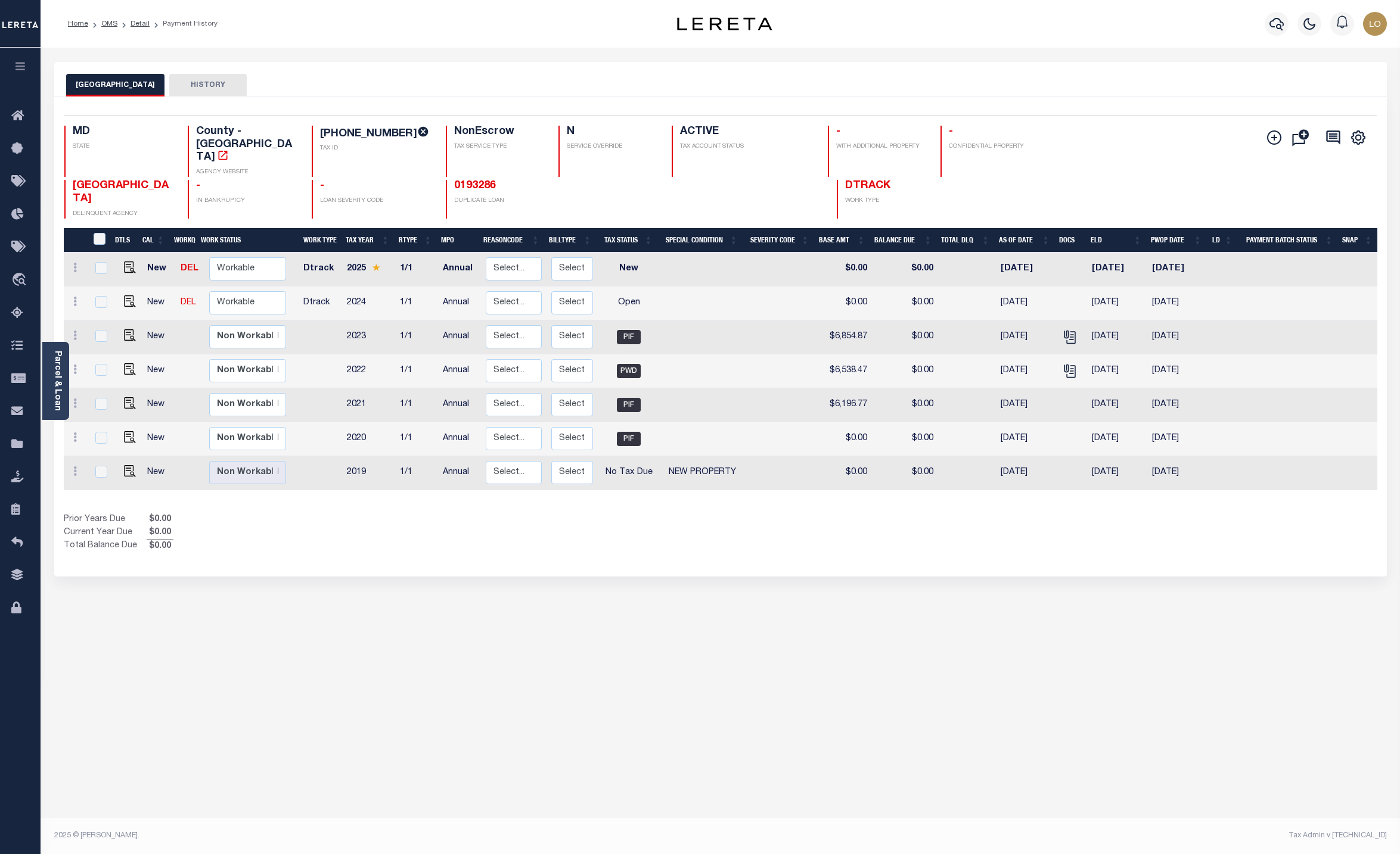
click at [381, 619] on div "CARROLL COUNTY HISTORY Selected 7 Results" at bounding box center [720, 398] width 1351 height 673
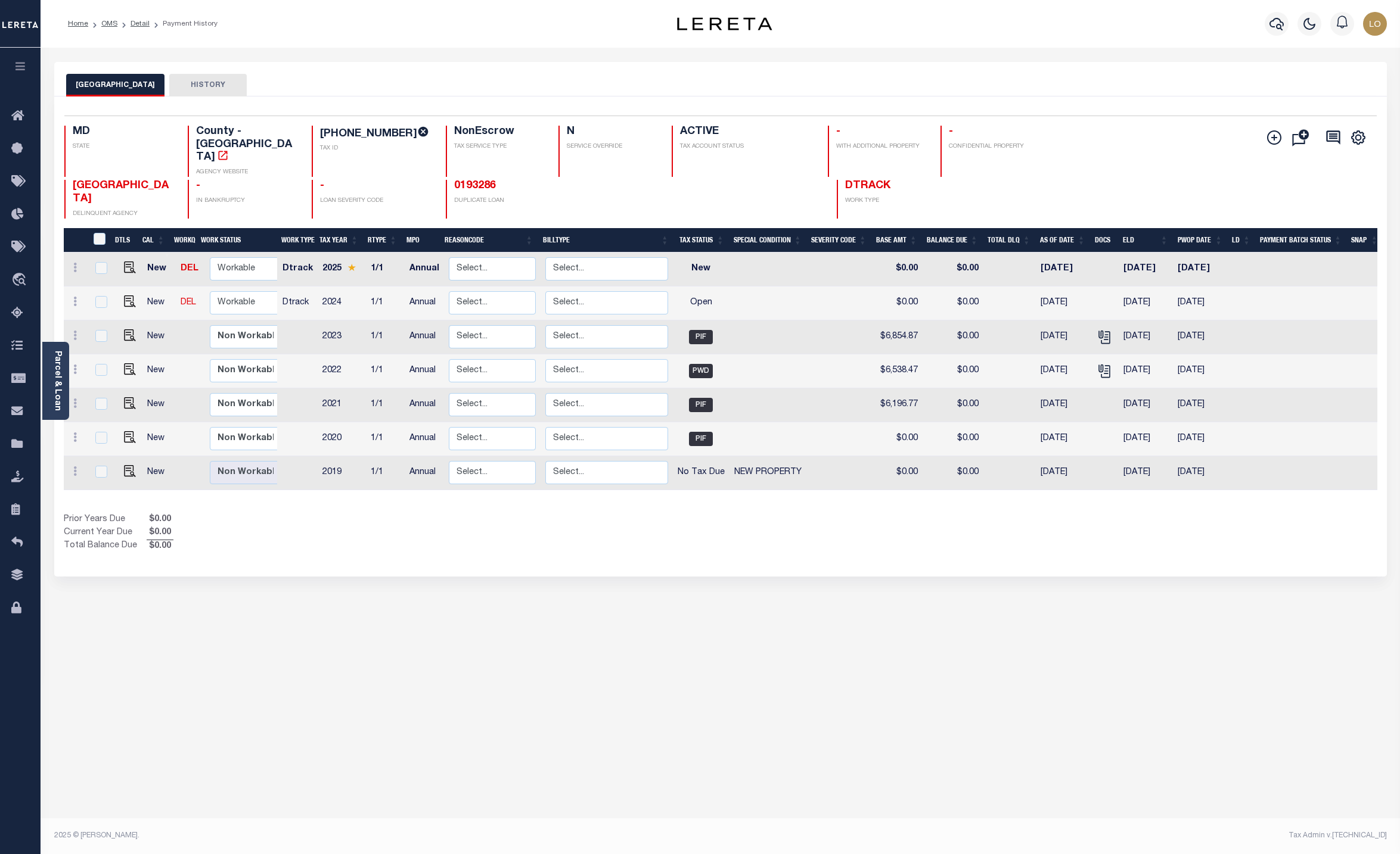
click at [1132, 558] on div "CARROLL COUNTY HISTORY Selected 7 Results" at bounding box center [720, 398] width 1351 height 673
click at [190, 649] on div "CARROLL COUNTY HISTORY Selected 7 Results" at bounding box center [720, 398] width 1351 height 673
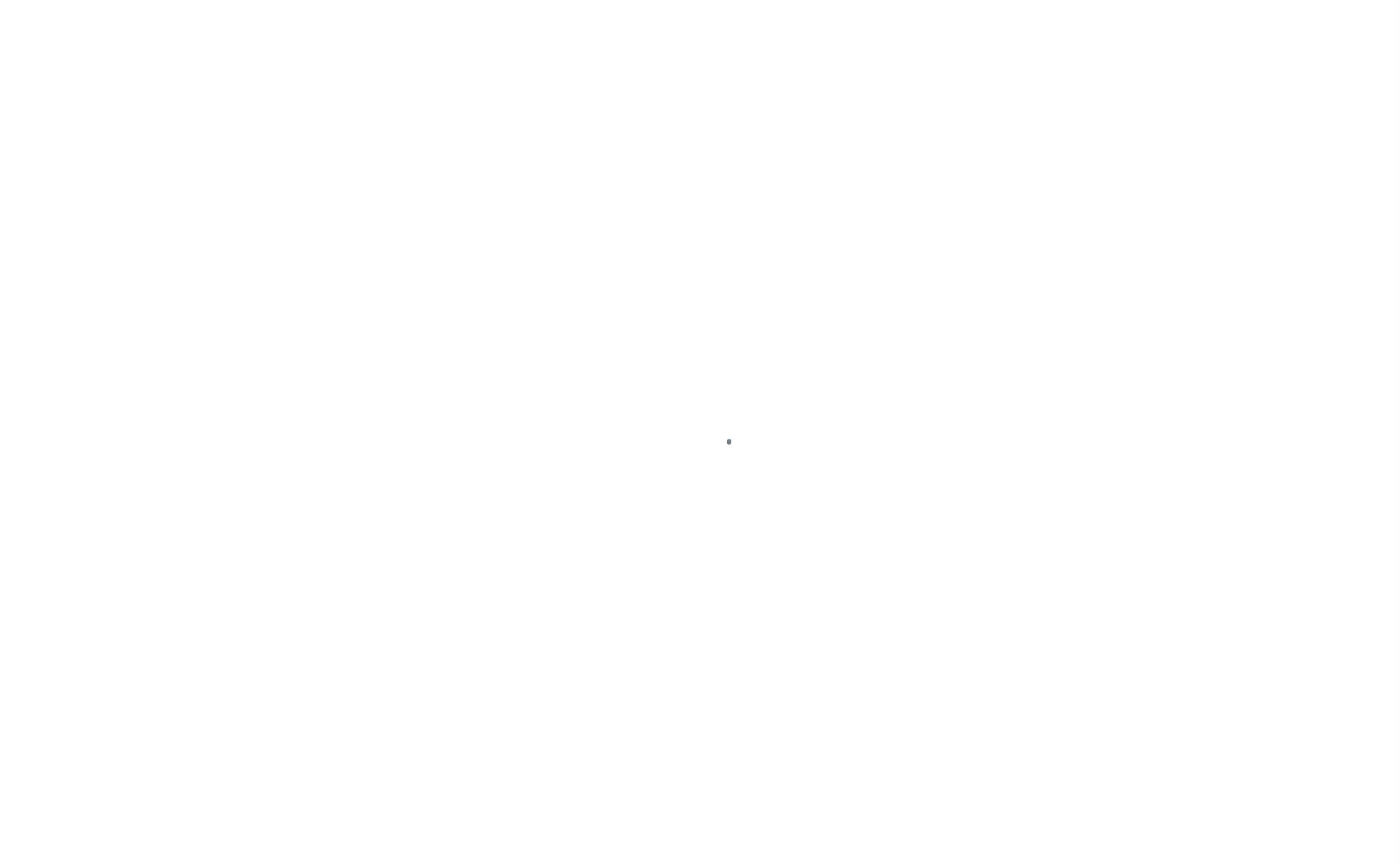
select select "NonEscrow"
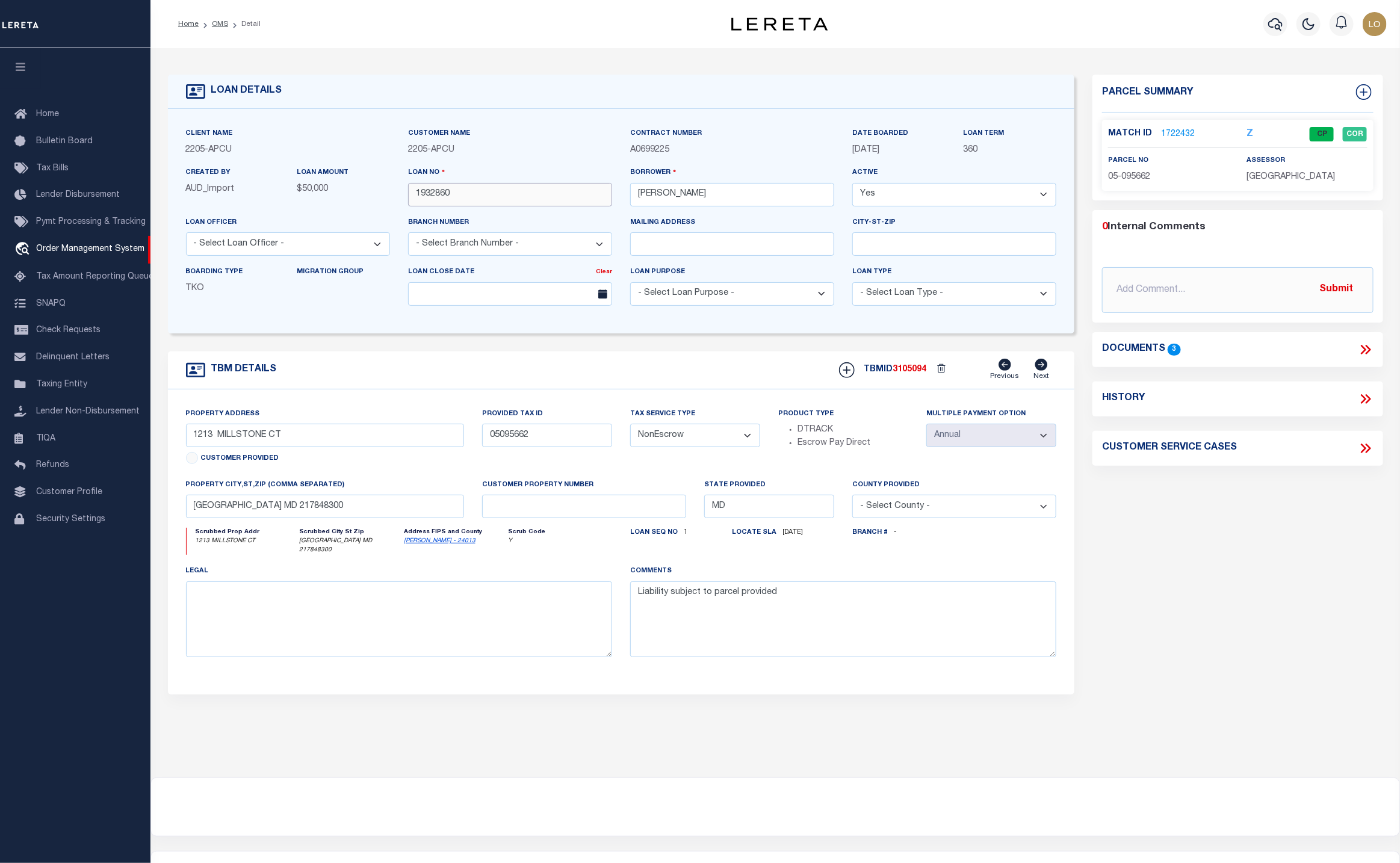
click at [439, 200] on input "1932860" at bounding box center [510, 195] width 204 height 23
click at [218, 22] on link "OMS" at bounding box center [220, 24] width 16 height 7
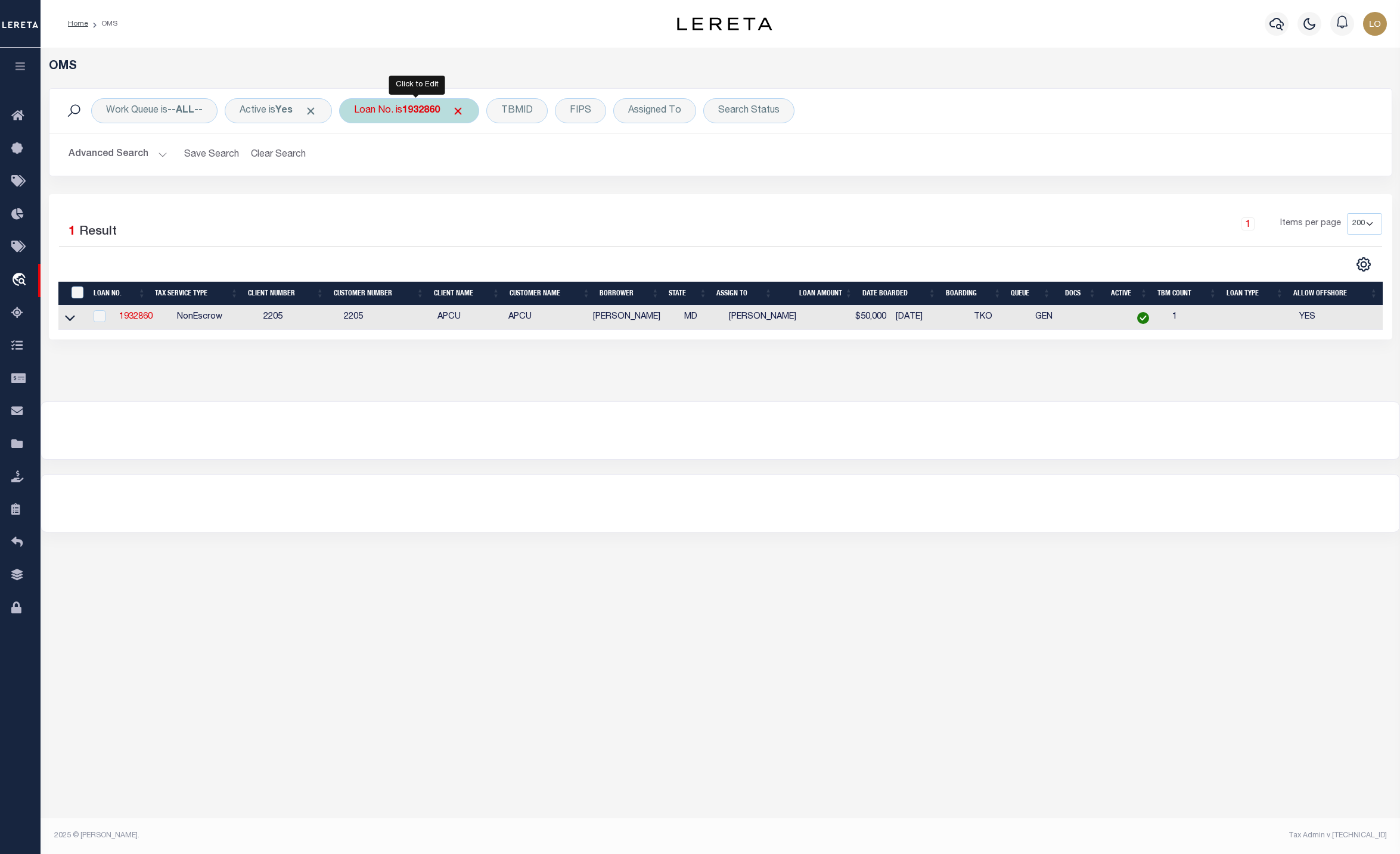
click at [412, 111] on b "1932860" at bounding box center [421, 111] width 38 height 10
type input "20010000542969"
click at [519, 199] on input "Apply" at bounding box center [512, 195] width 35 height 19
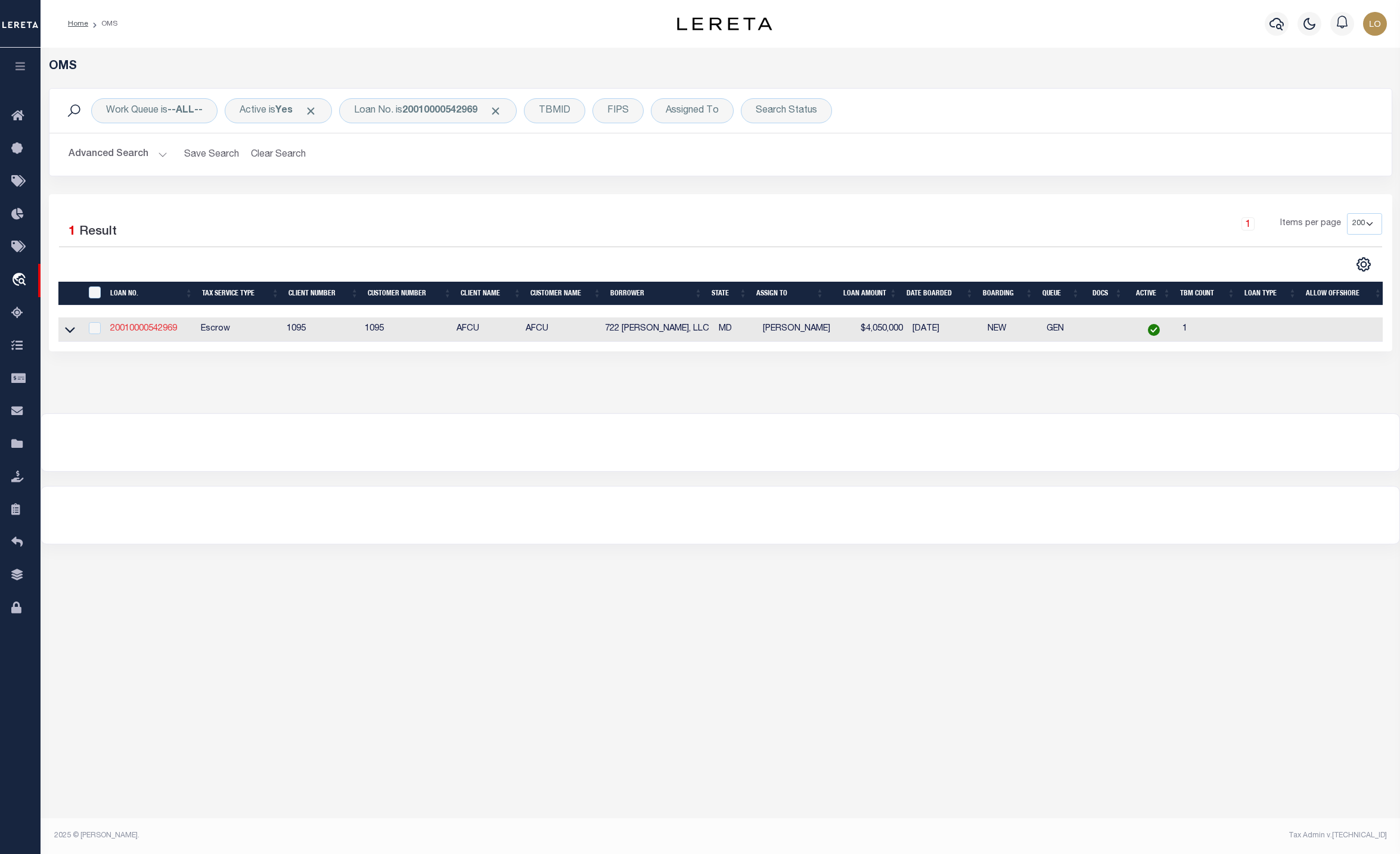
click at [144, 333] on link "20010000542969" at bounding box center [144, 329] width 67 height 8
type input "20010000542969"
type input "722 [PERSON_NAME], LLC"
select select "10"
select select "Escrow"
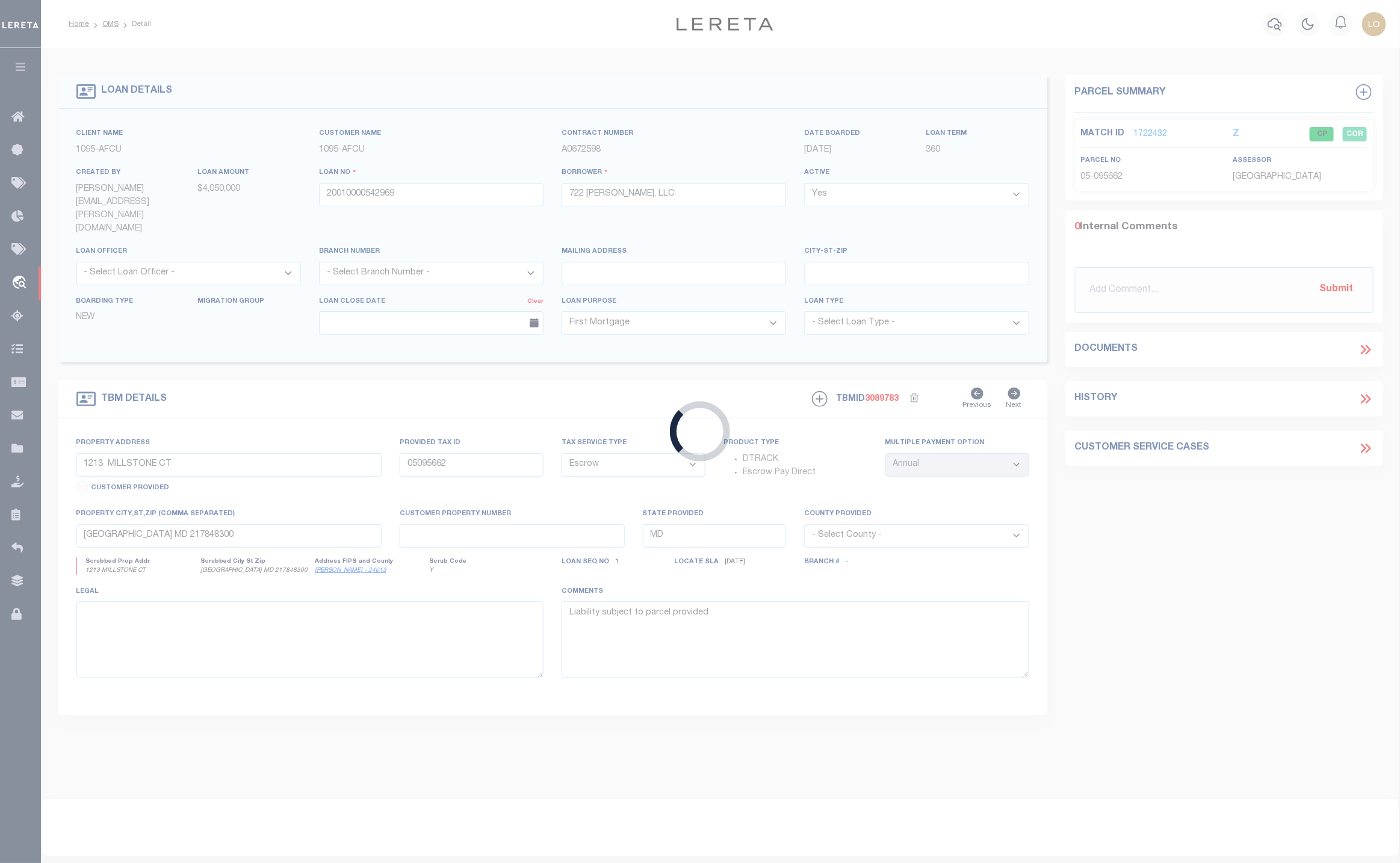
type input "[STREET_ADDRESS]"
type input "03-033333"
type input "Baltimore MD 21231"
select select "[PERSON_NAME]"
type textarea "Containing 1.2087 acres (52651 square feet0 of land, more or less."
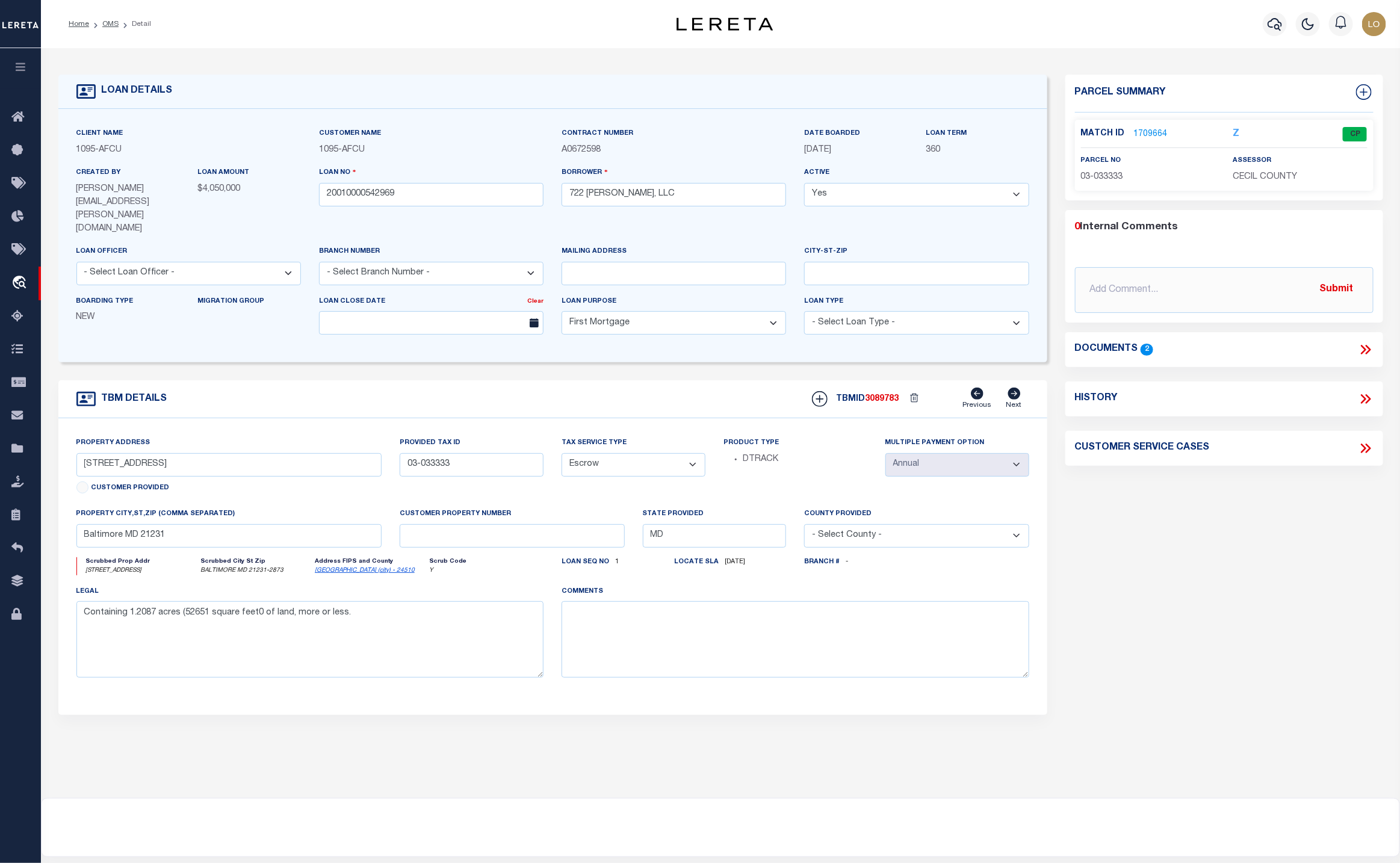
click at [638, 454] on select "- Select Tax Service Type - Escrow NonEscrow" at bounding box center [633, 465] width 144 height 23
select select "NonEscrow"
click at [562, 454] on select "- Select Tax Service Type - Escrow NonEscrow" at bounding box center [633, 465] width 144 height 23
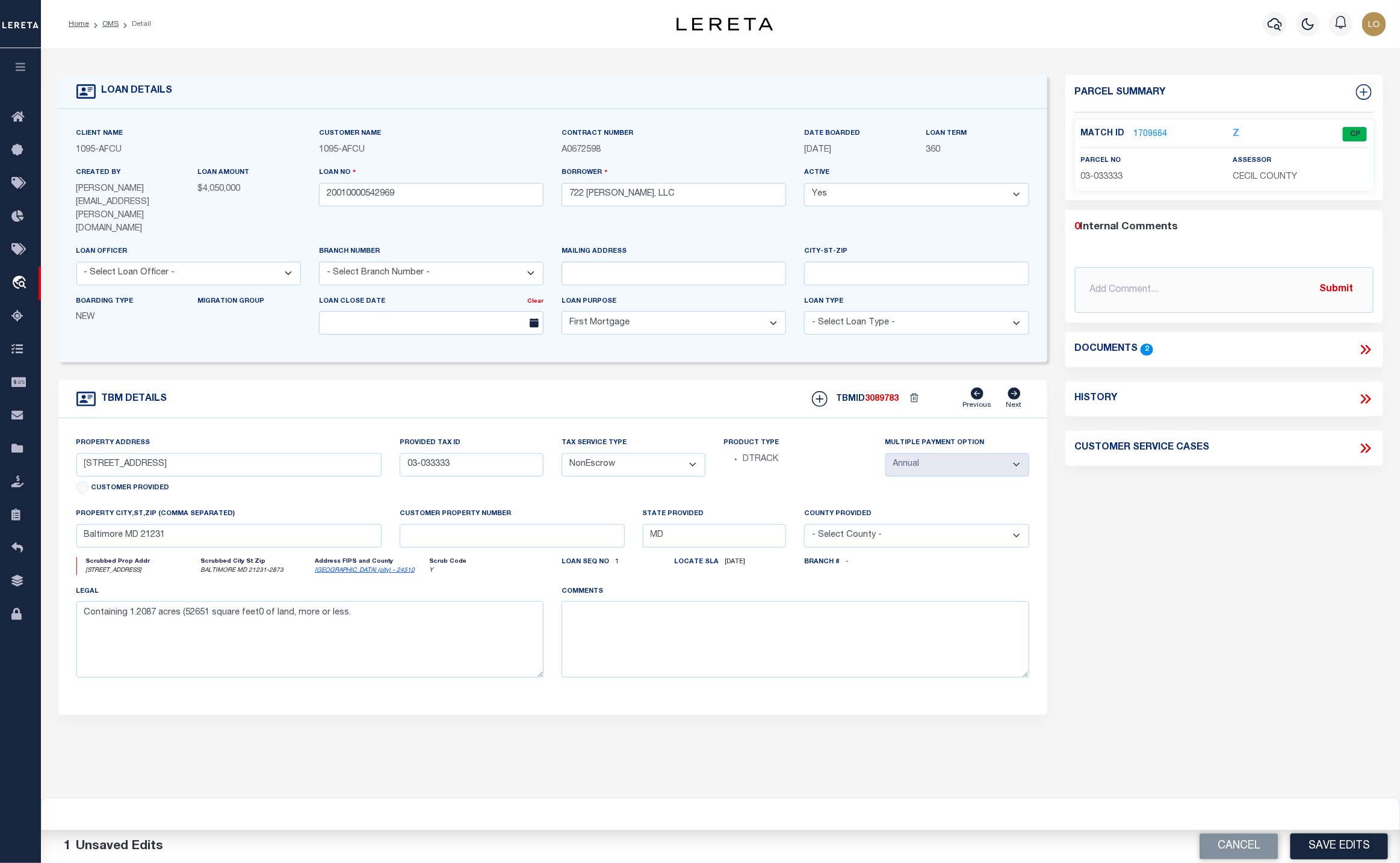
click at [1162, 138] on link "1709664" at bounding box center [1151, 135] width 34 height 13
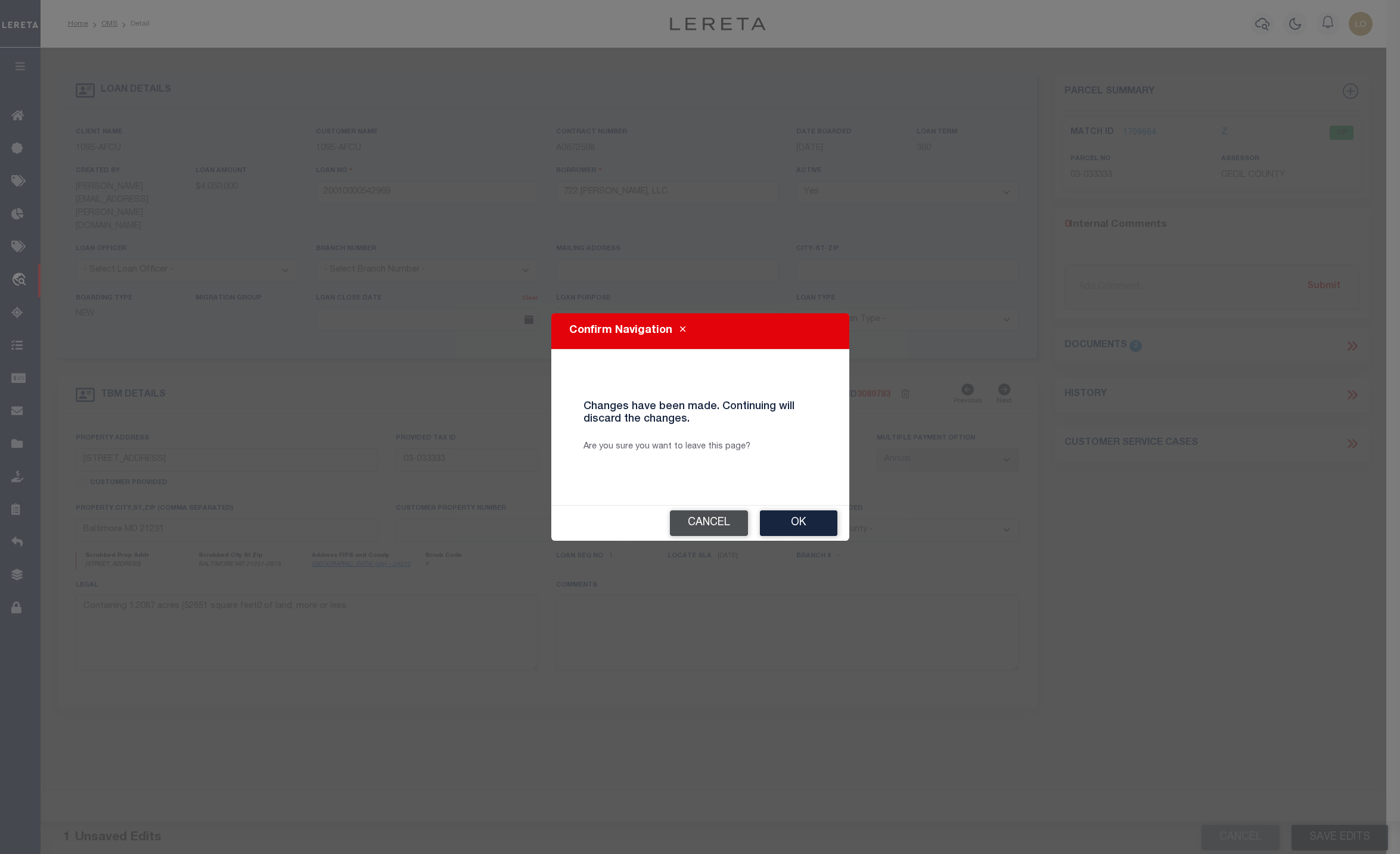
click at [720, 524] on button "Cancel" at bounding box center [709, 523] width 78 height 26
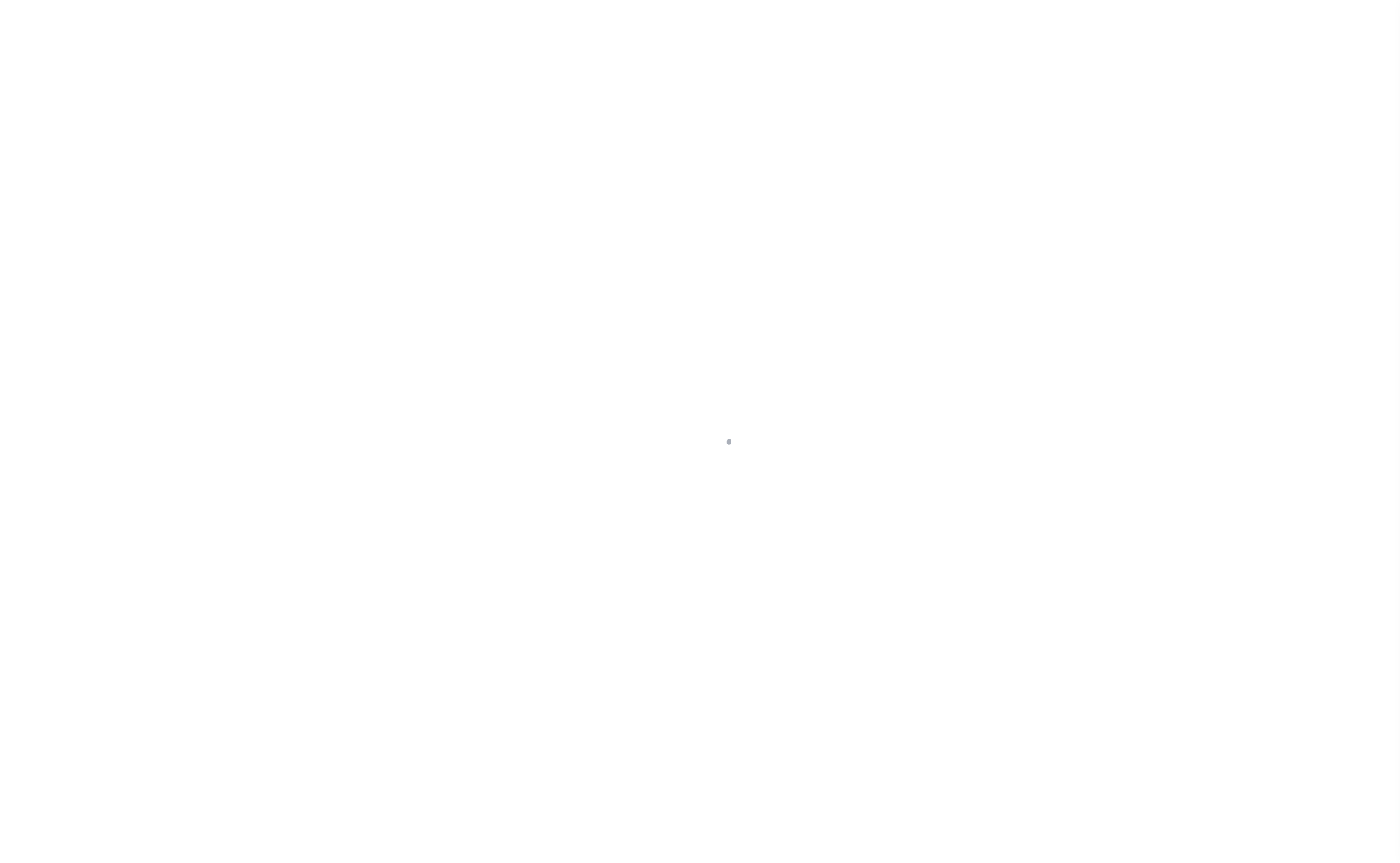
select select "10"
select select "Escrow"
type input "[STREET_ADDRESS]"
type input "03-033333"
type input "Baltimore MD 21231"
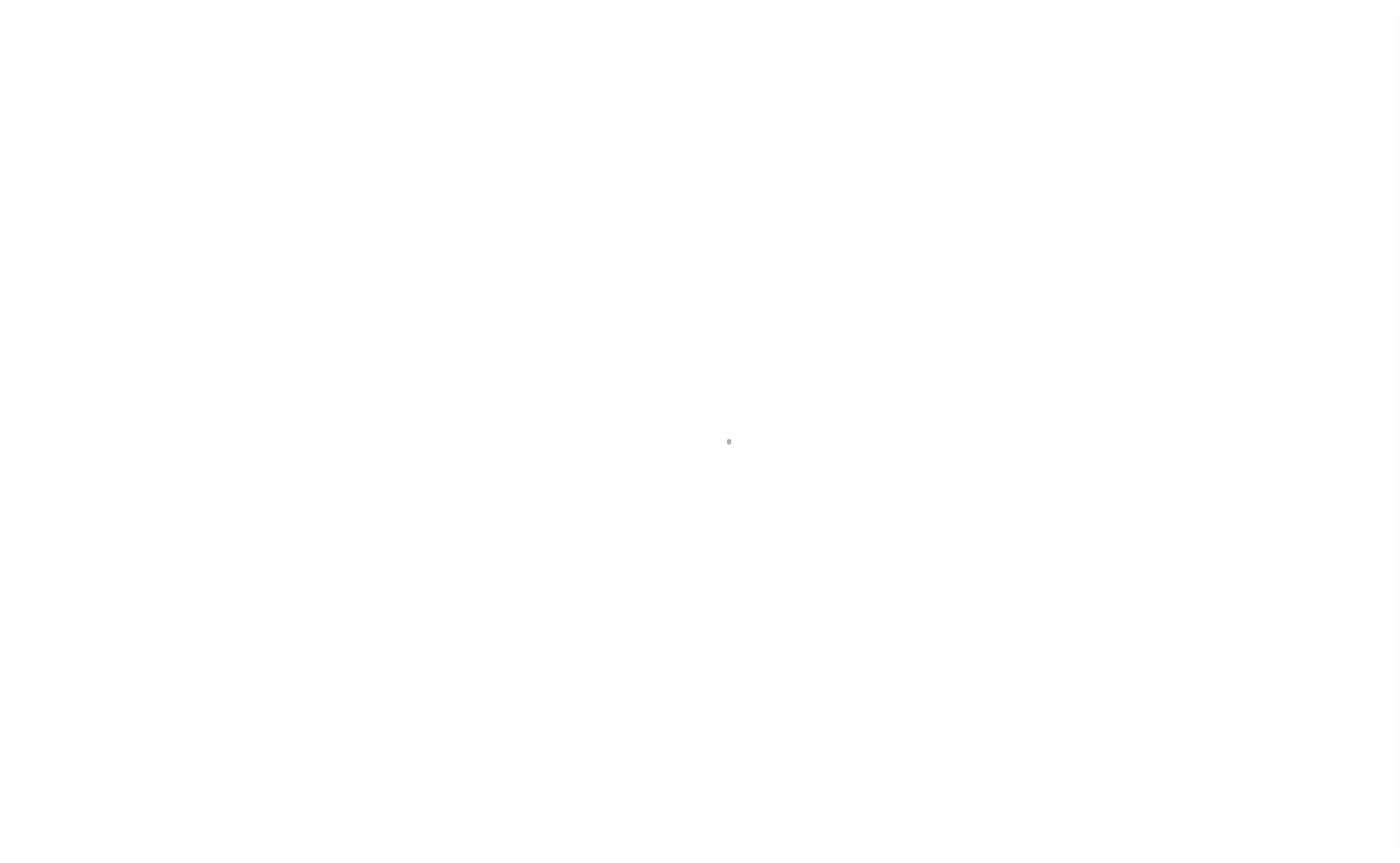
type input "MD"
select select "[PERSON_NAME]"
type textarea "Containing 1.2087 acres (52651 square feet0 of land, more or less."
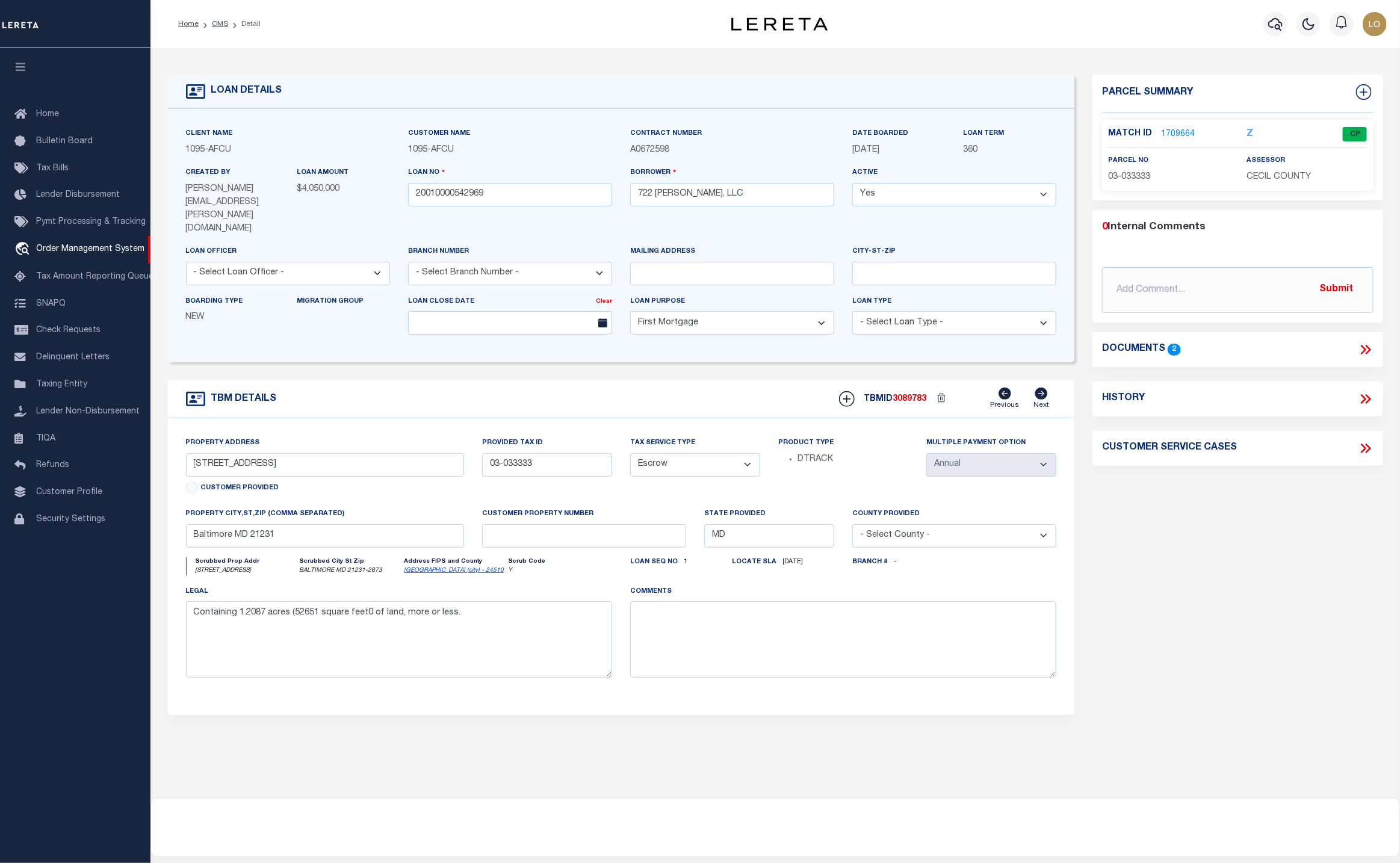
click at [1182, 134] on link "1709664" at bounding box center [1178, 135] width 34 height 13
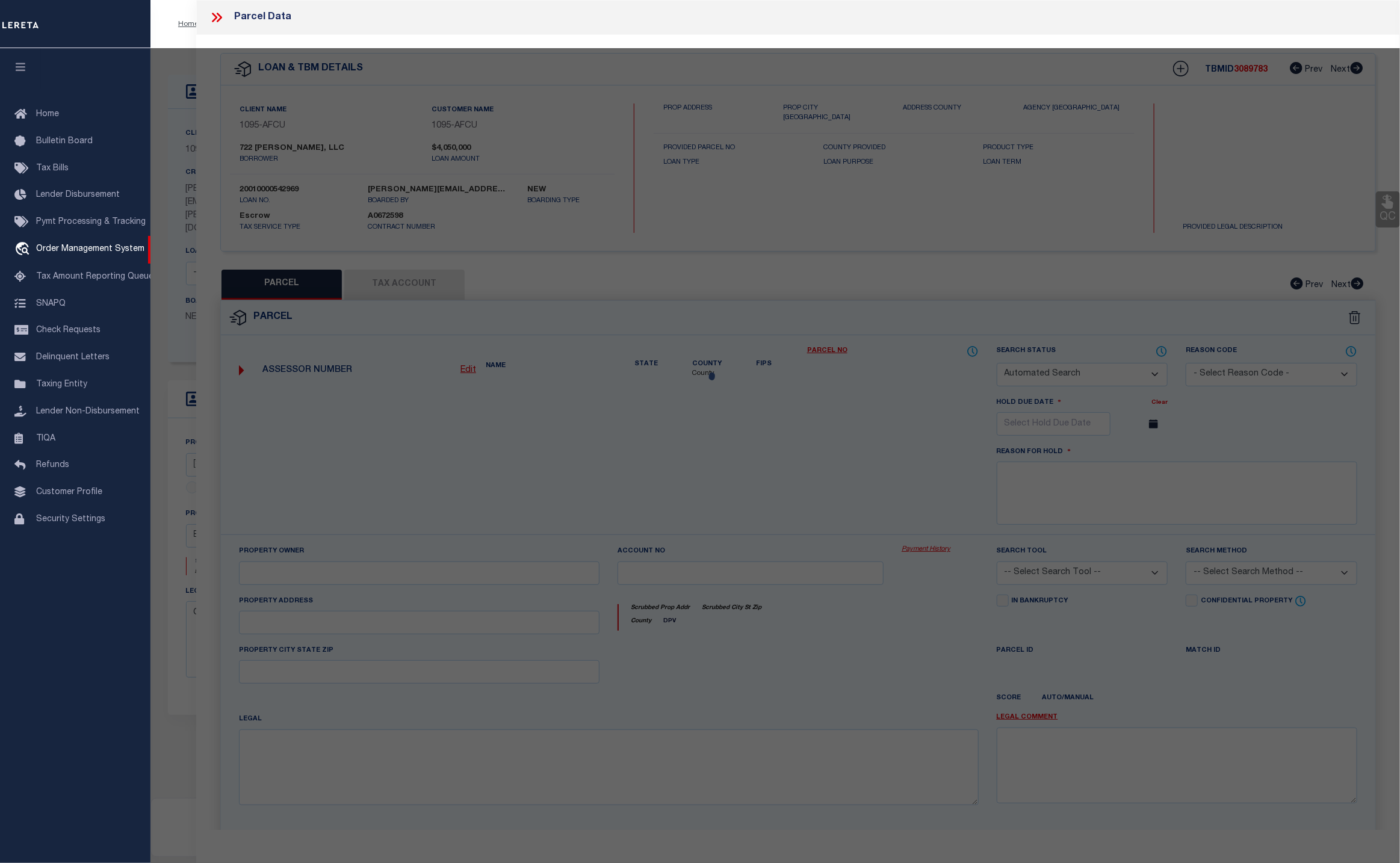
checkbox input "false"
select select "CP"
type input "722 E PULASKI LLC"
select select
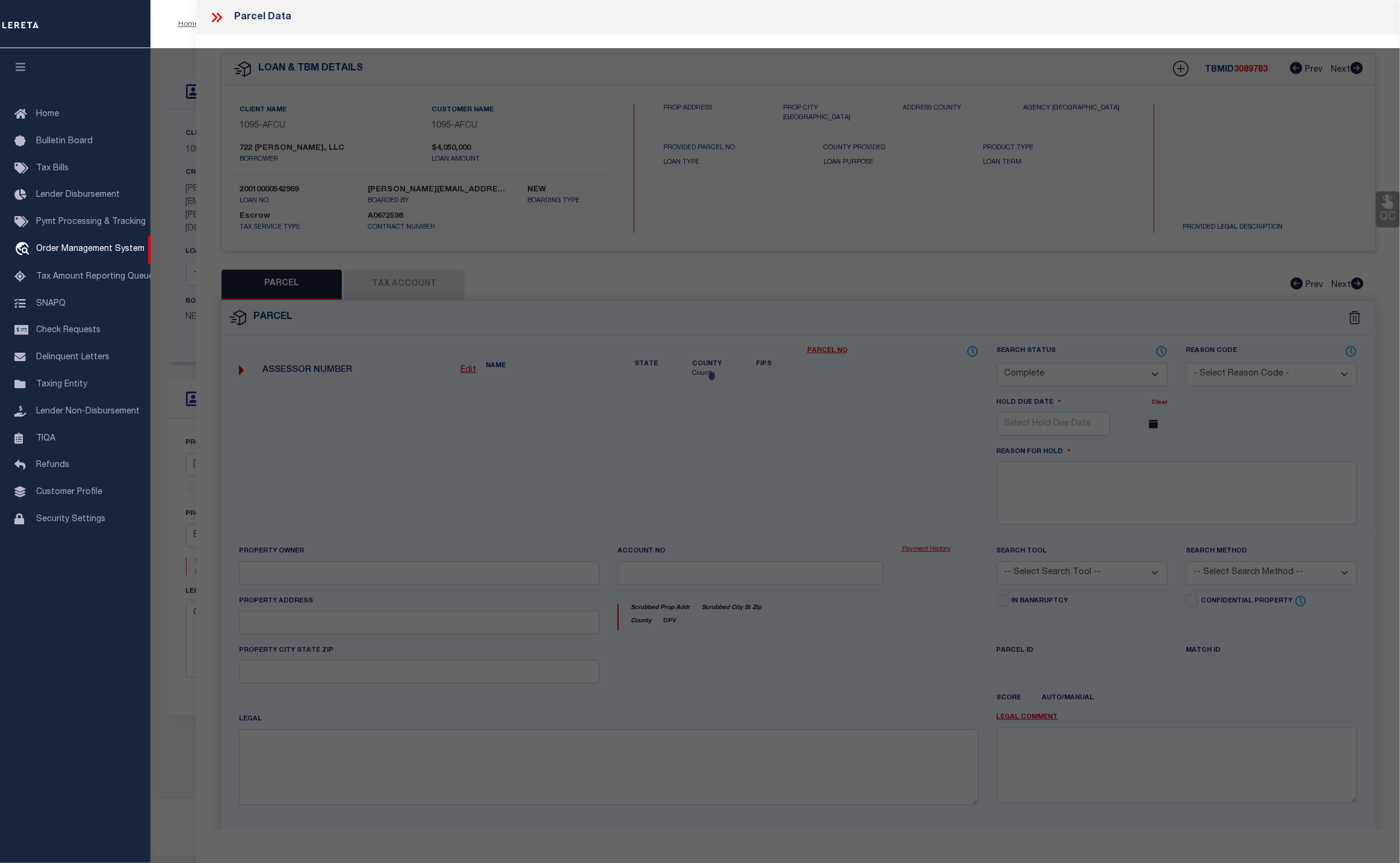
type input "[STREET_ADDRESS]"
type input "ELKTON MD 21921"
type textarea "1.209 ACRES [STREET_ADDRESS]"
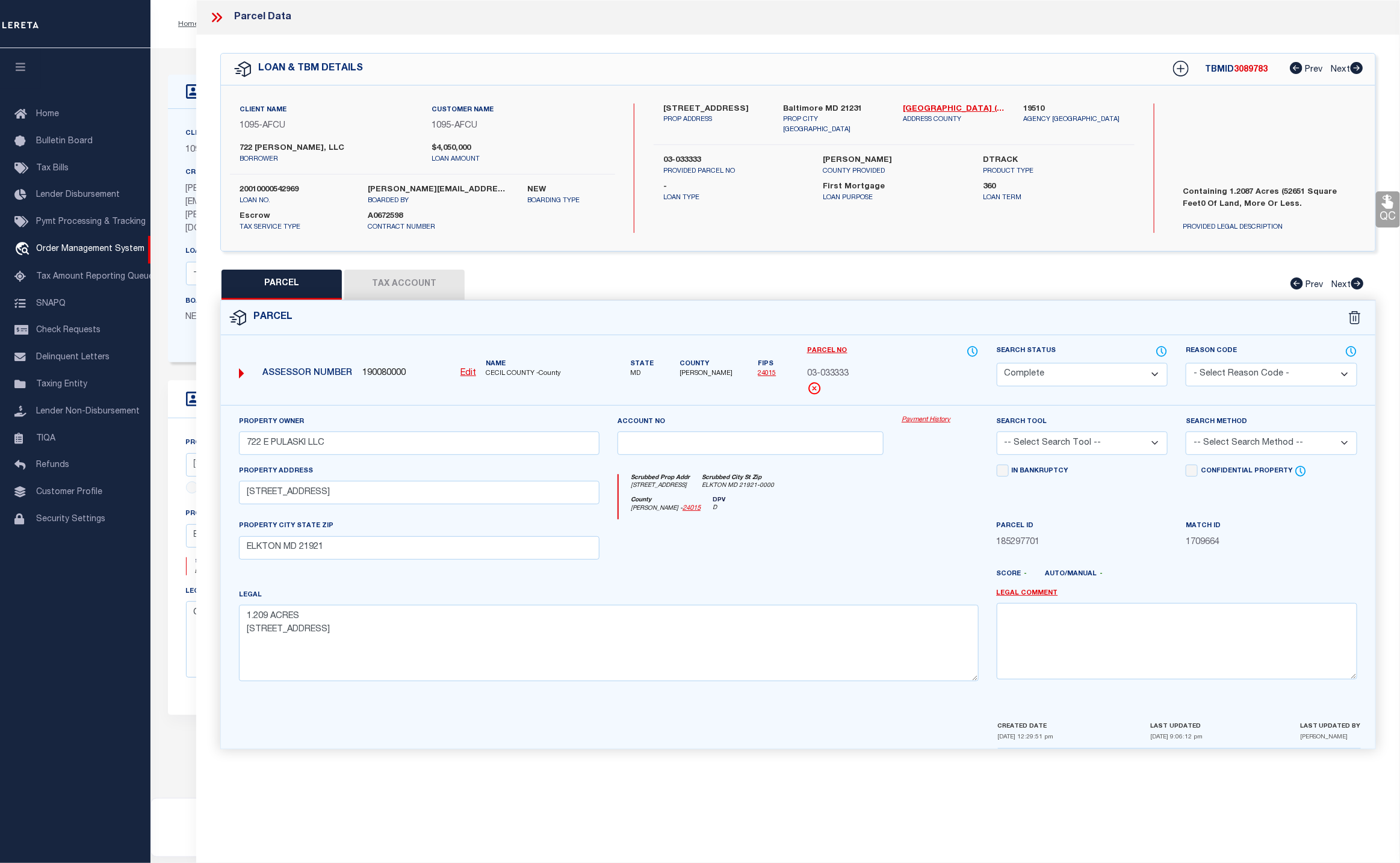
click at [926, 421] on link "Payment History" at bounding box center [939, 421] width 77 height 11
click at [210, 20] on icon at bounding box center [216, 18] width 15 height 15
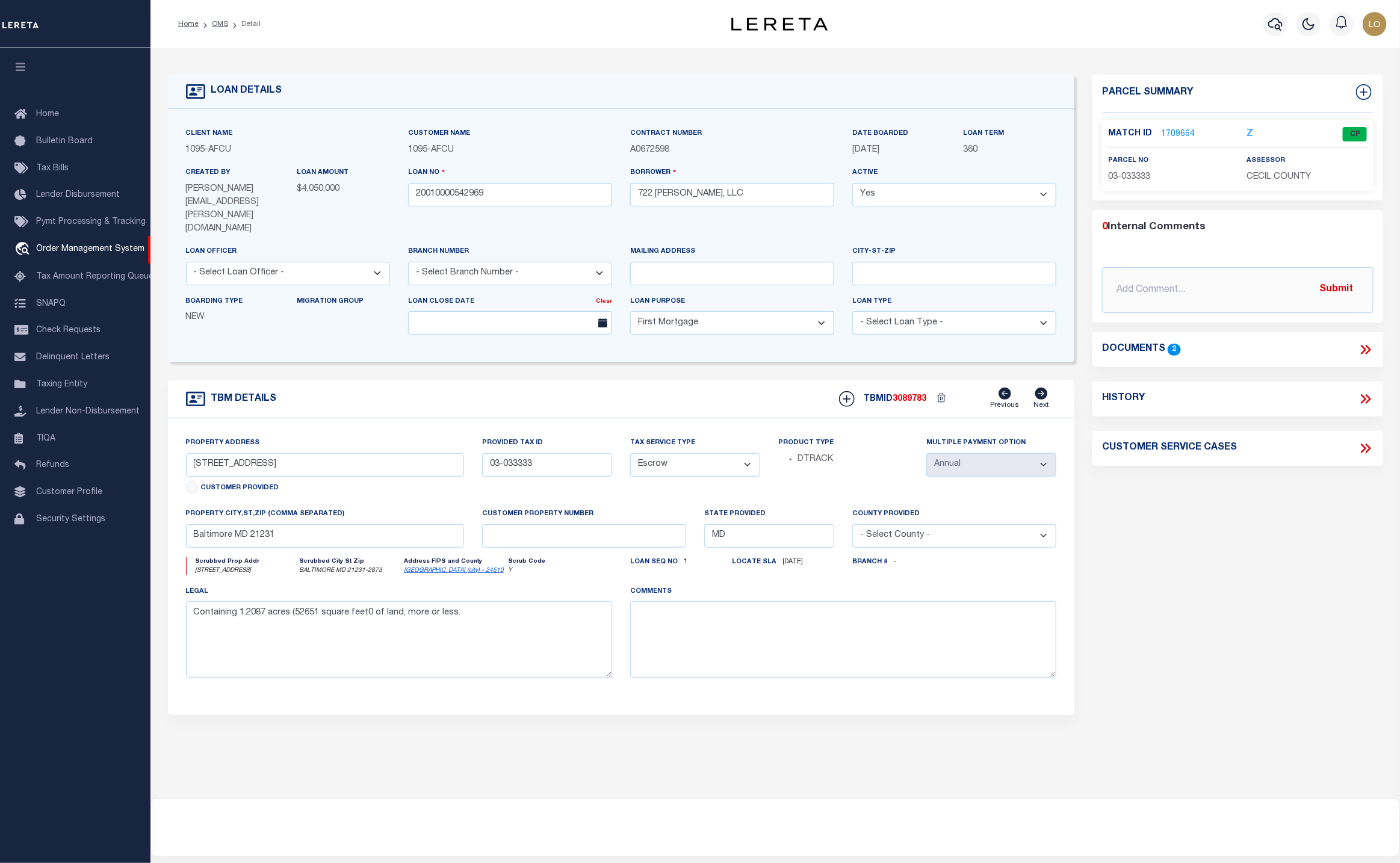
click at [710, 454] on select "- Select Tax Service Type - Escrow NonEscrow" at bounding box center [695, 465] width 130 height 23
click at [630, 454] on select "- Select Tax Service Type - Escrow NonEscrow" at bounding box center [695, 465] width 130 height 23
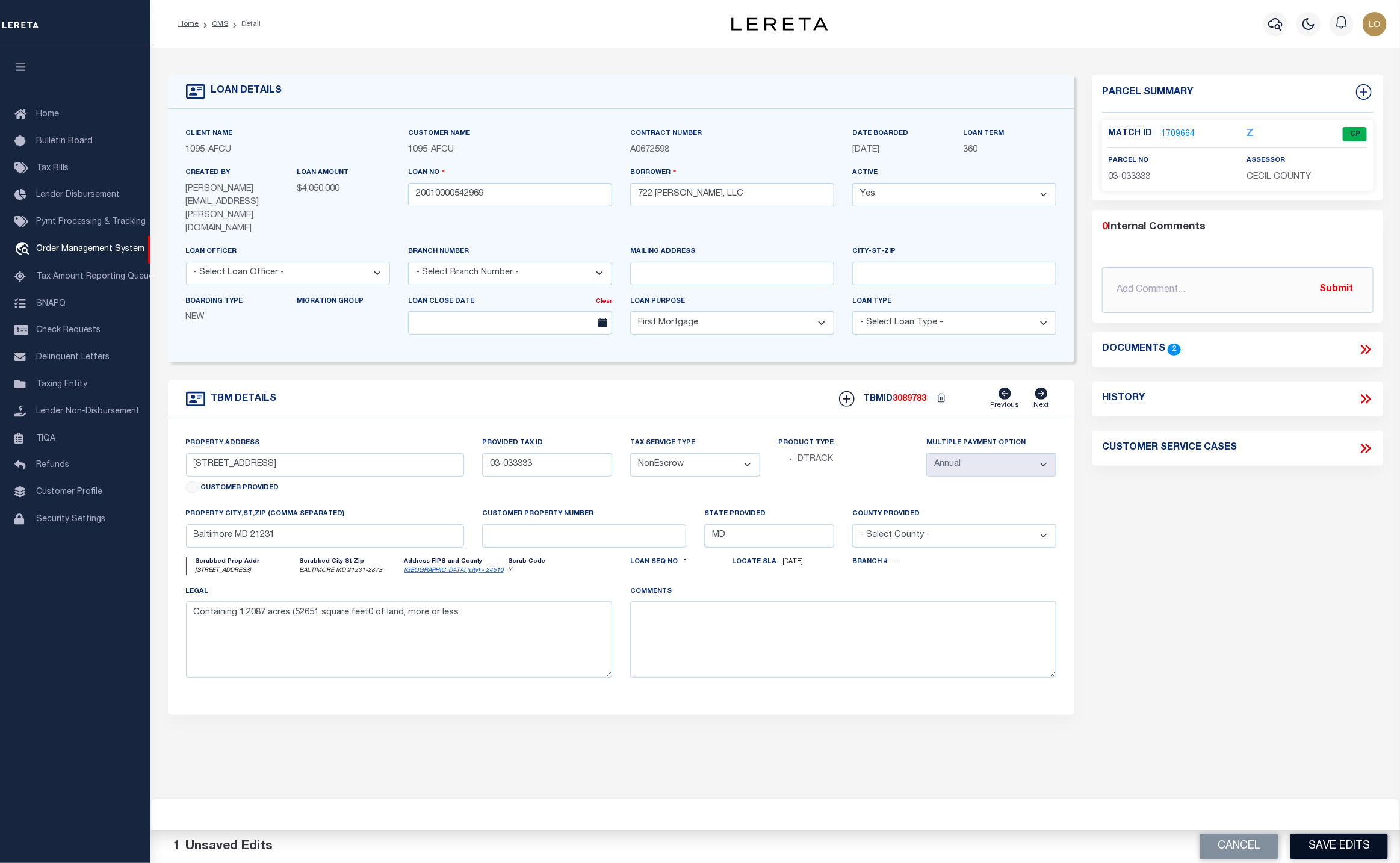
click at [1360, 842] on button "Save Edits" at bounding box center [1339, 846] width 98 height 26
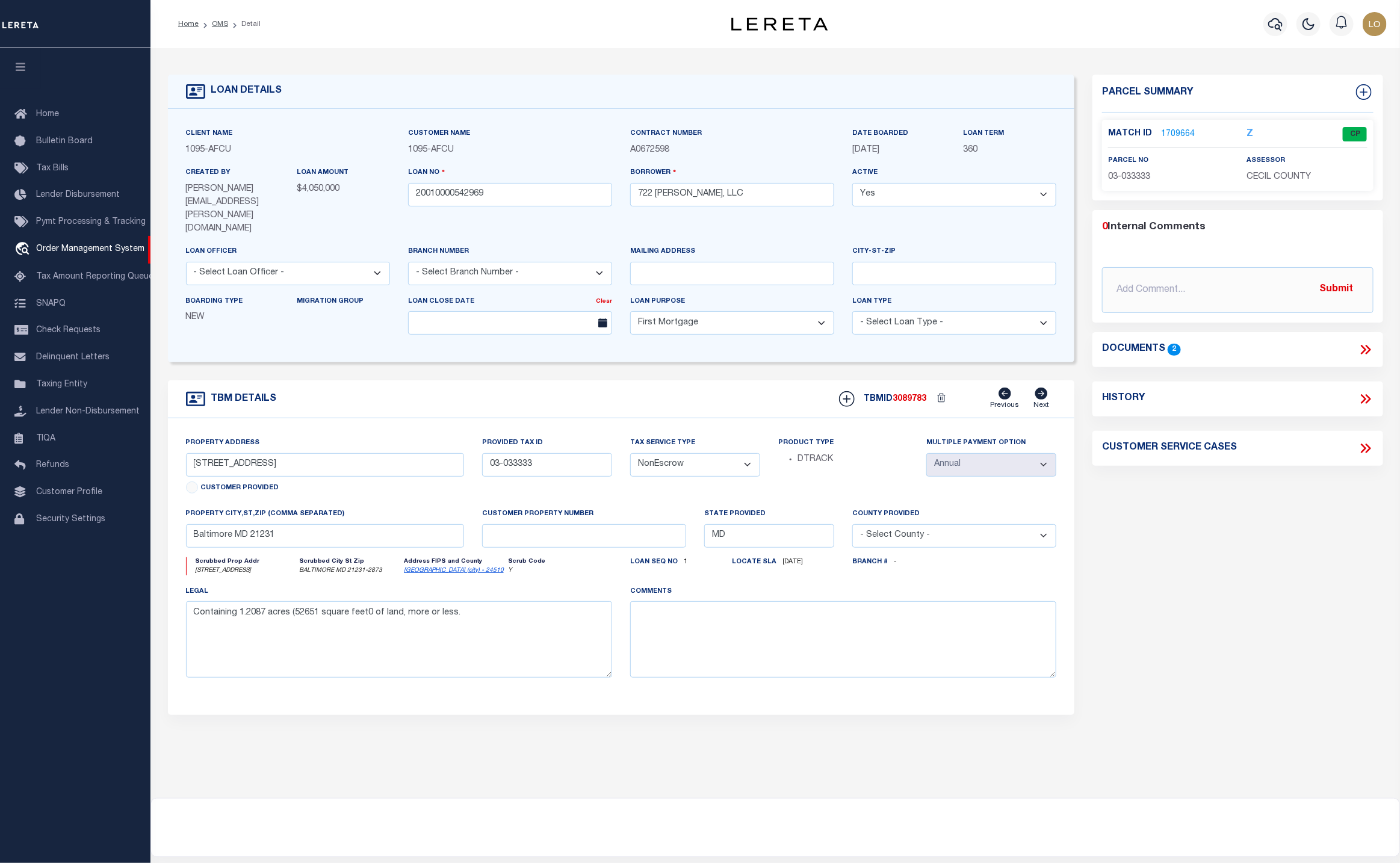
click at [746, 454] on select "- Select Tax Service Type - Escrow NonEscrow" at bounding box center [695, 465] width 130 height 23
select select "Escrow"
click at [630, 454] on select "- Select Tax Service Type - Escrow NonEscrow" at bounding box center [695, 465] width 130 height 23
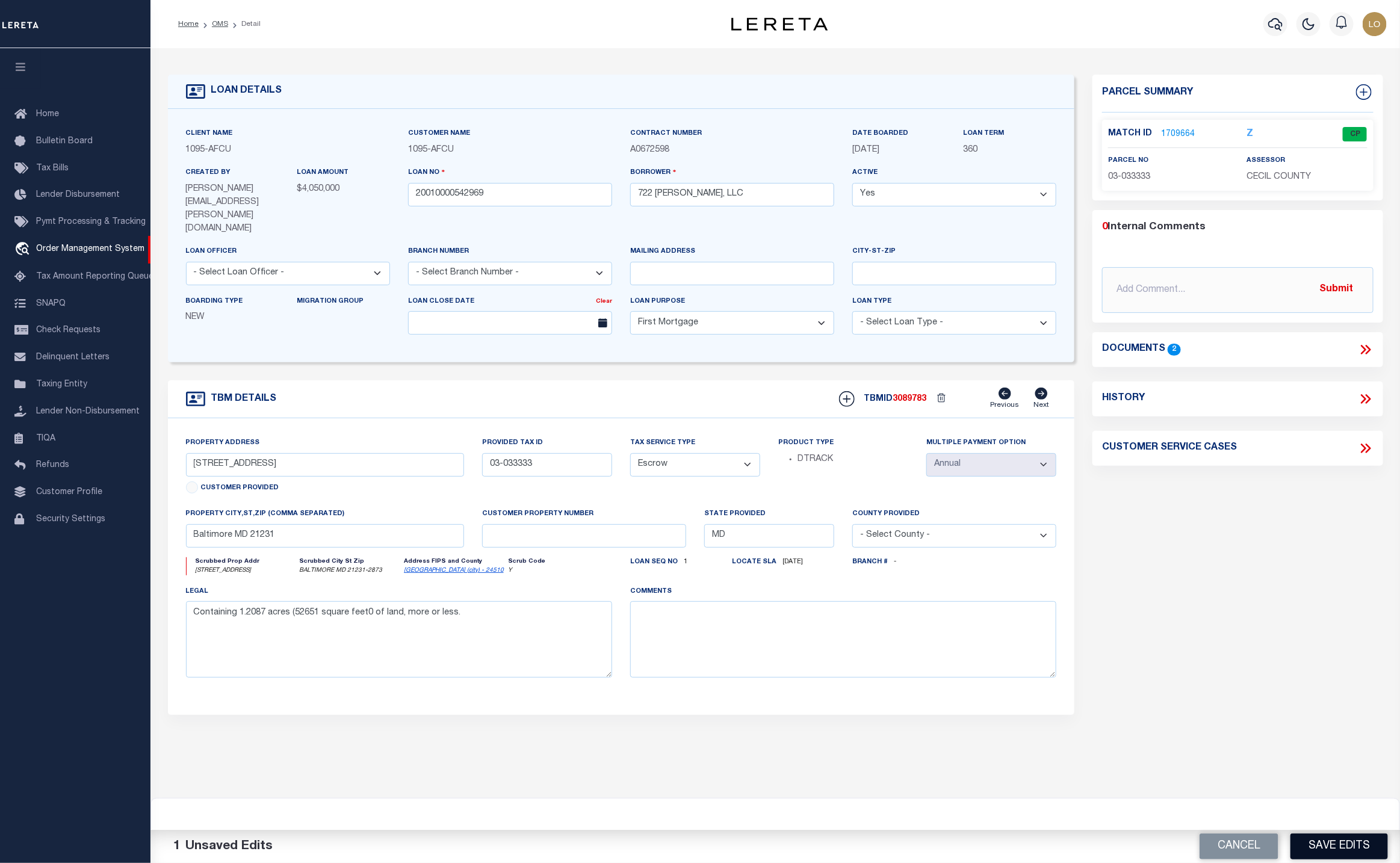
click at [1371, 837] on button "Save Edits" at bounding box center [1339, 846] width 98 height 26
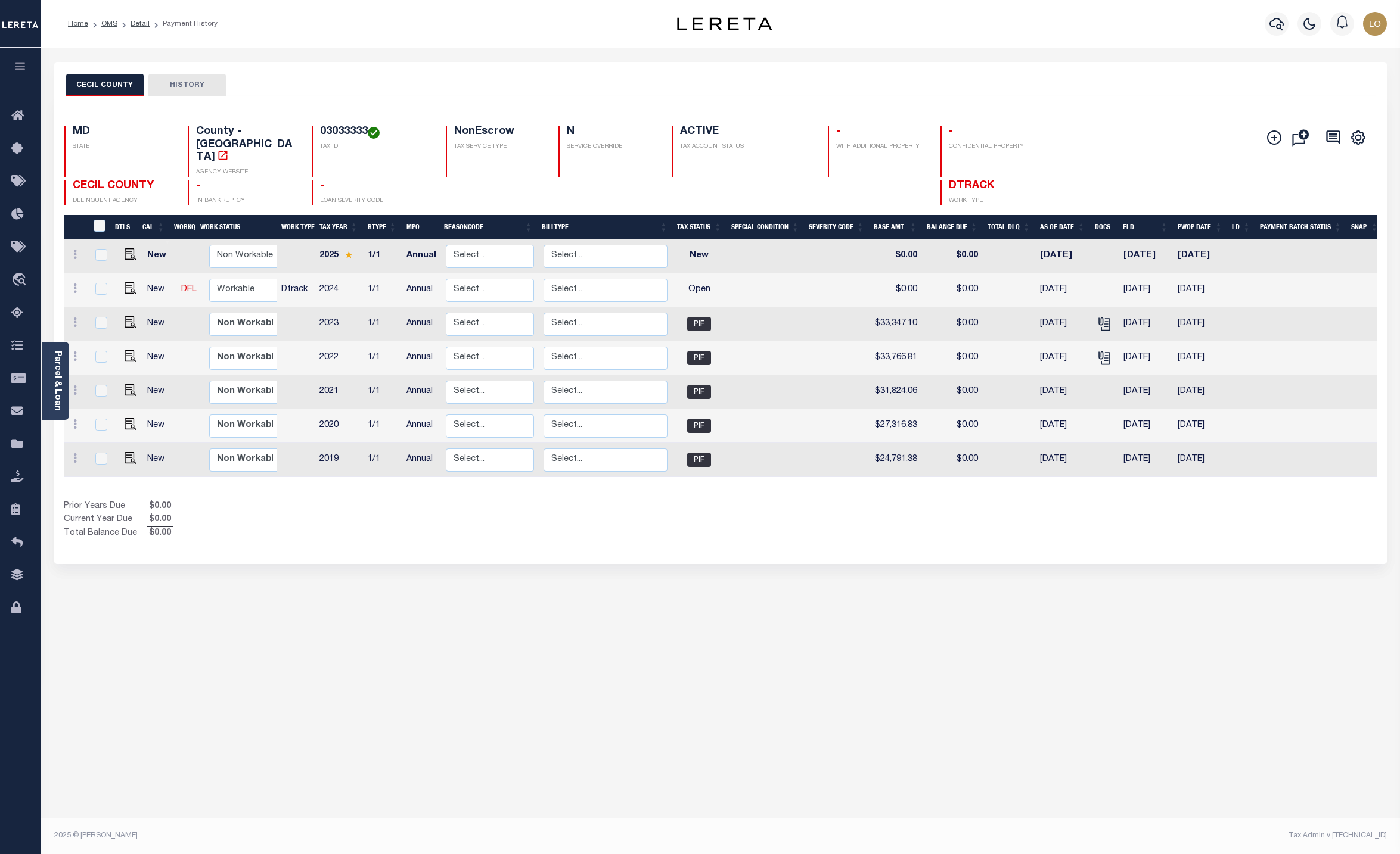
click at [332, 591] on div "CECIL COUNTY HISTORY Selected 7 Results" at bounding box center [720, 398] width 1351 height 673
click at [324, 655] on div "CECIL COUNTY HISTORY Selected 7 Results" at bounding box center [720, 398] width 1351 height 673
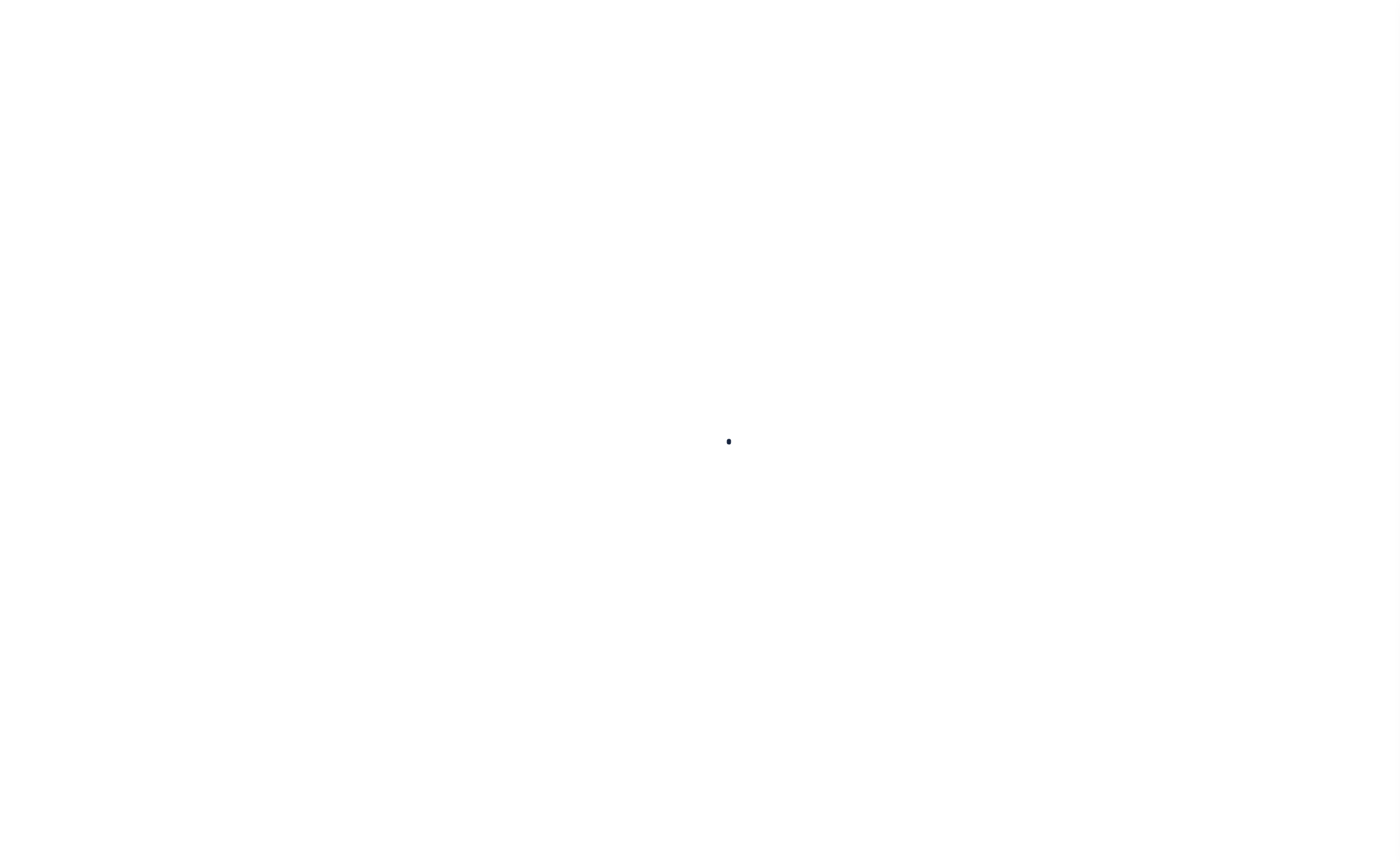
type input "1932860"
type input "[PERSON_NAME]"
select select
select select "NonEscrow"
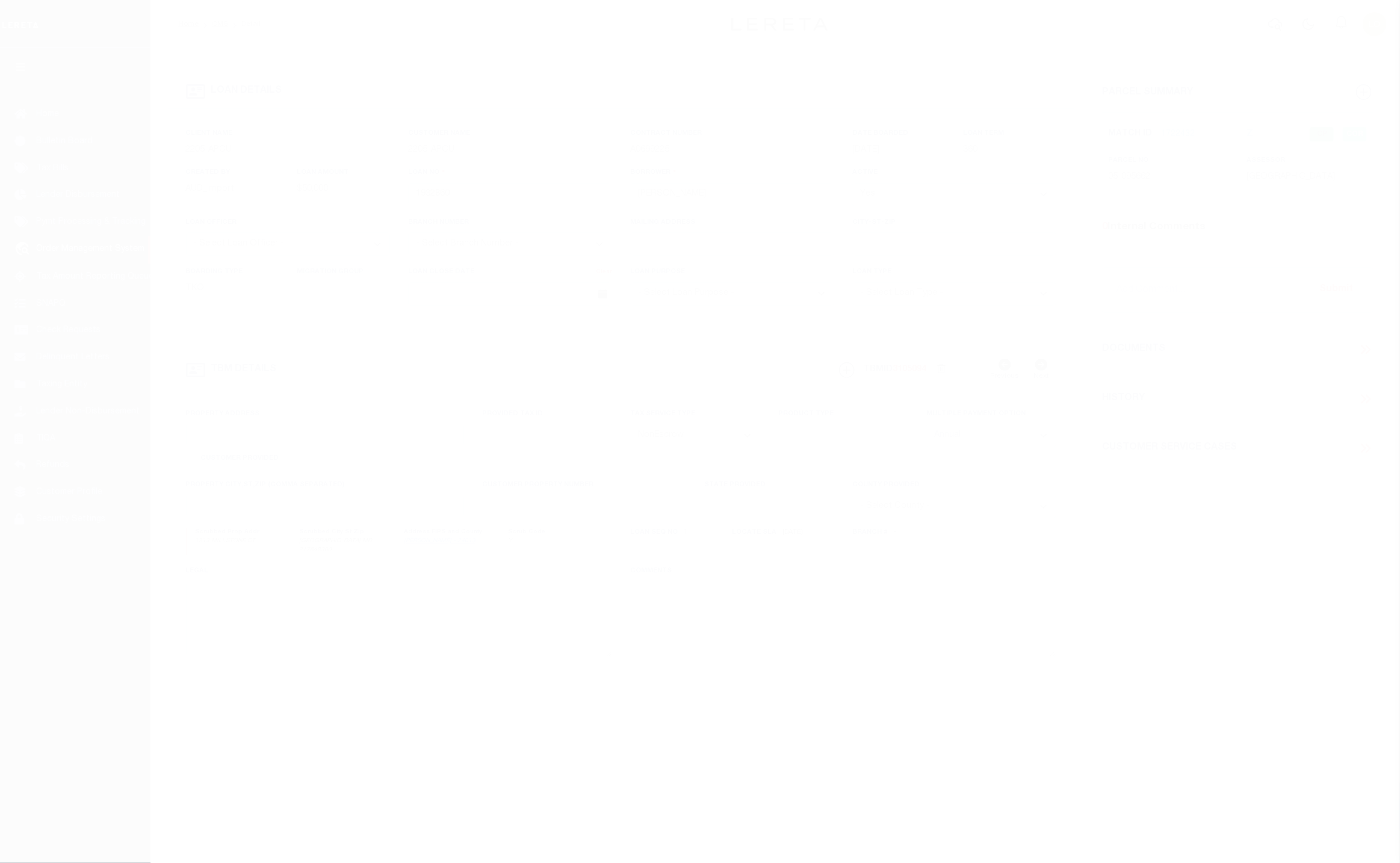
type input "1213 MILLSTONE CT"
type input "05095662"
type input "[GEOGRAPHIC_DATA] MD 217848300"
type input "MD"
type textarea "Liability subject to parcel provided"
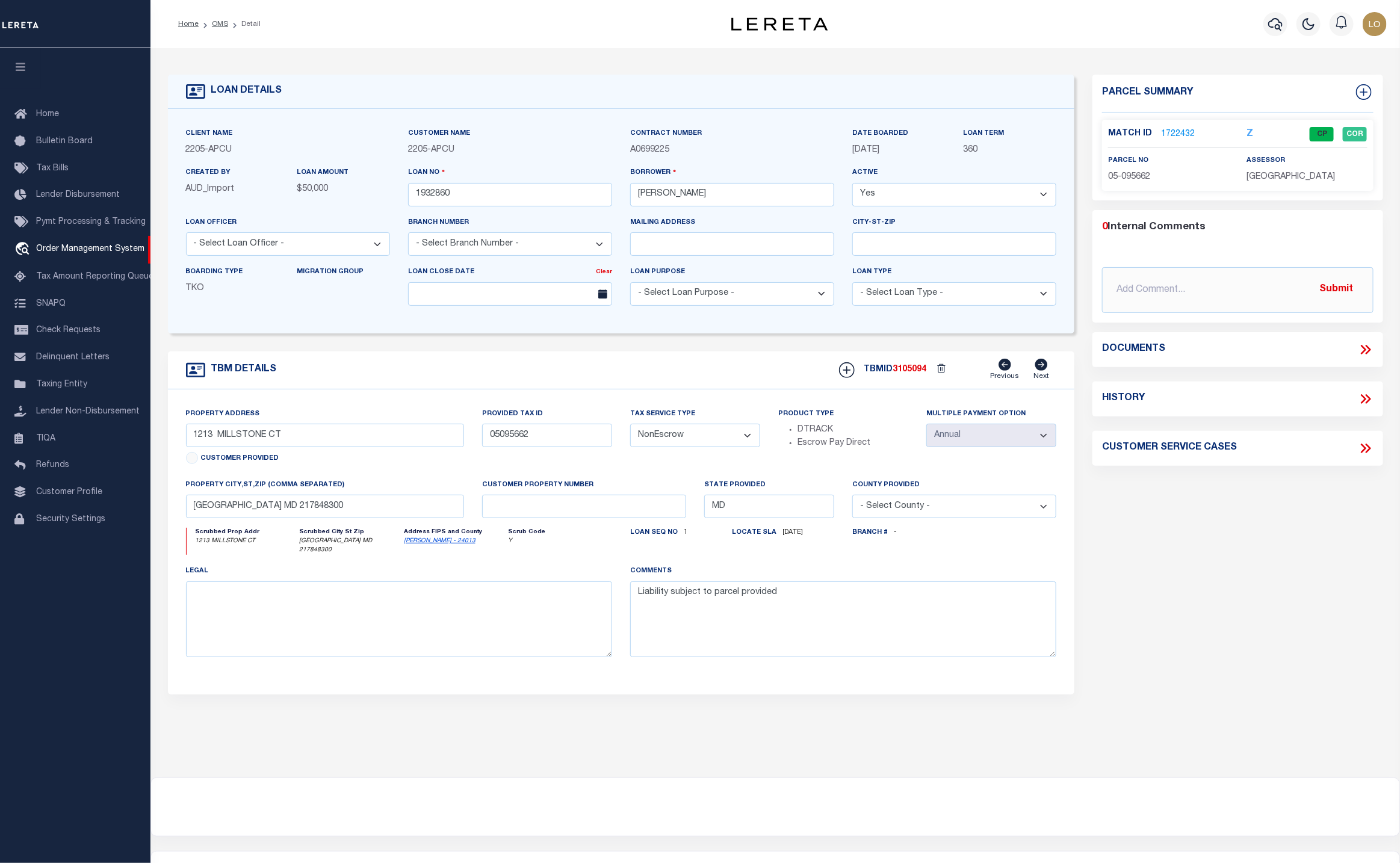
click at [720, 446] on select "- Select Tax Service Type - Escrow NonEscrow" at bounding box center [695, 435] width 130 height 23
select select "Escrow"
click at [630, 430] on select "- Select Tax Service Type - Escrow NonEscrow" at bounding box center [695, 435] width 130 height 23
click at [668, 370] on div "TBM DETAILS TBMID 3105094 Previous Next" at bounding box center [621, 371] width 907 height 38
click at [1322, 842] on button "Save Edits" at bounding box center [1339, 846] width 98 height 26
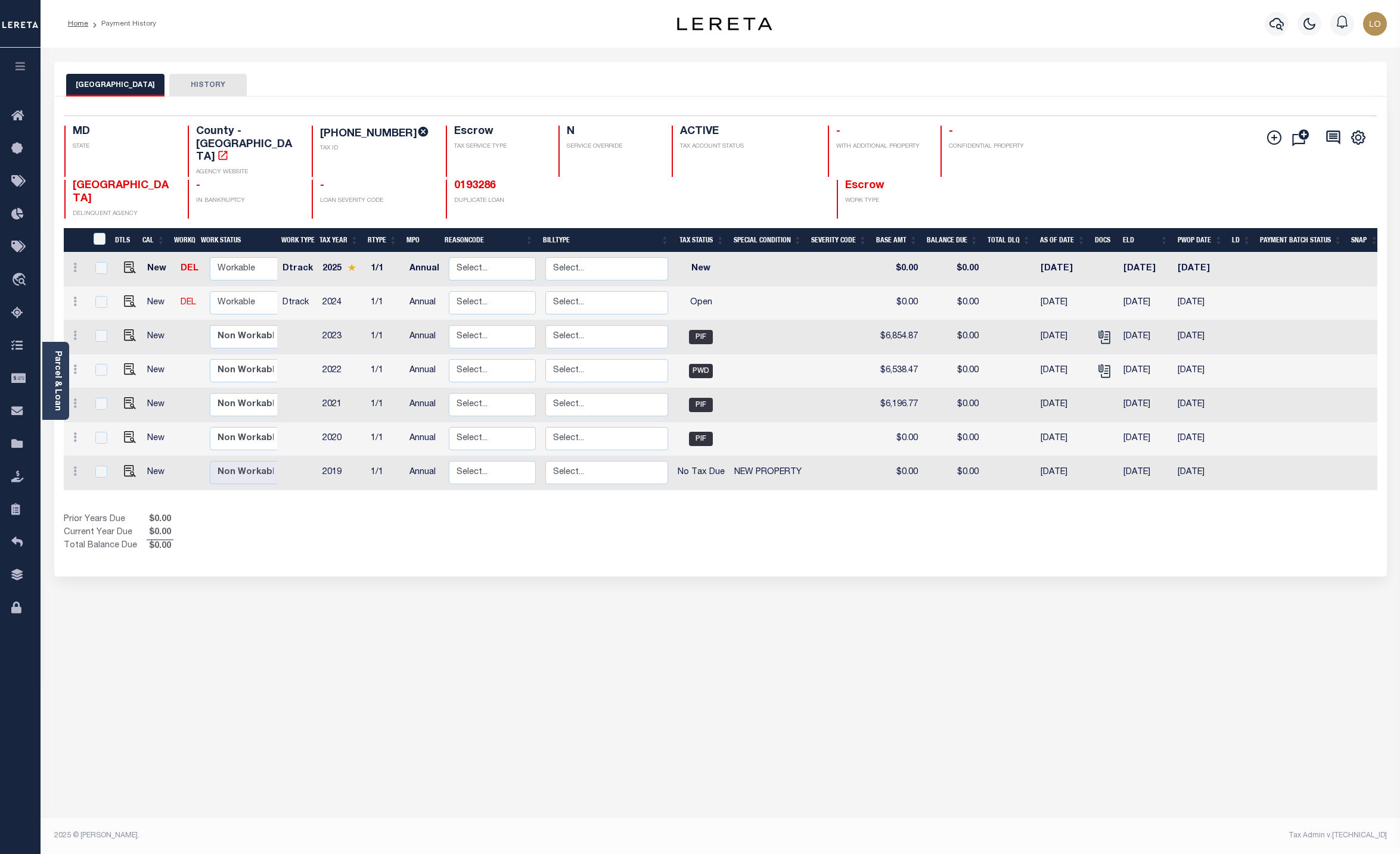
click at [140, 652] on div "CARROLL COUNTY HISTORY Selected 7 Results" at bounding box center [720, 398] width 1351 height 673
click at [473, 181] on link "0193286" at bounding box center [475, 186] width 42 height 10
